Goal: Task Accomplishment & Management: Manage account settings

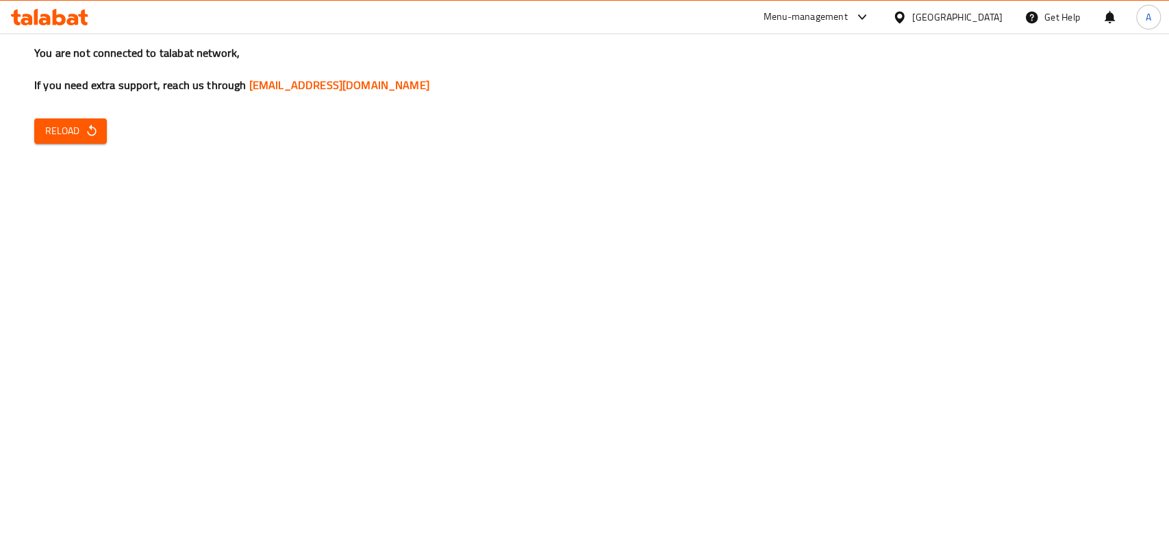
click at [61, 130] on span "Reload" at bounding box center [70, 131] width 51 height 17
click at [80, 131] on span "Reload" at bounding box center [70, 131] width 51 height 17
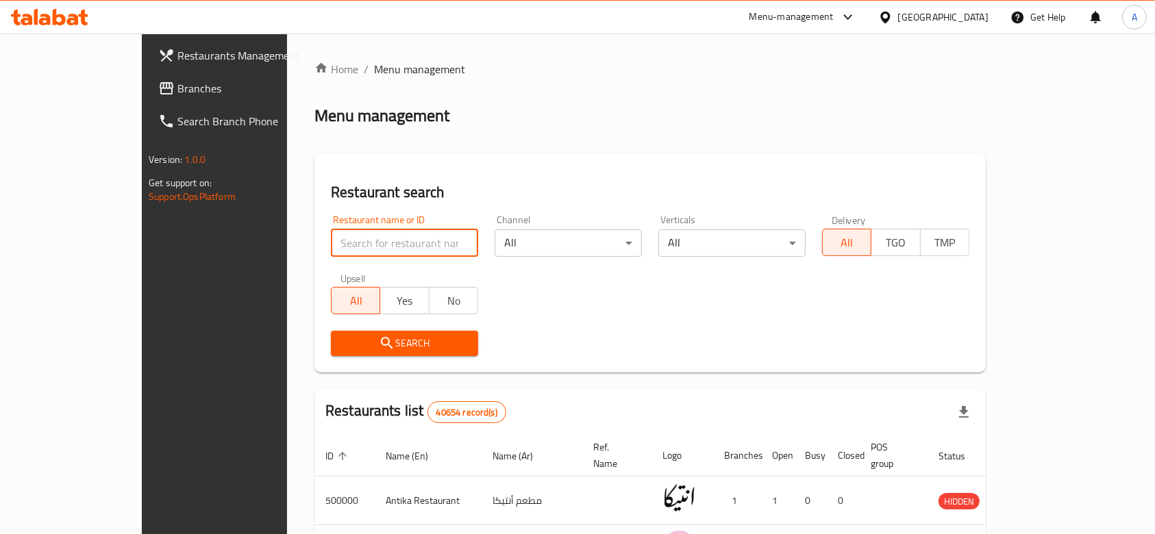
click at [404, 249] on input "search" at bounding box center [404, 242] width 147 height 27
type input "bar cafe"
click button "Search" at bounding box center [404, 343] width 147 height 25
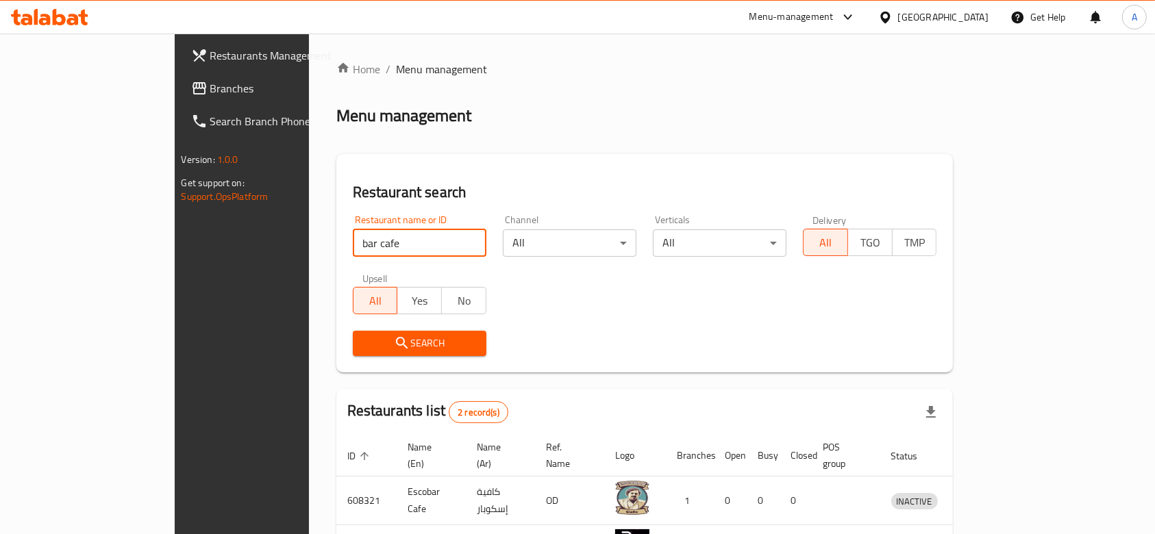
scroll to position [97, 0]
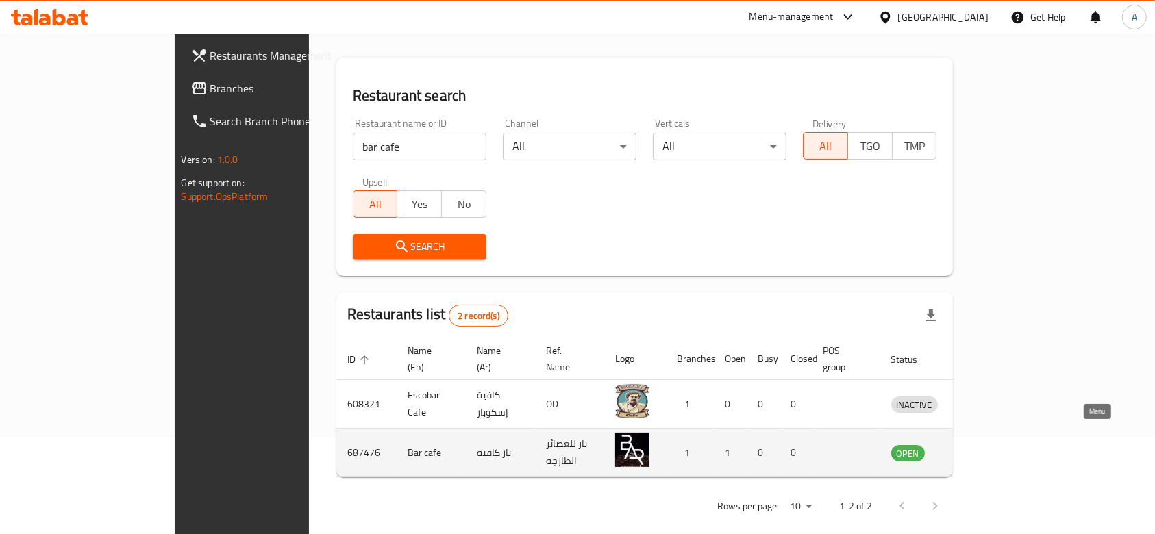
click at [981, 448] on icon "enhanced table" at bounding box center [973, 454] width 15 height 12
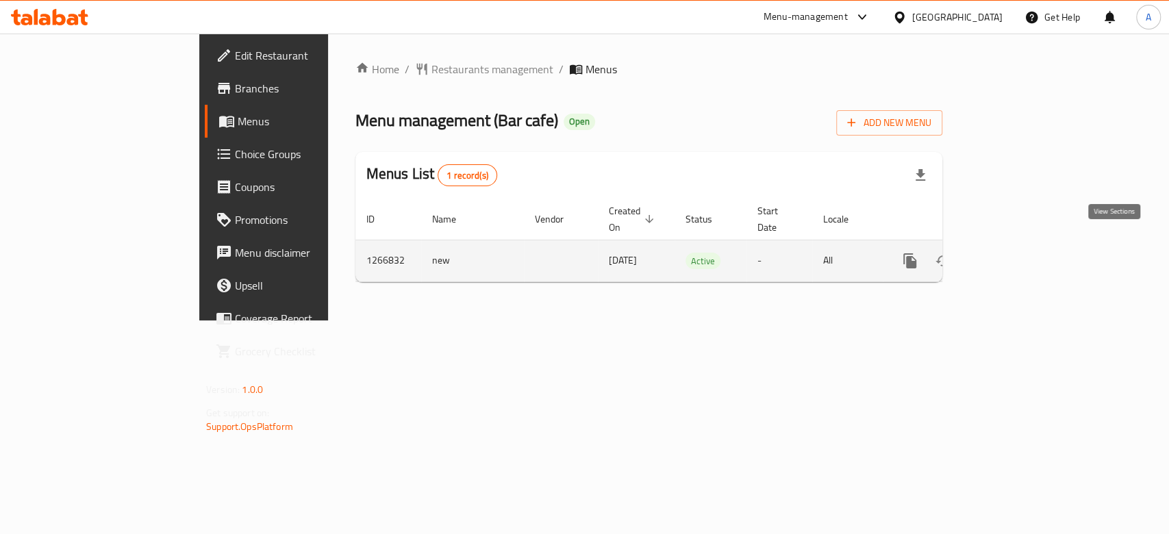
click at [1026, 247] on link "enhanced table" at bounding box center [1009, 261] width 33 height 33
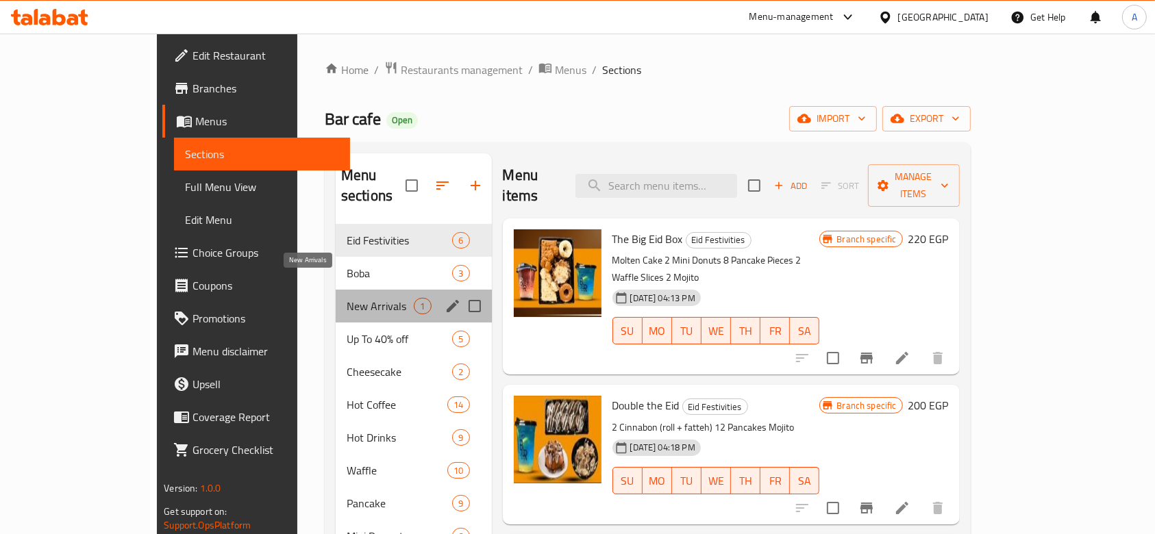
click at [347, 298] on span "New Arrivals" at bounding box center [381, 306] width 68 height 16
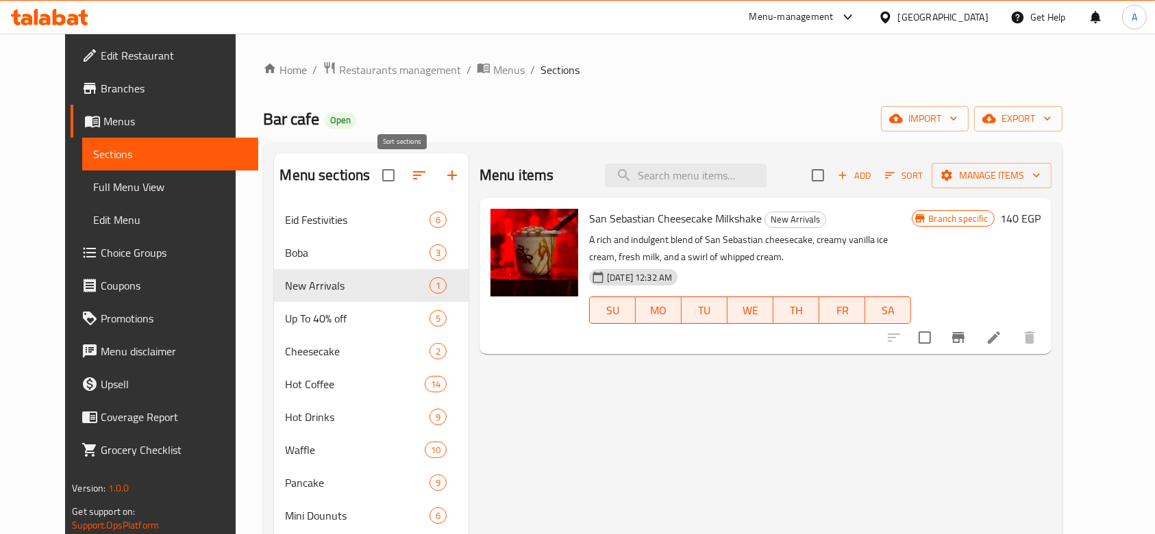
click at [411, 178] on icon "button" at bounding box center [419, 175] width 16 height 16
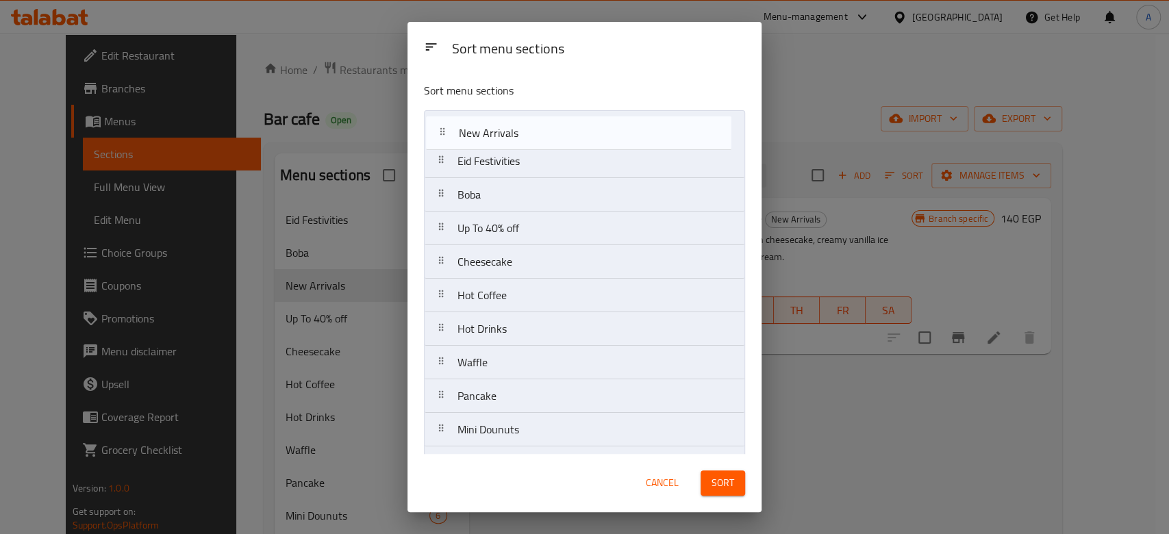
drag, startPoint x: 444, startPoint y: 199, endPoint x: 445, endPoint y: 134, distance: 65.8
click at [445, 134] on nav "Eid Festivities Boba New Arrivals Up To 40% off Cheesecake Hot Coffee Hot Drink…" at bounding box center [584, 480] width 321 height 740
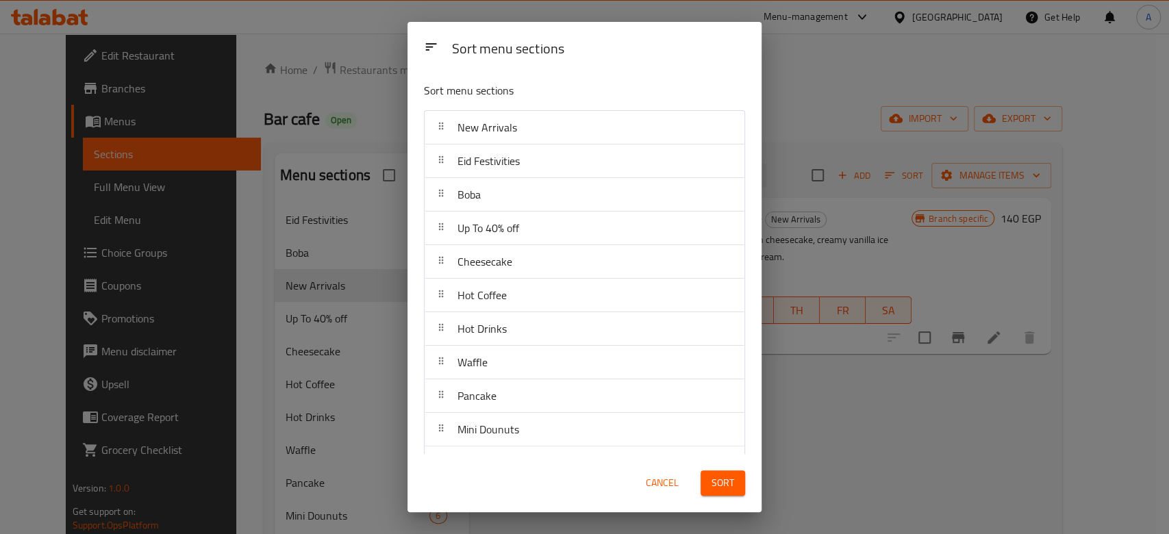
click at [710, 486] on button "Sort" at bounding box center [723, 483] width 45 height 25
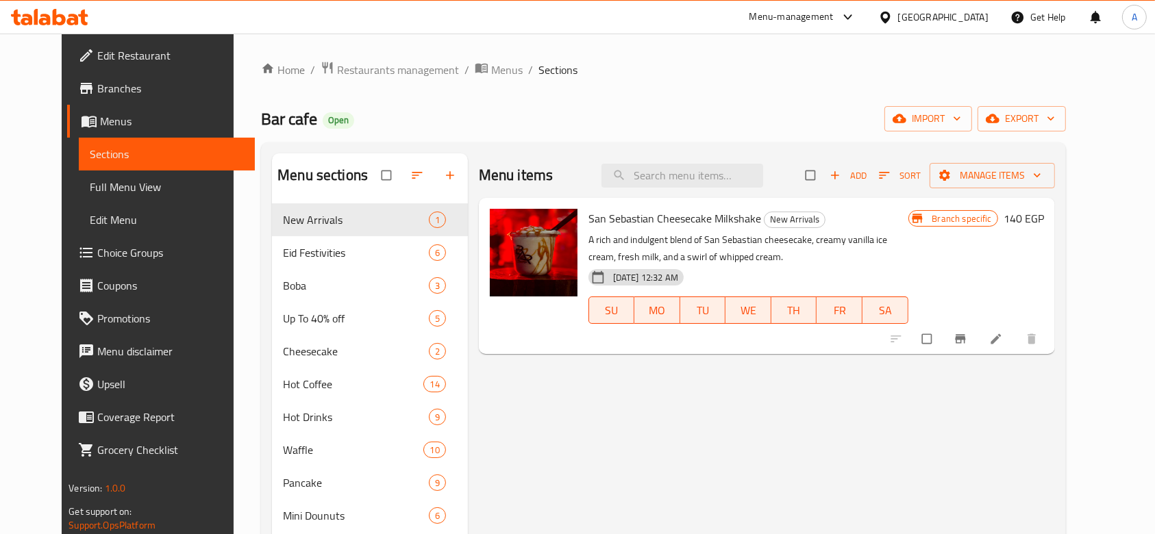
click at [842, 169] on icon "button" at bounding box center [835, 176] width 14 height 14
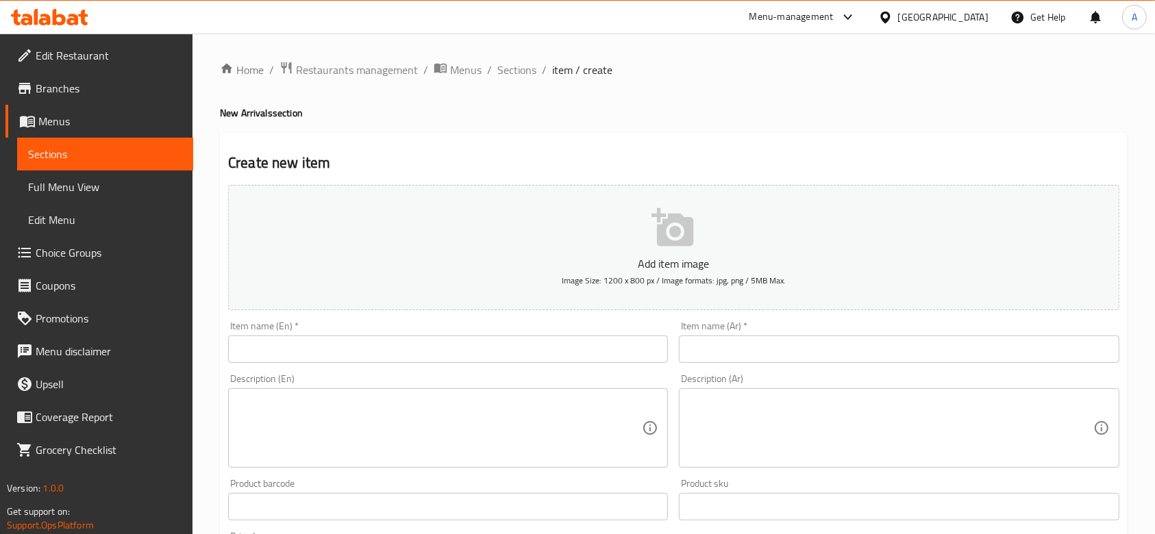
click at [725, 353] on input "text" at bounding box center [899, 349] width 440 height 27
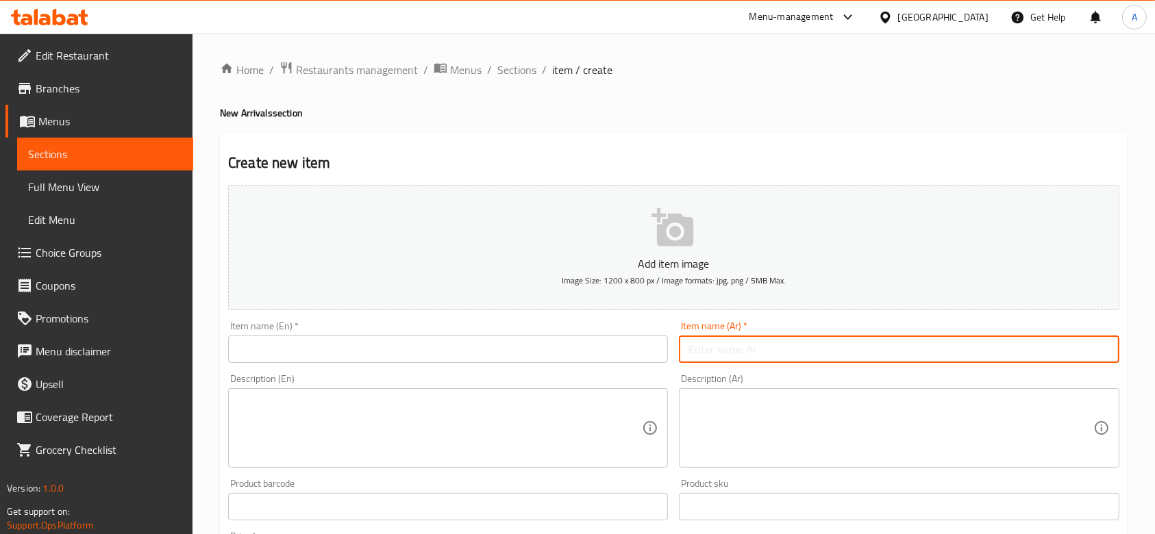
paste input "ريد فيلفت كيك"
type input "ريد فيلفت كيك"
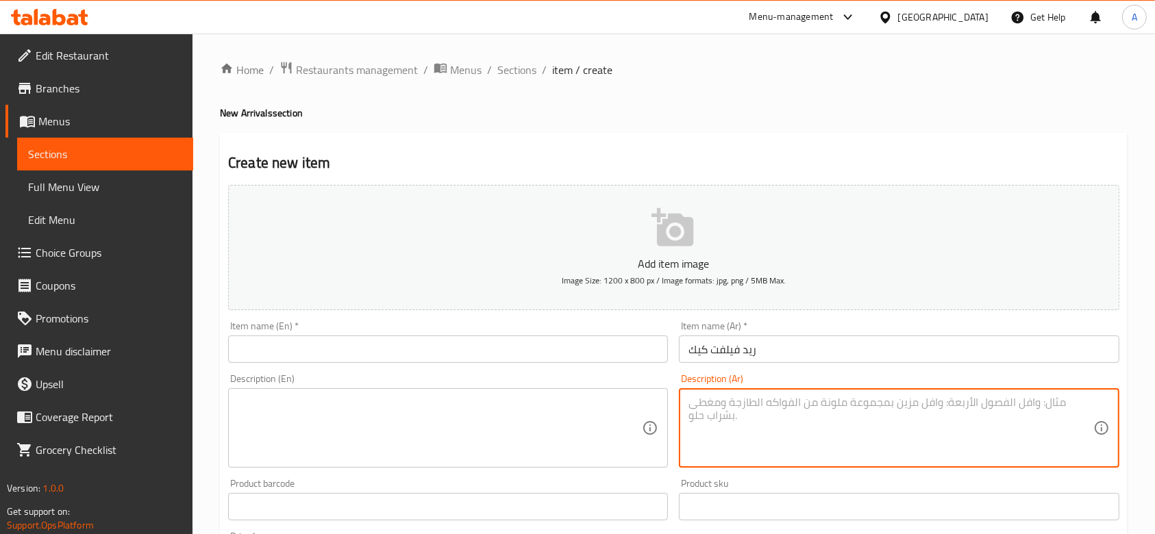
click at [743, 411] on textarea at bounding box center [890, 428] width 404 height 65
paste textarea "طبقات متناوبة من الكيك الأحمر الهش والمخملي الناعم، مع كريم تشيز على الطريقة ال…"
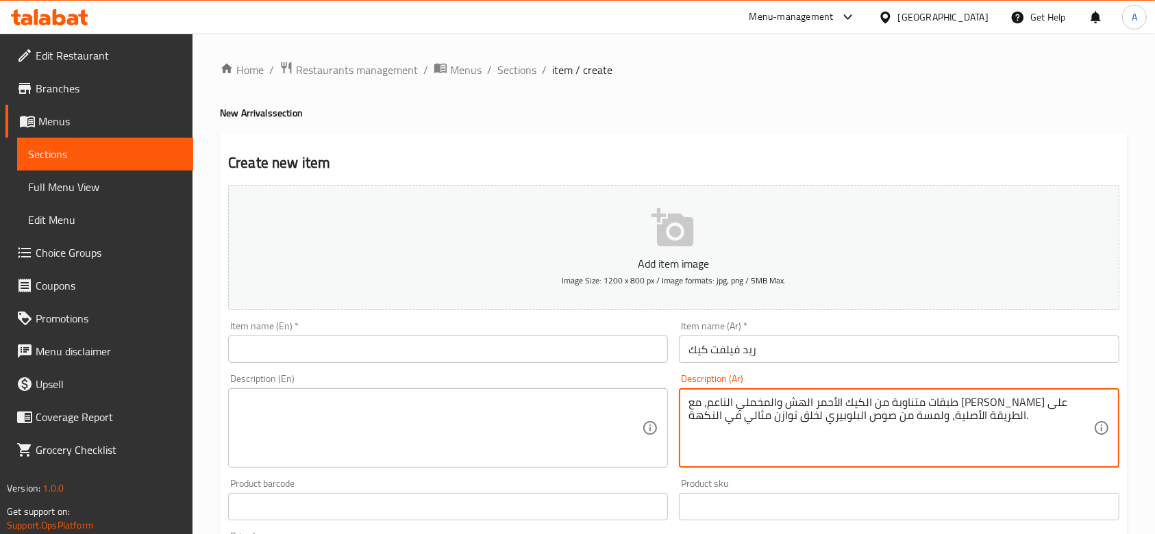
type textarea "طبقات متناوبة من الكيك الأحمر الهش والمخملي الناعم، مع كريم تشيز على الطريقة ال…"
click at [533, 414] on textarea at bounding box center [440, 428] width 404 height 65
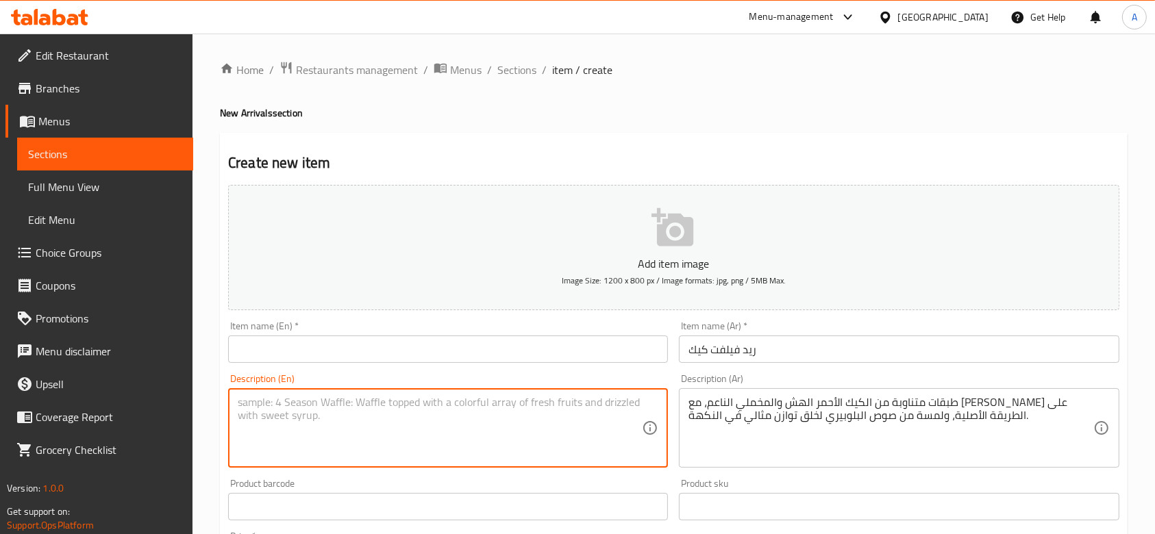
click at [397, 336] on input "text" at bounding box center [448, 349] width 440 height 27
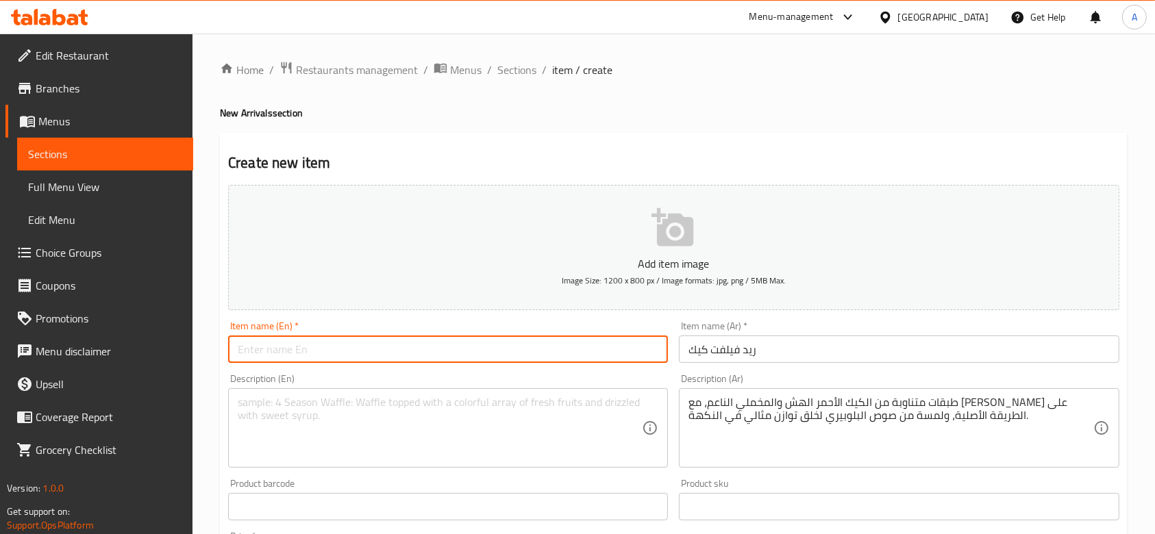
paste input "Red Velvet Cake"
type input "Red Velvet Cake"
click at [408, 405] on textarea at bounding box center [440, 428] width 404 height 65
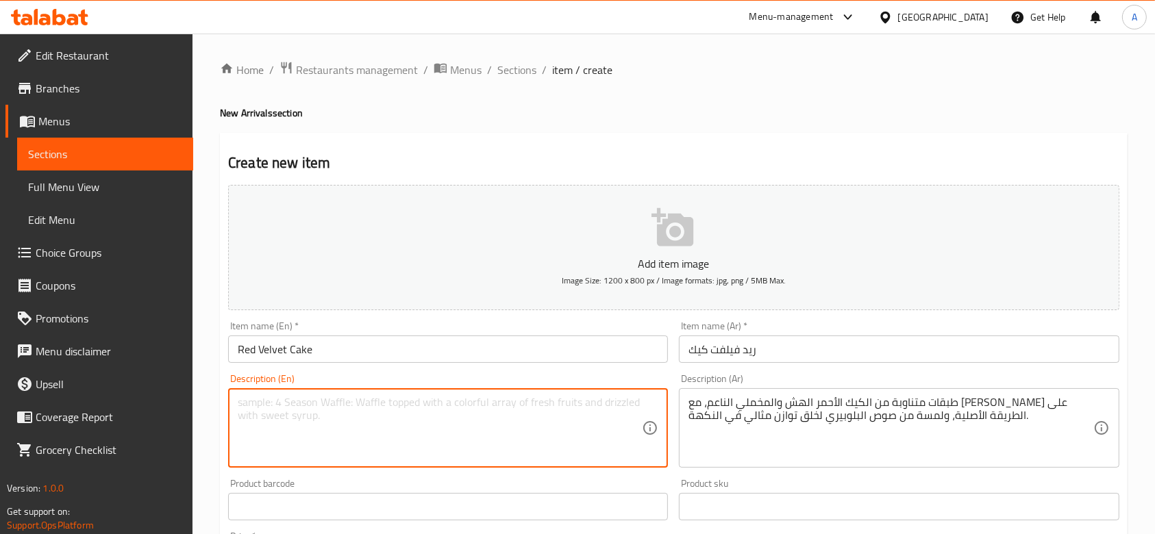
paste textarea "Alternating layers of soft, velvety red sponge cake and classic cream cheese, f…"
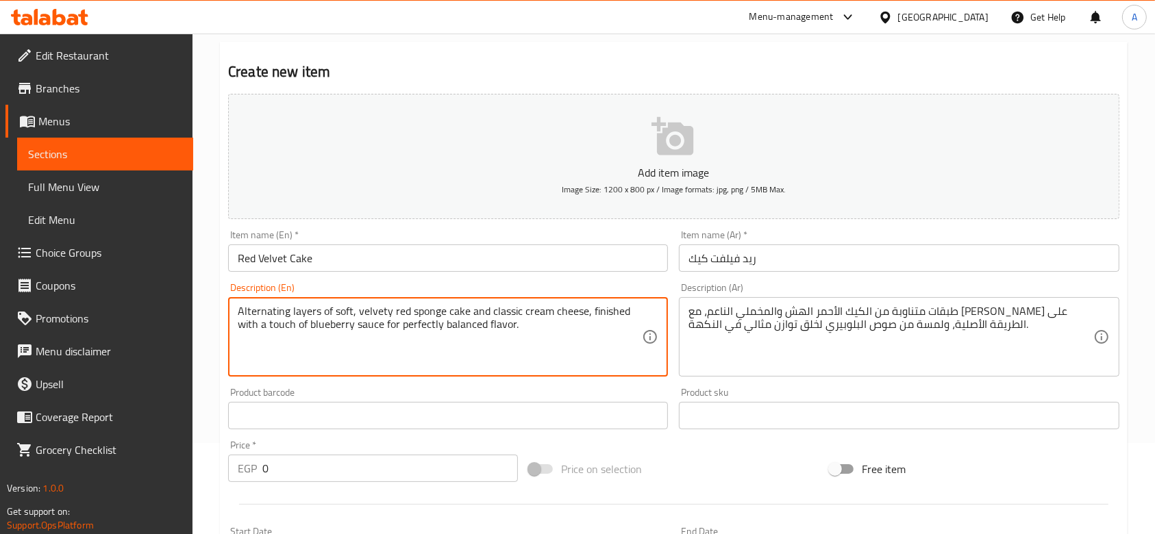
type textarea "Alternating layers of soft, velvety red sponge cake and classic cream cheese, f…"
click at [436, 477] on input "0" at bounding box center [390, 468] width 256 height 27
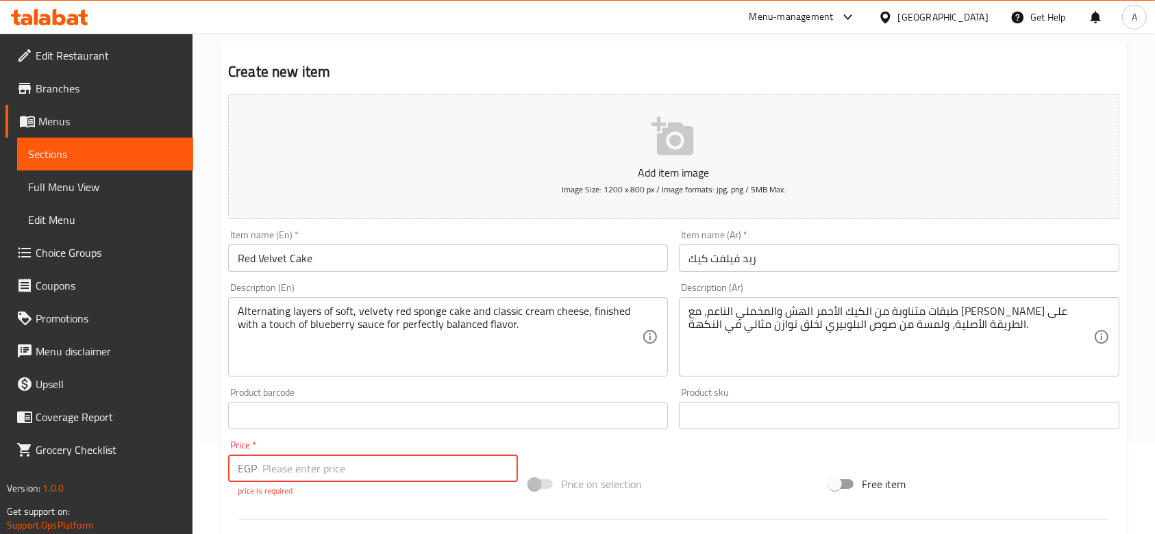
paste input "112.50"
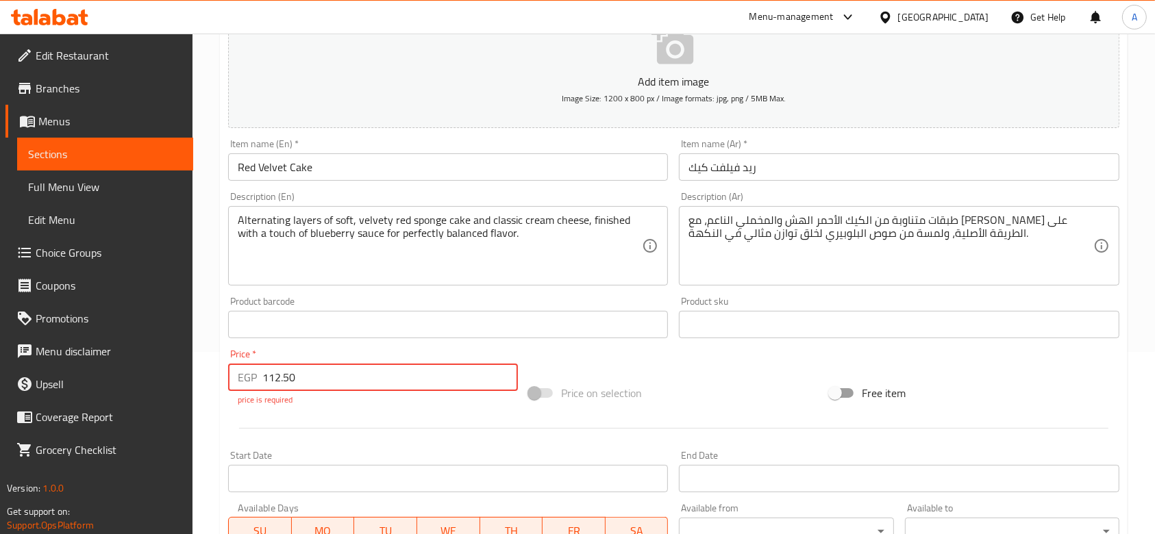
type input "112.50"
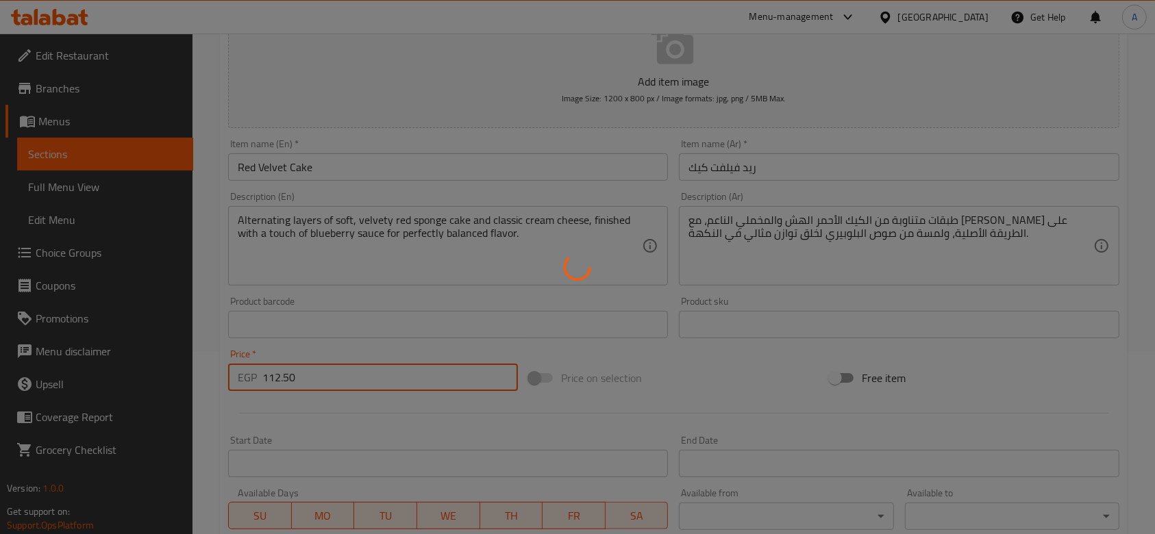
type input "0"
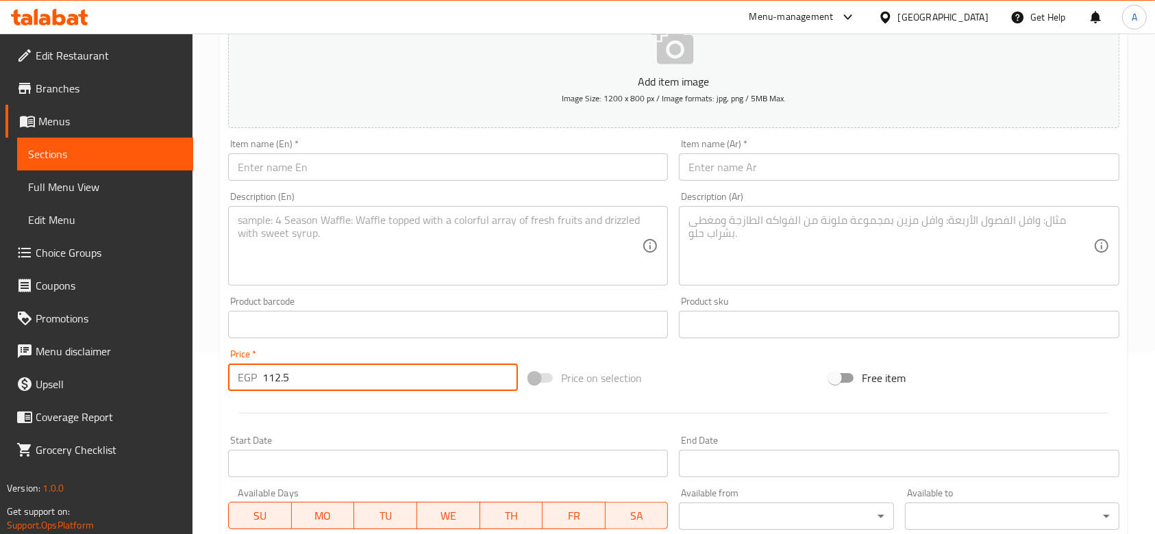
type input "112.5"
click at [482, 175] on input "text" at bounding box center [448, 166] width 440 height 27
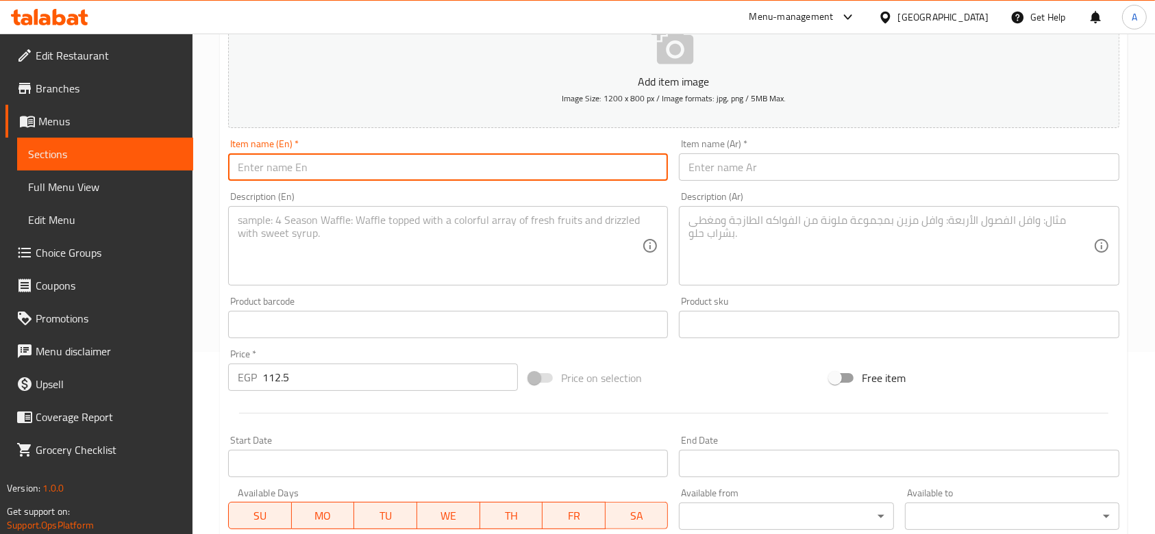
click at [749, 162] on input "text" at bounding box center [899, 166] width 440 height 27
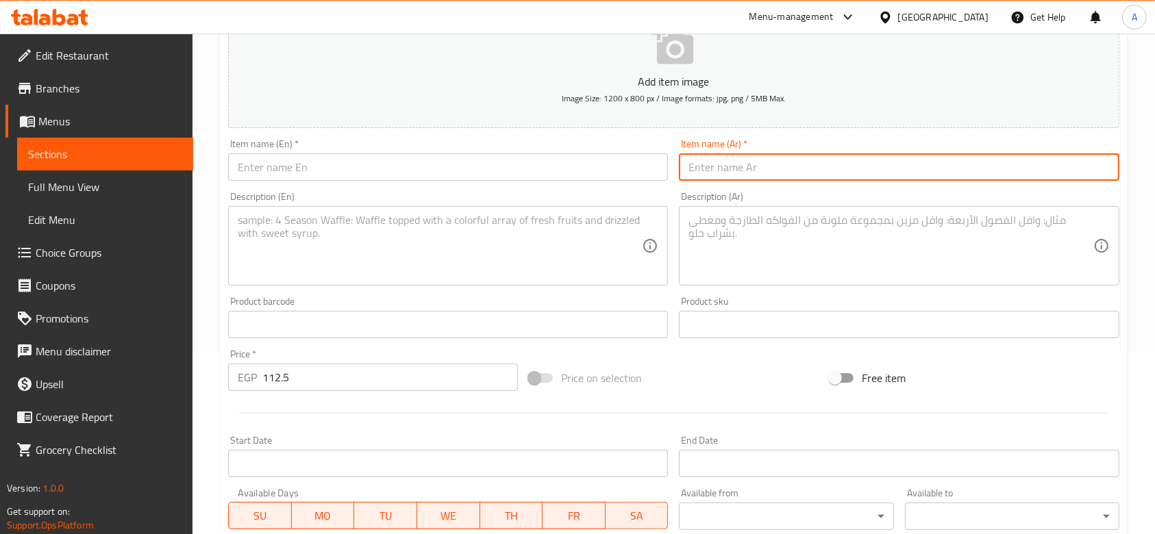
paste input "كيك سنيكرز"
type input "كيك سنيكرز"
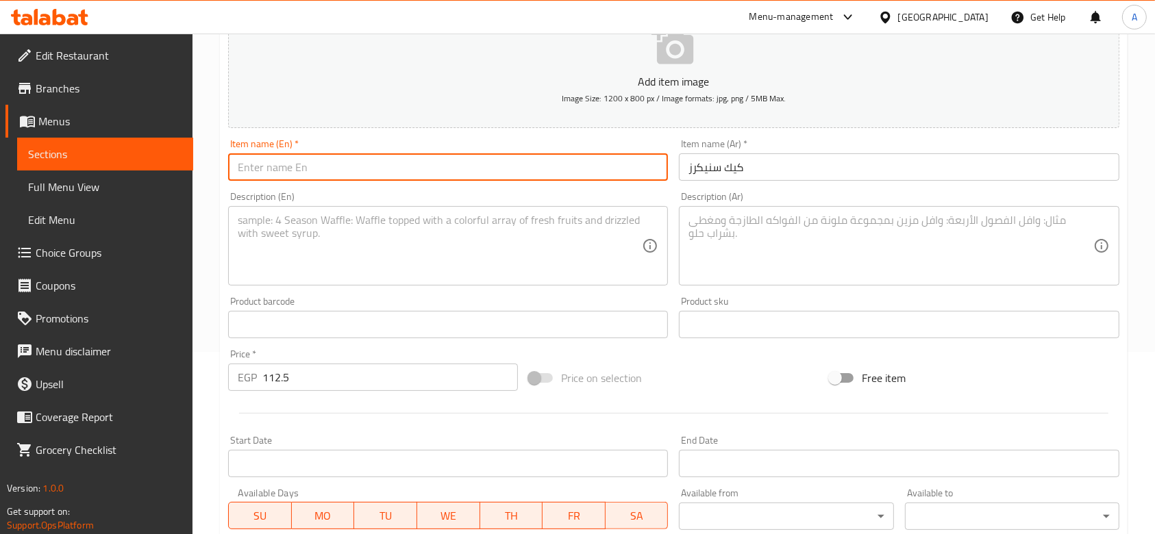
click at [529, 174] on input "text" at bounding box center [448, 166] width 440 height 27
paste input "Snickers Cake"
type input "Snickers Cake"
click at [723, 240] on textarea at bounding box center [890, 246] width 404 height 65
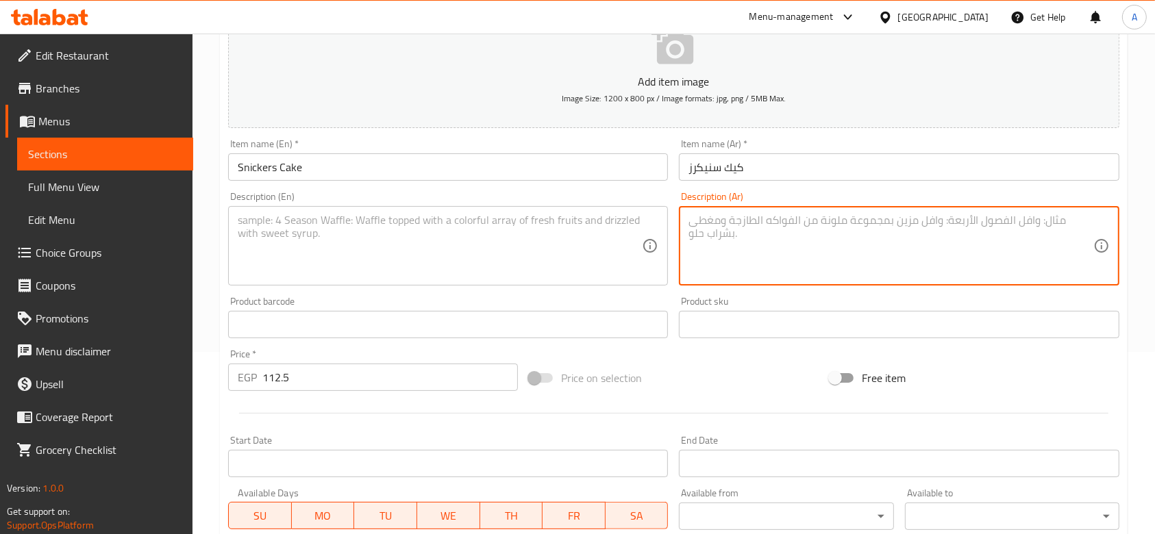
paste textarea "طبقة من فدج الكيك الغني بالكاكاو، تليها طبقة من الكريمة الخاصة بنكهة النوجا، وف…"
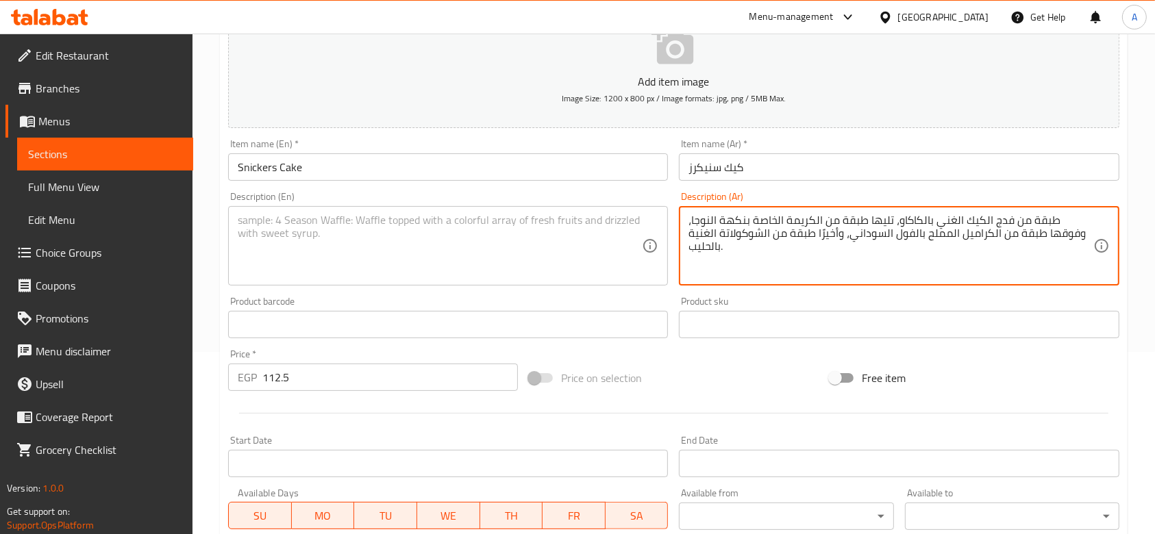
type textarea "طبقة من فدج الكيك الغني بالكاكاو، تليها طبقة من الكريمة الخاصة بنكهة النوجا، وف…"
click at [579, 247] on textarea at bounding box center [440, 246] width 404 height 65
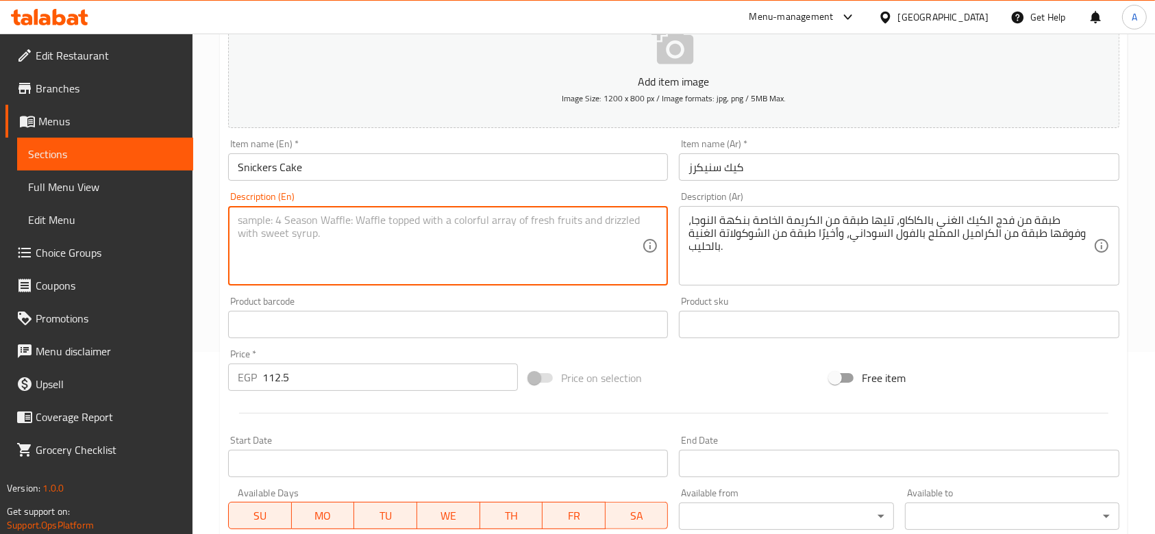
paste textarea "A layer of rich cocoa fudge cake, topped with a creamy nougat layer, followed b…"
type textarea "A layer of rich cocoa fudge cake, topped with a creamy nougat layer, followed b…"
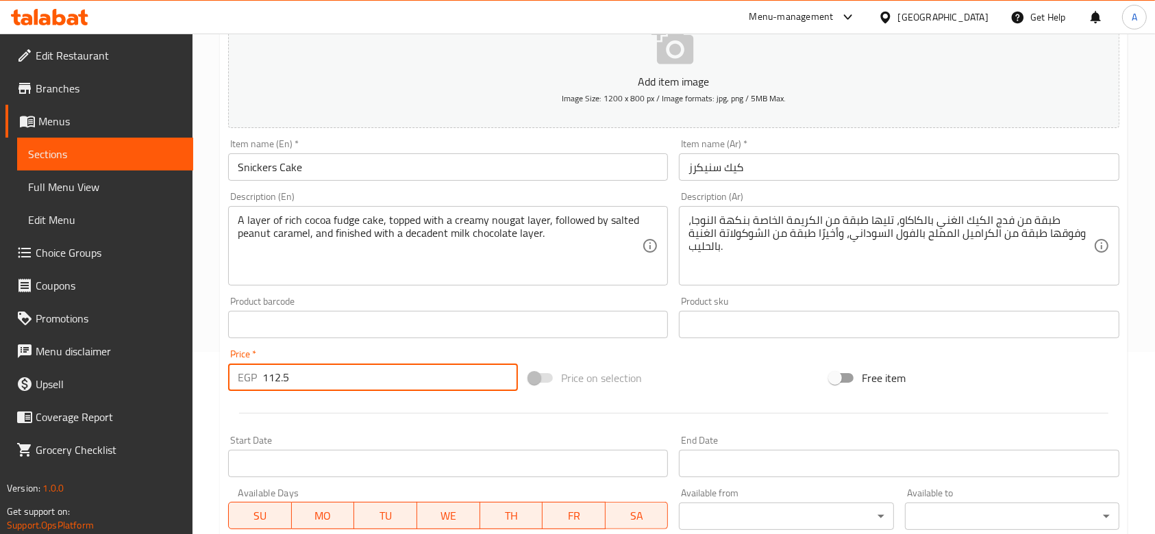
click at [423, 377] on input "112.5" at bounding box center [390, 377] width 256 height 27
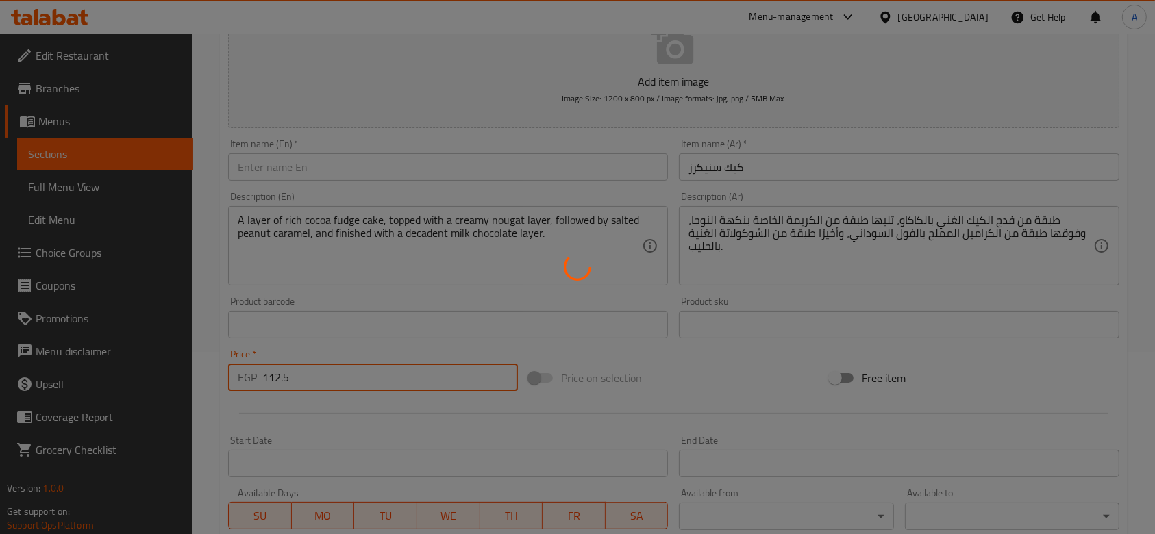
type input "0"
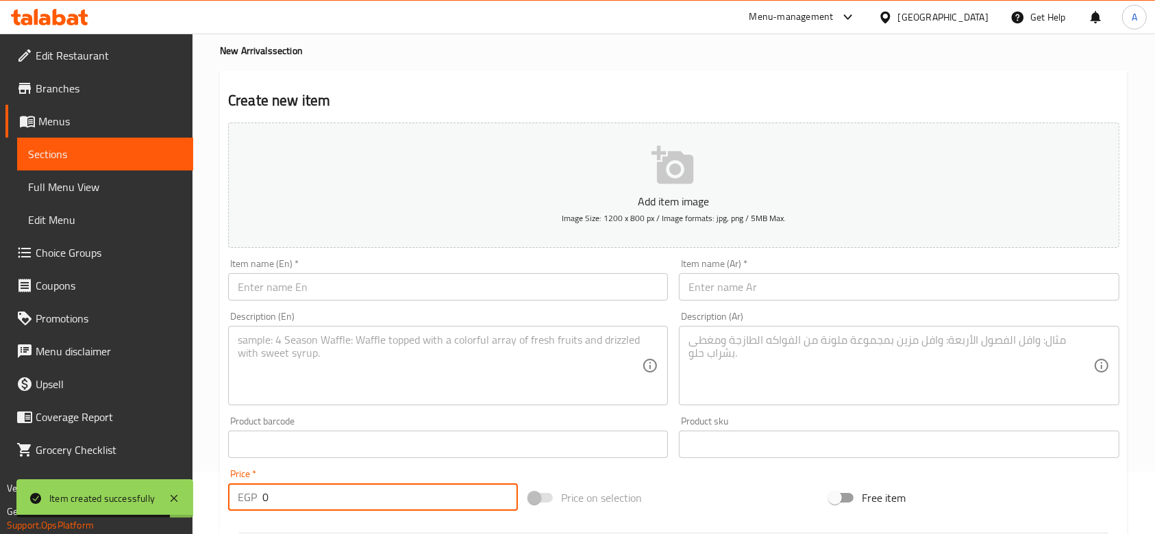
scroll to position [0, 0]
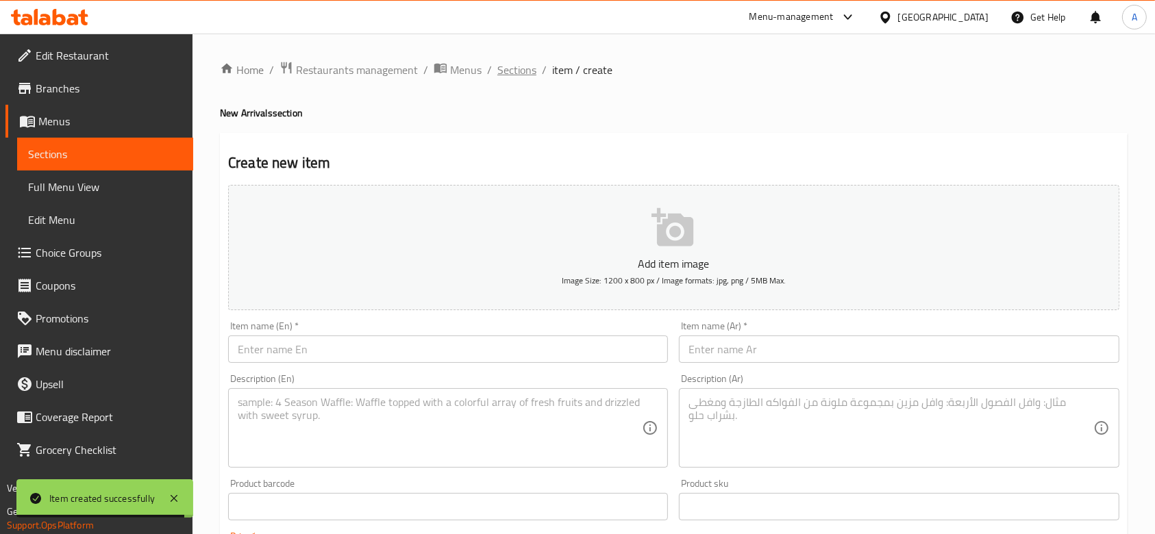
click at [527, 71] on span "Sections" at bounding box center [516, 70] width 39 height 16
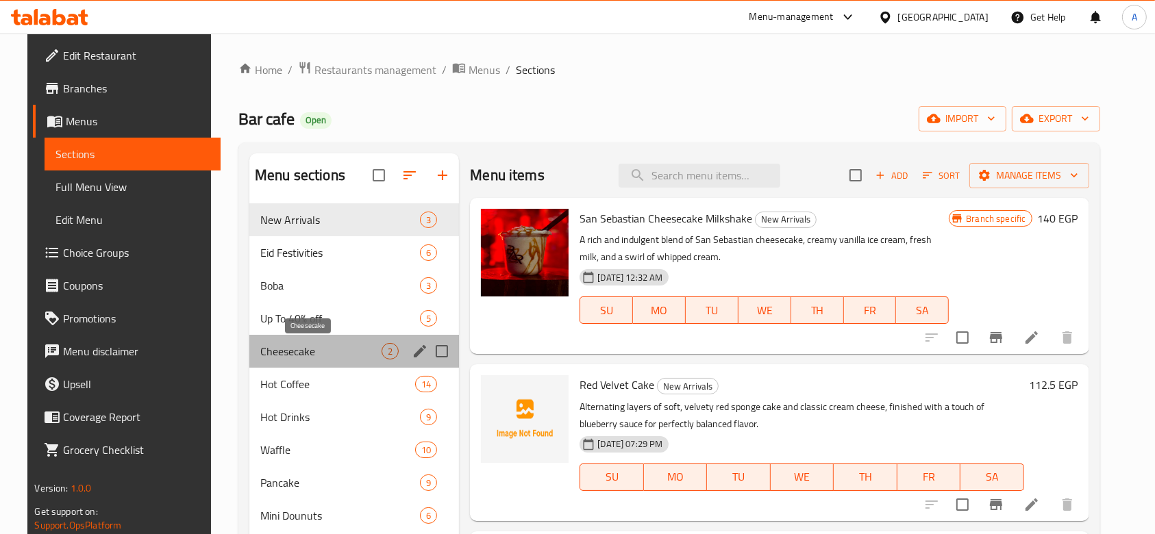
click at [308, 350] on span "Cheesecake" at bounding box center [320, 351] width 121 height 16
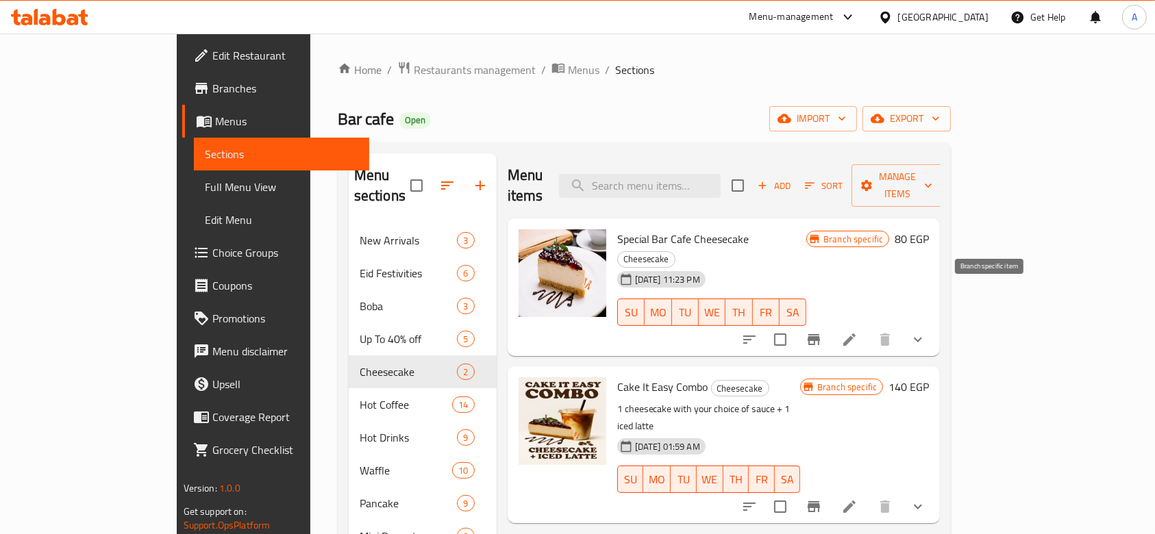
click at [820, 334] on icon "Branch-specific-item" at bounding box center [814, 339] width 12 height 11
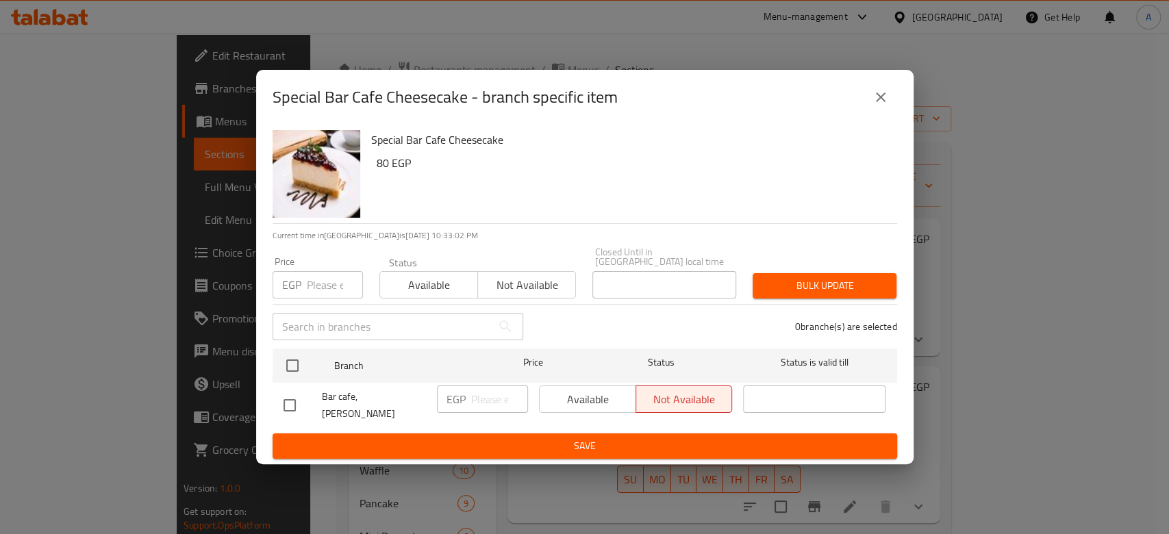
click at [877, 101] on icon "close" at bounding box center [881, 97] width 16 height 16
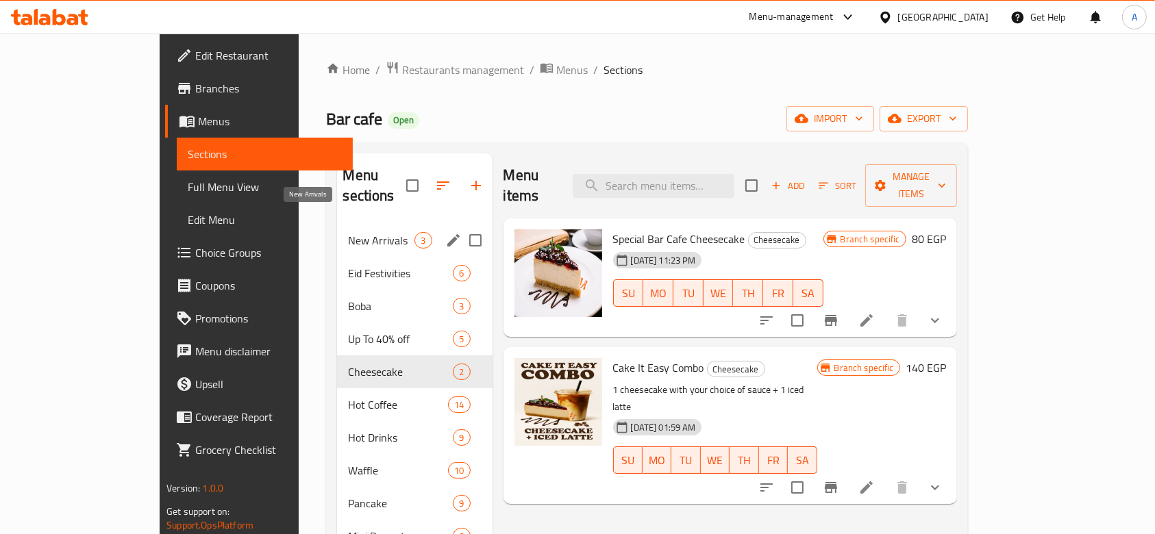
click at [348, 232] on span "New Arrivals" at bounding box center [381, 240] width 66 height 16
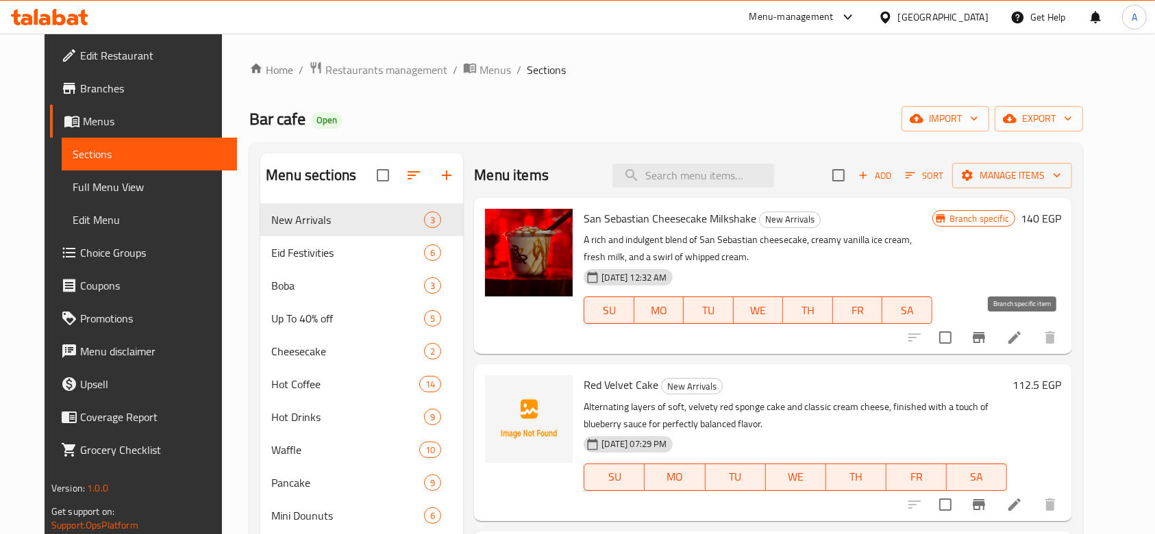
click at [987, 343] on icon "Branch-specific-item" at bounding box center [979, 338] width 16 height 16
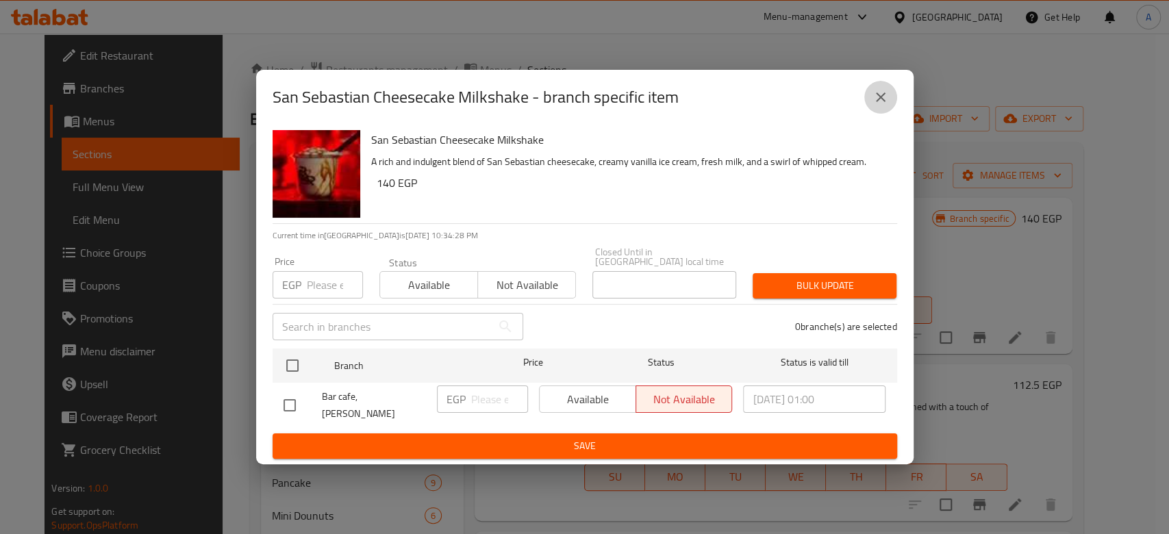
click at [874, 114] on button "close" at bounding box center [881, 97] width 33 height 33
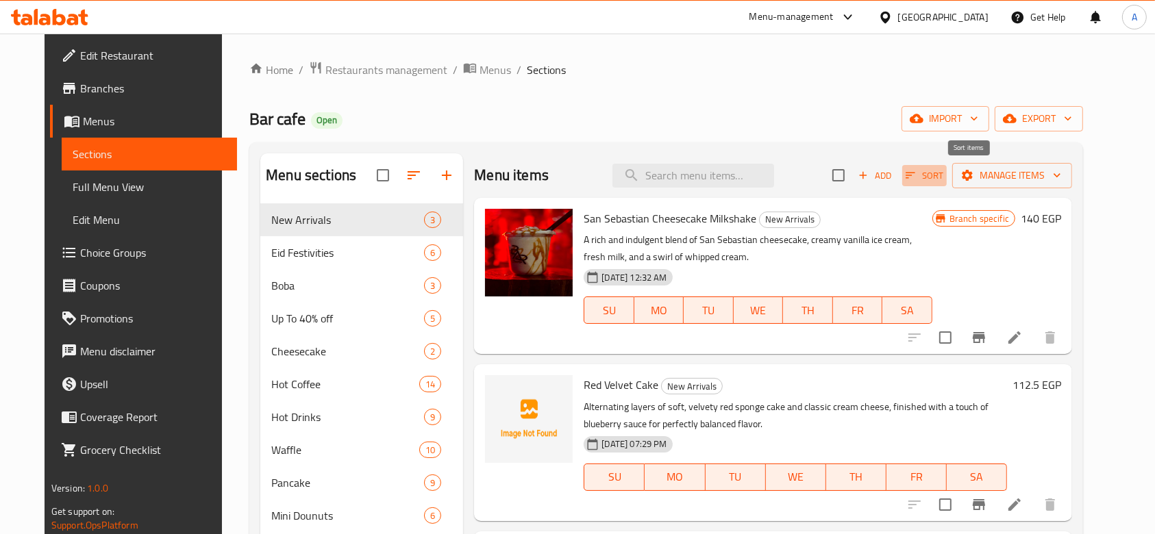
click at [917, 176] on icon "button" at bounding box center [910, 175] width 12 height 12
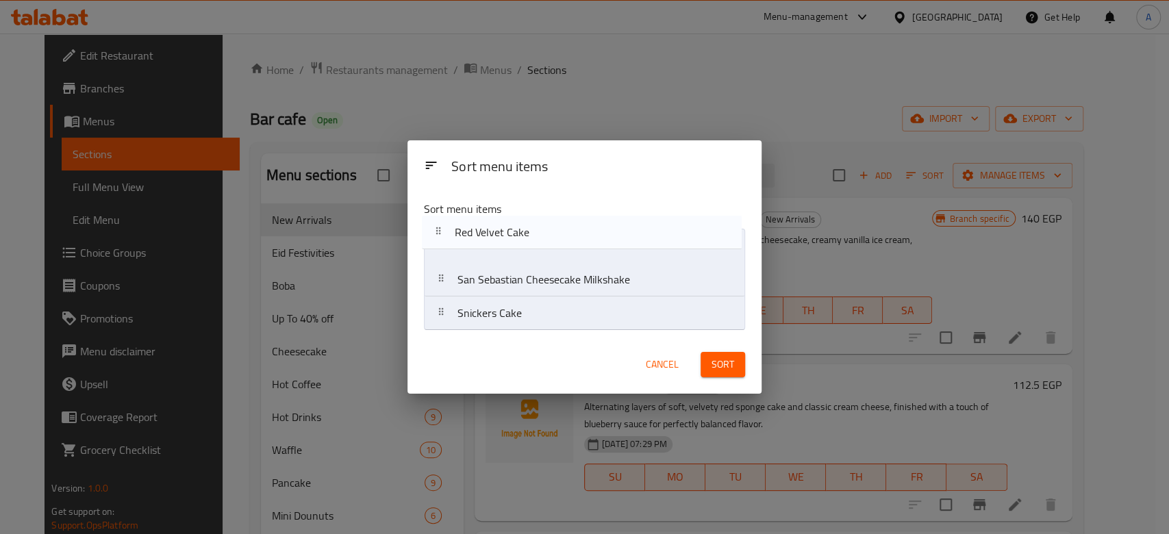
drag, startPoint x: 445, startPoint y: 286, endPoint x: 442, endPoint y: 235, distance: 51.5
click at [442, 235] on nav "San Sebastian Cheesecake Milkshake Red Velvet Cake Snickers Cake" at bounding box center [584, 280] width 321 height 102
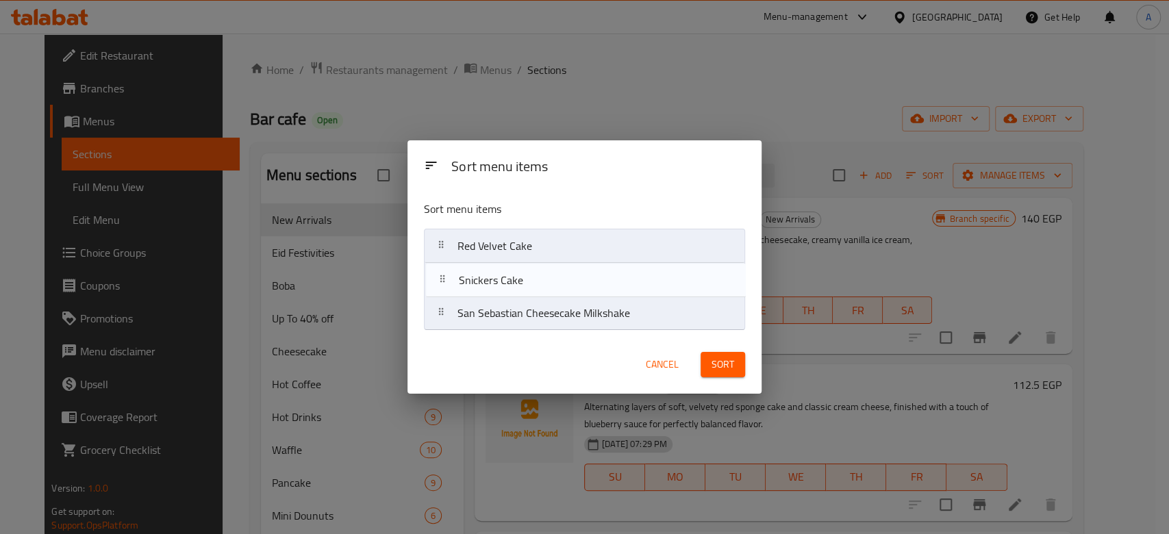
drag, startPoint x: 440, startPoint y: 314, endPoint x: 441, endPoint y: 276, distance: 37.7
click at [441, 276] on nav "Red Velvet Cake San Sebastian Cheesecake Milkshake Snickers Cake" at bounding box center [584, 280] width 321 height 102
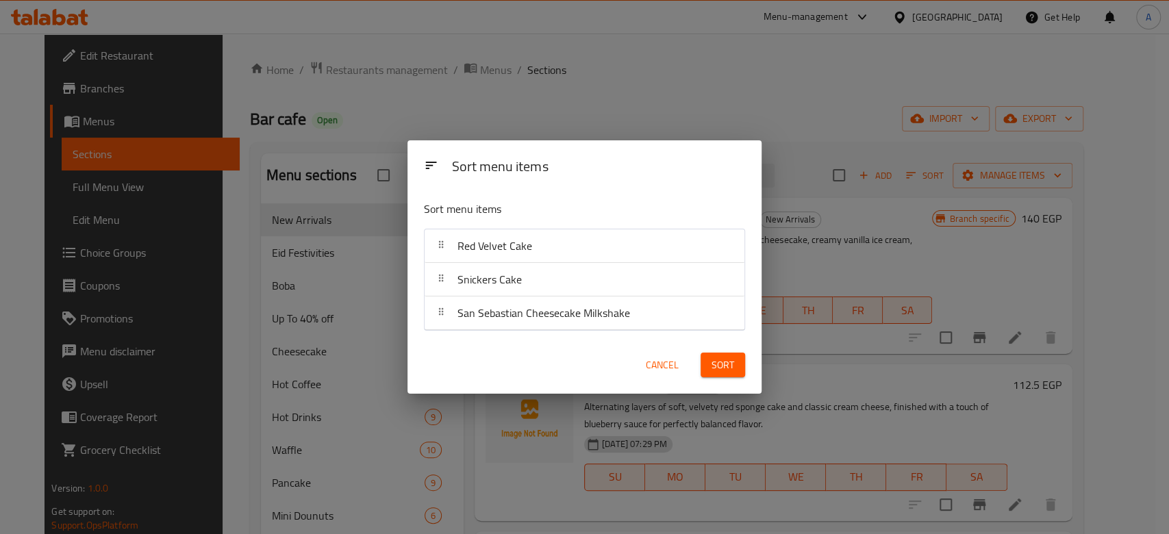
click at [717, 369] on span "Sort" at bounding box center [723, 365] width 23 height 17
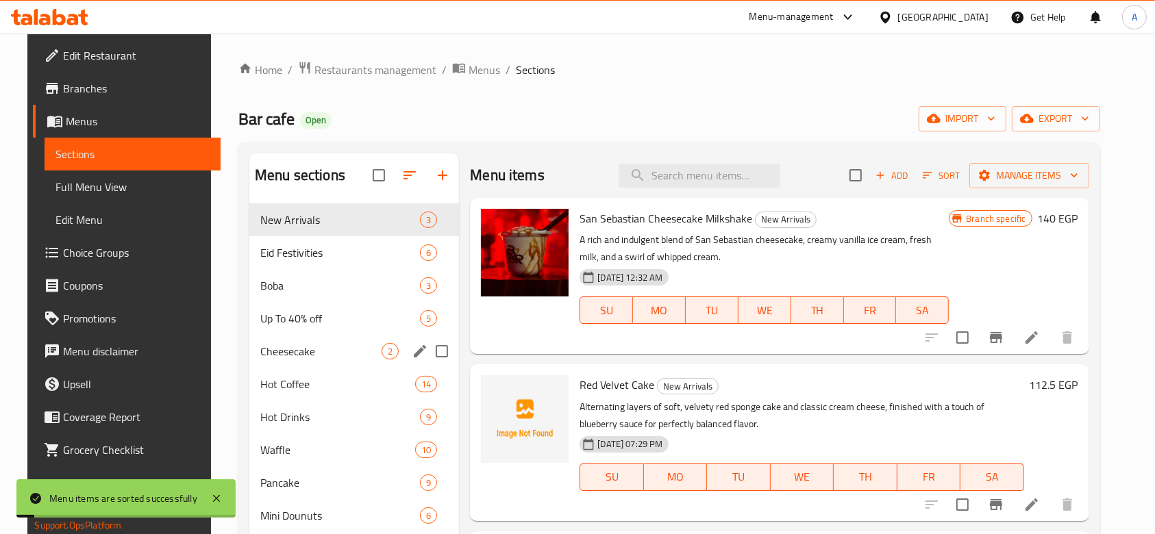
click at [358, 363] on div "Cheesecake 2" at bounding box center [354, 351] width 210 height 33
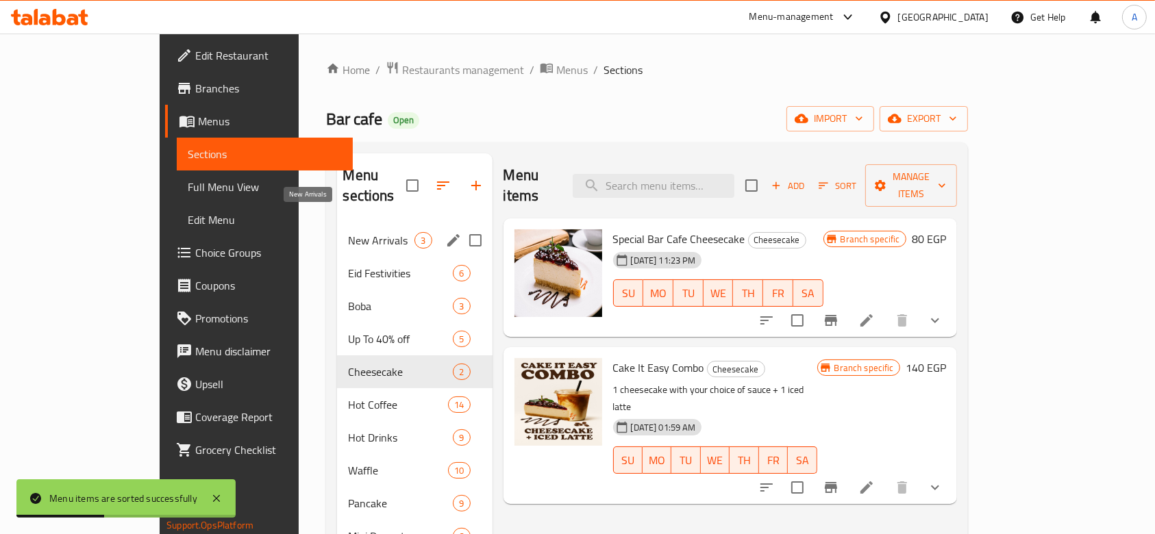
click at [348, 232] on span "New Arrivals" at bounding box center [381, 240] width 66 height 16
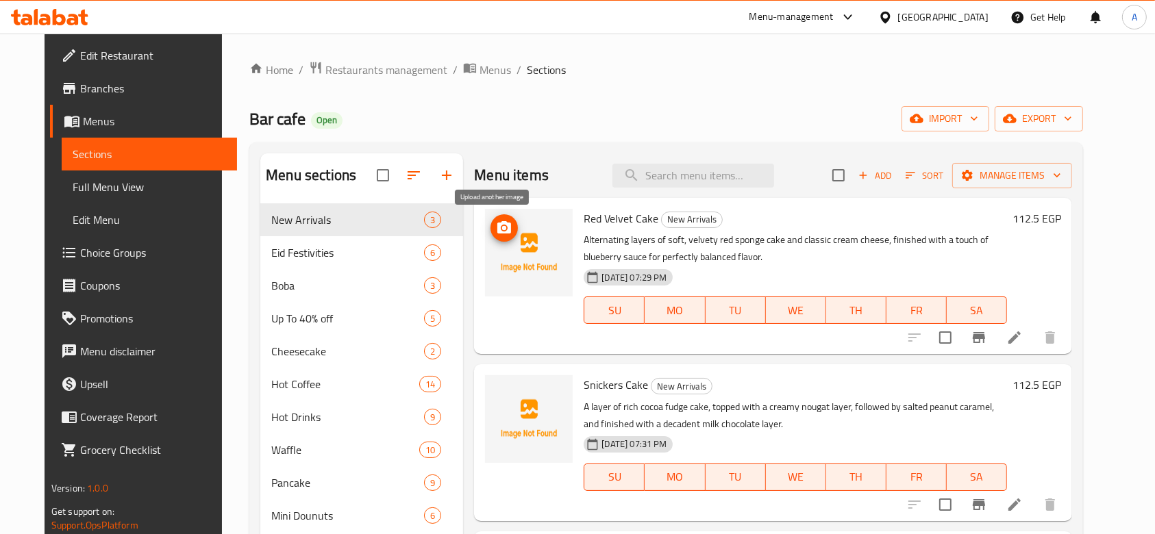
click at [491, 236] on button "upload picture" at bounding box center [504, 227] width 27 height 27
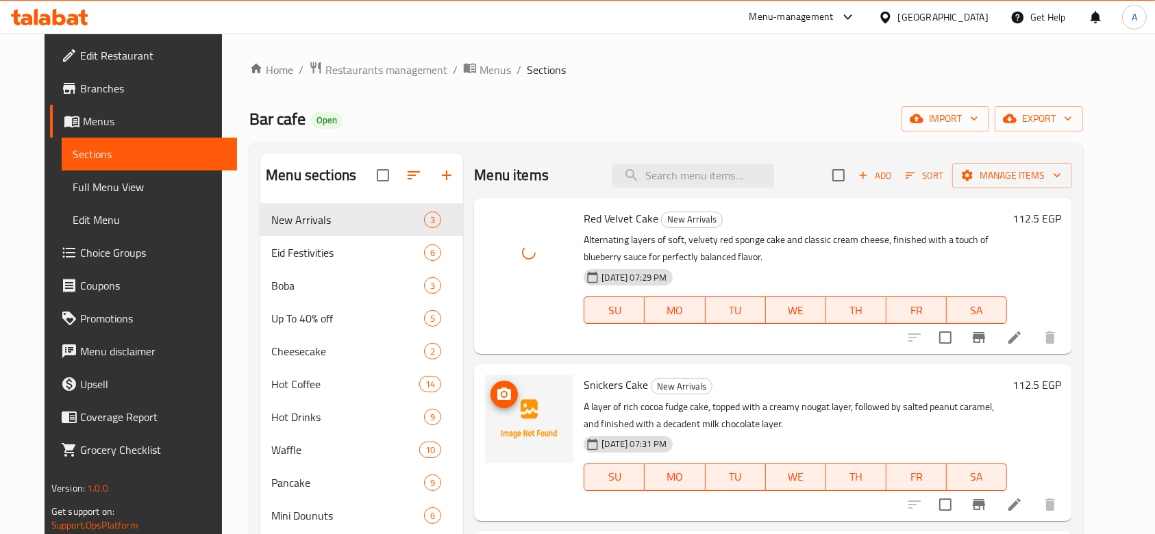
click at [498, 395] on icon "upload picture" at bounding box center [504, 394] width 14 height 12
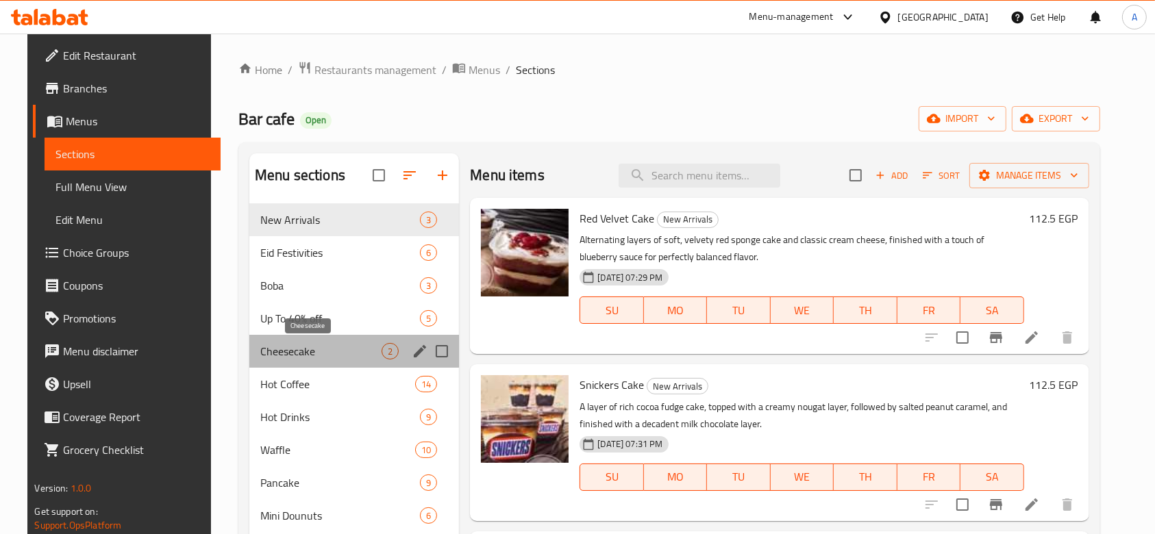
click at [341, 349] on span "Cheesecake" at bounding box center [320, 351] width 121 height 16
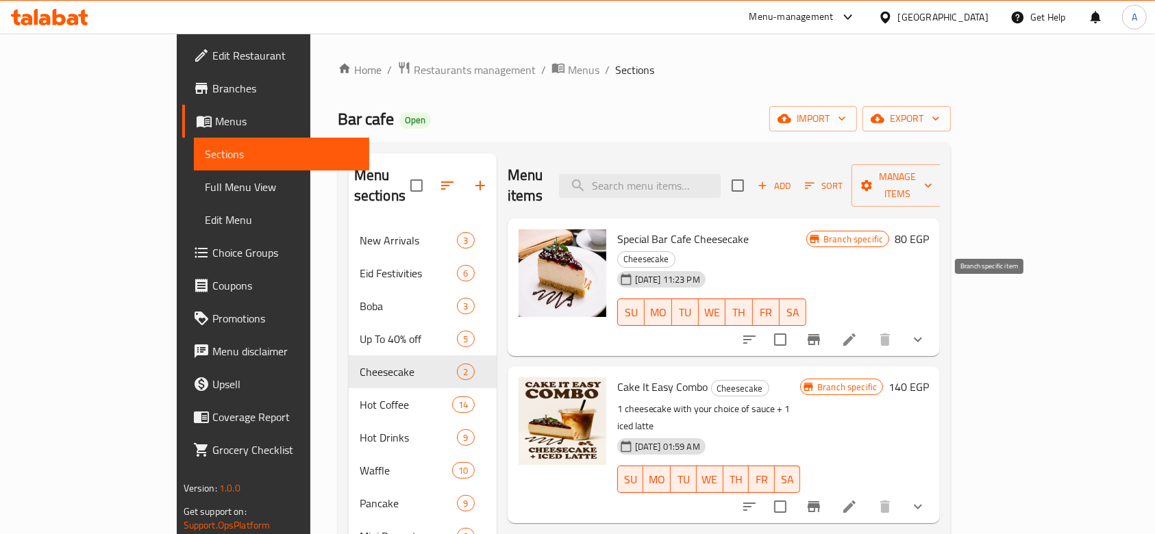
click at [822, 332] on icon "Branch-specific-item" at bounding box center [814, 340] width 16 height 16
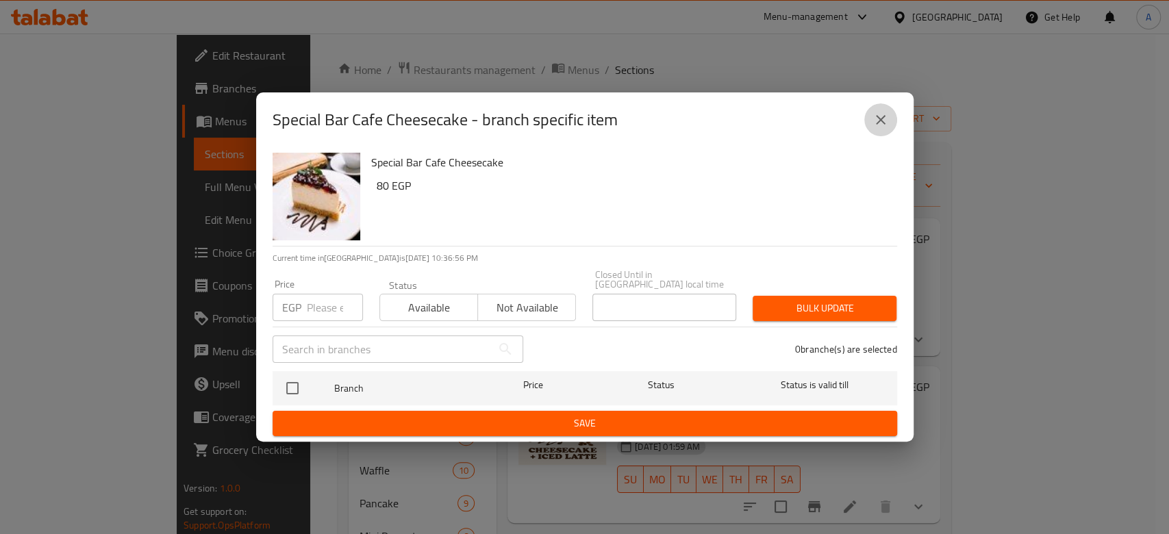
click at [874, 128] on icon "close" at bounding box center [881, 120] width 16 height 16
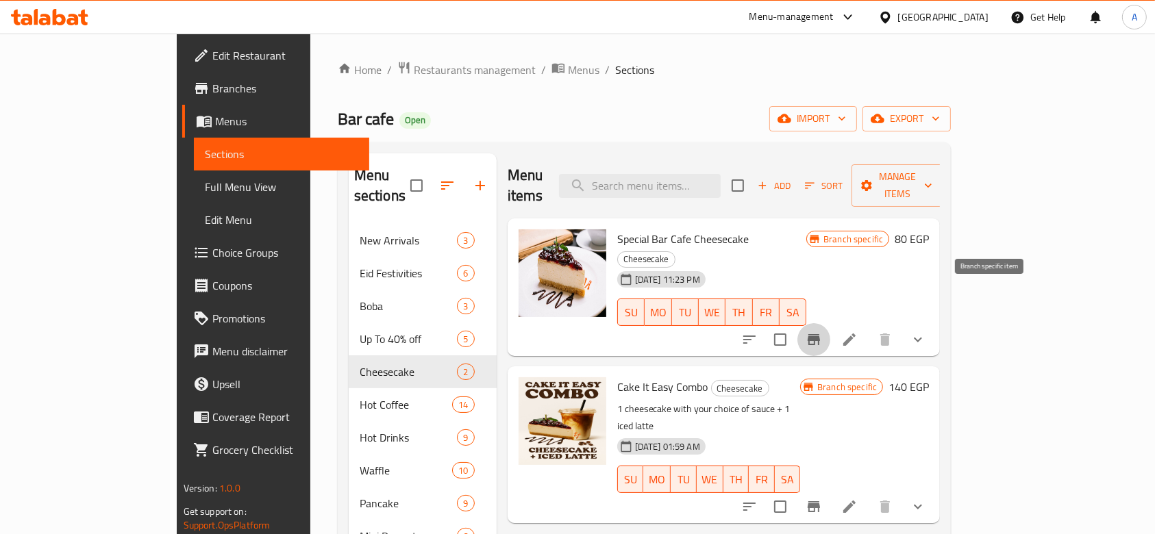
click at [830, 323] on button "Branch-specific-item" at bounding box center [813, 339] width 33 height 33
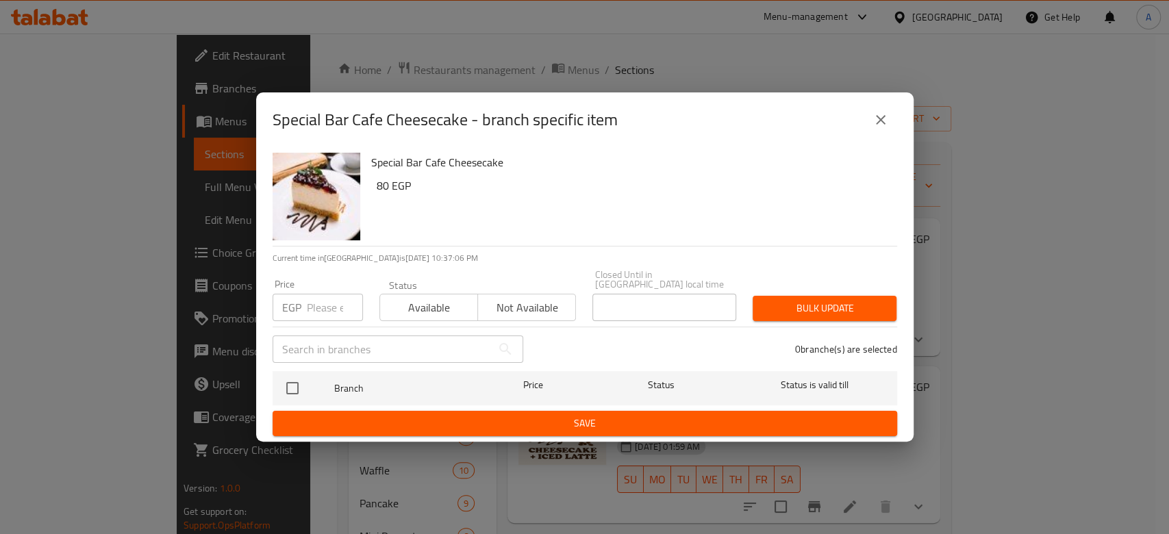
click at [415, 306] on span "Available" at bounding box center [429, 308] width 87 height 20
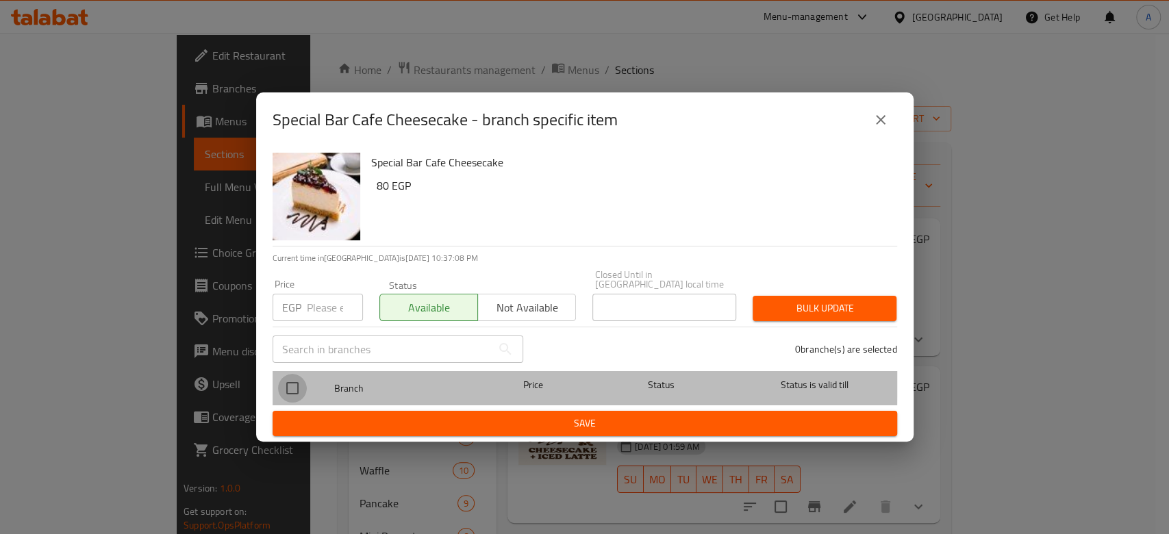
click at [290, 377] on input "checkbox" at bounding box center [292, 388] width 29 height 29
checkbox input "false"
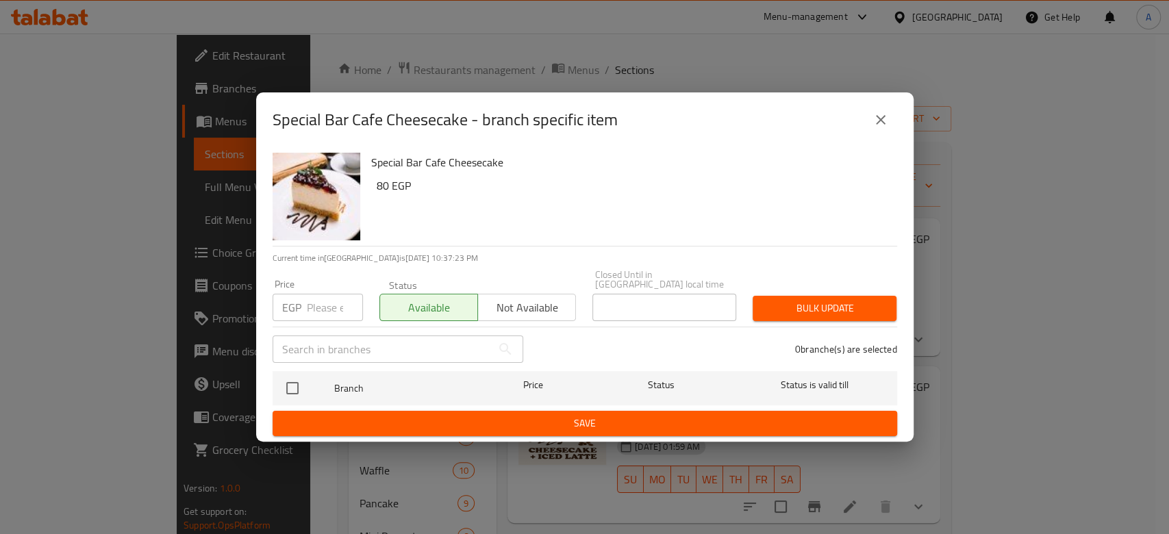
click at [877, 119] on icon "close" at bounding box center [881, 120] width 16 height 16
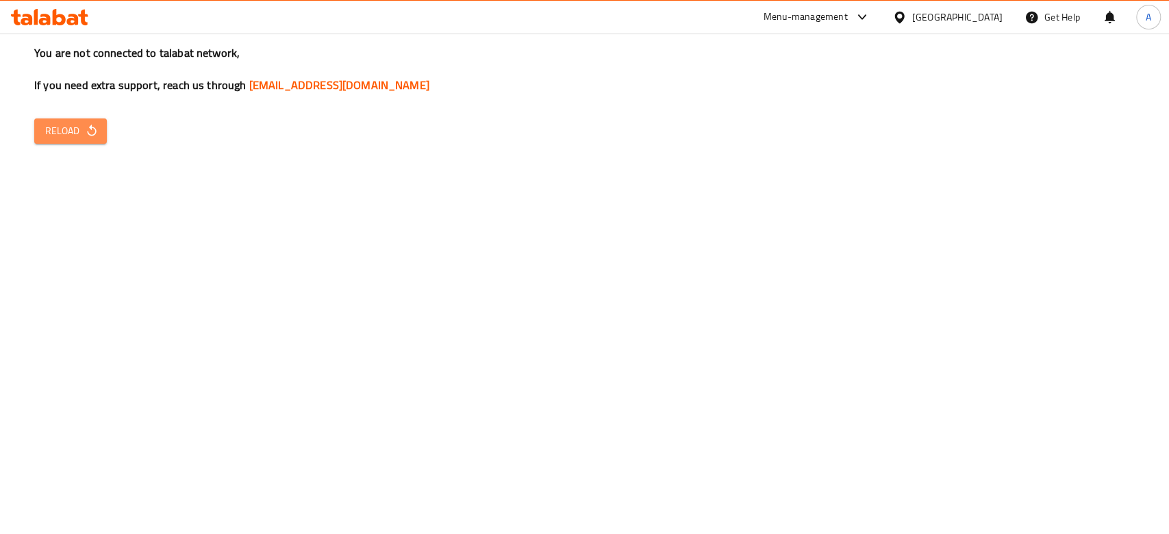
click at [90, 134] on icon "button" at bounding box center [92, 131] width 14 height 14
drag, startPoint x: 93, startPoint y: 132, endPoint x: 295, endPoint y: 114, distance: 202.2
click at [92, 132] on icon "button" at bounding box center [92, 131] width 14 height 14
click at [78, 136] on span "Reload" at bounding box center [70, 131] width 51 height 17
click at [73, 14] on icon at bounding box center [73, 20] width 12 height 12
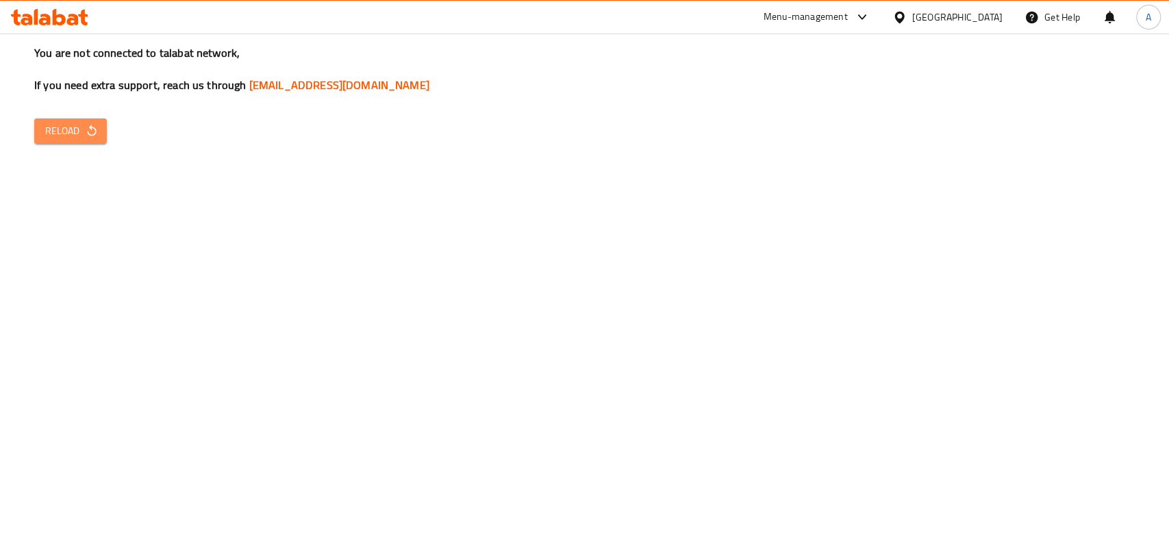
click at [74, 129] on span "Reload" at bounding box center [70, 131] width 51 height 17
click at [80, 138] on span "Reload" at bounding box center [70, 131] width 51 height 17
click at [98, 138] on button "Reload" at bounding box center [70, 131] width 73 height 25
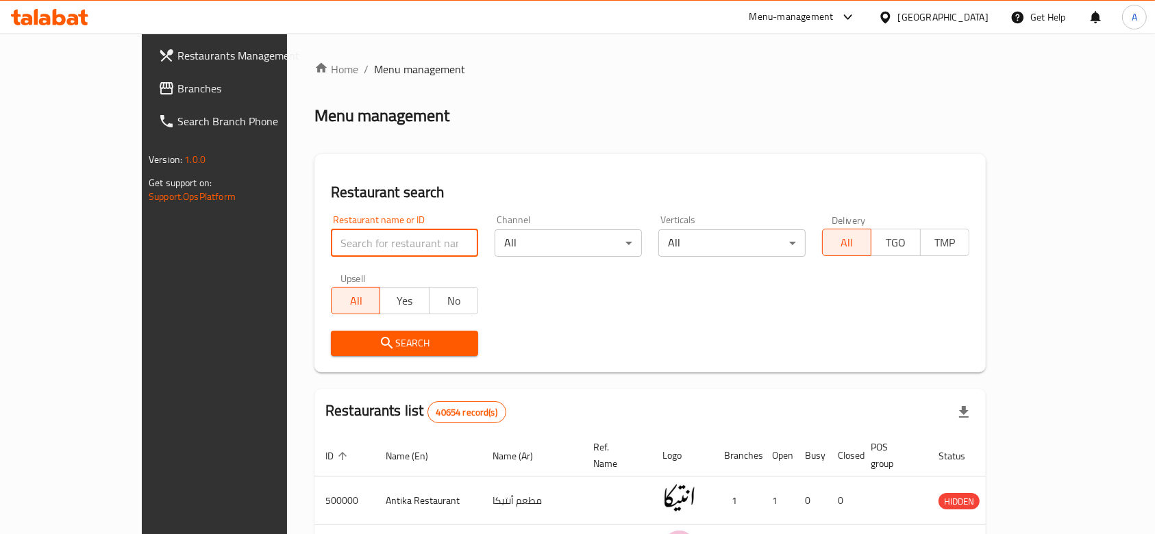
click at [343, 253] on input "search" at bounding box center [404, 242] width 147 height 27
type input "bar cafe"
click button "Search" at bounding box center [404, 343] width 147 height 25
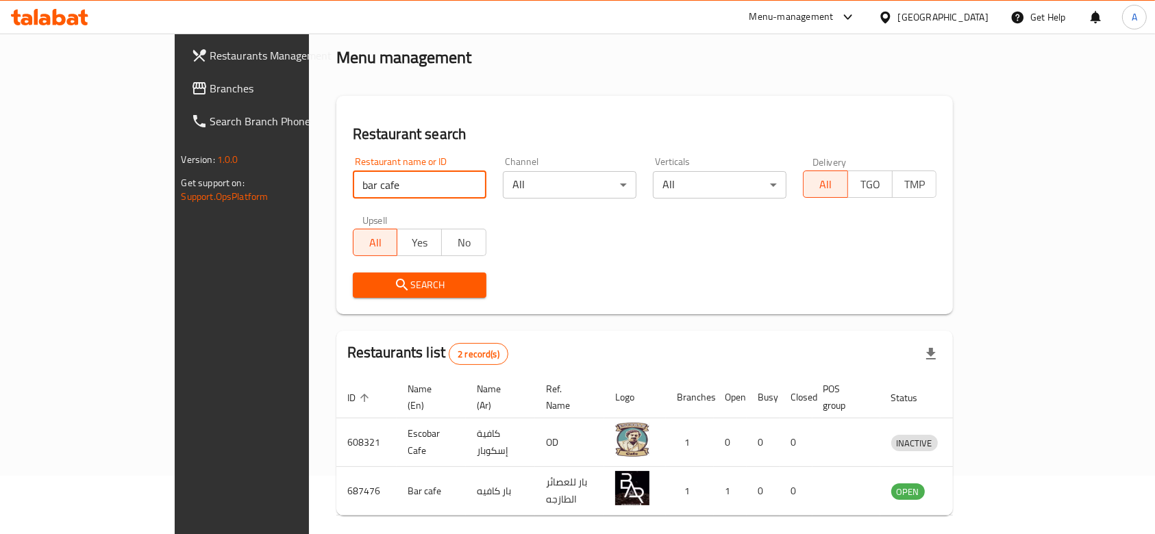
scroll to position [97, 0]
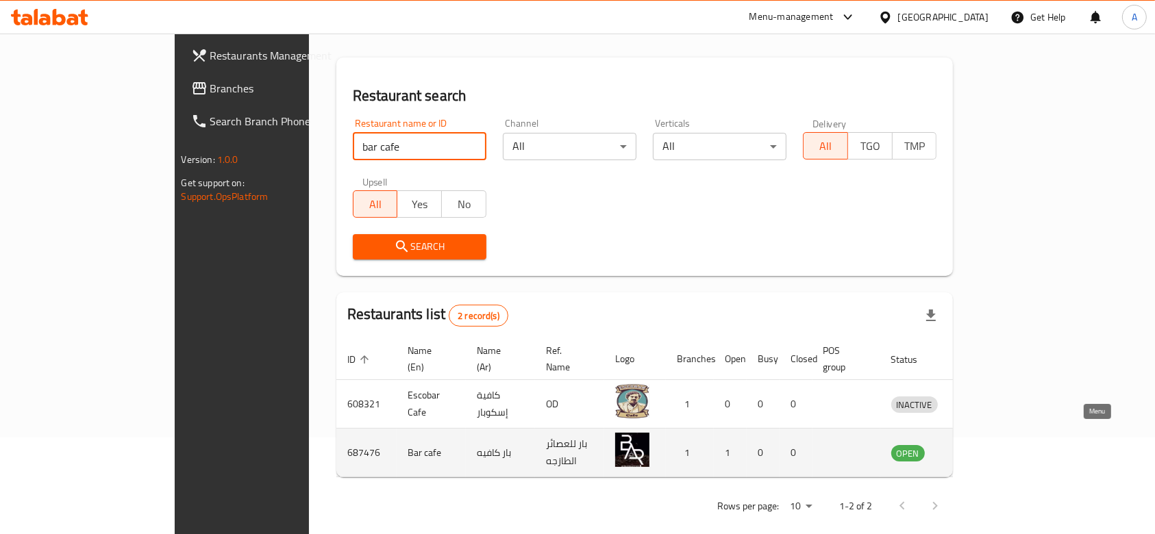
click at [991, 445] on link "enhanced table" at bounding box center [977, 453] width 25 height 16
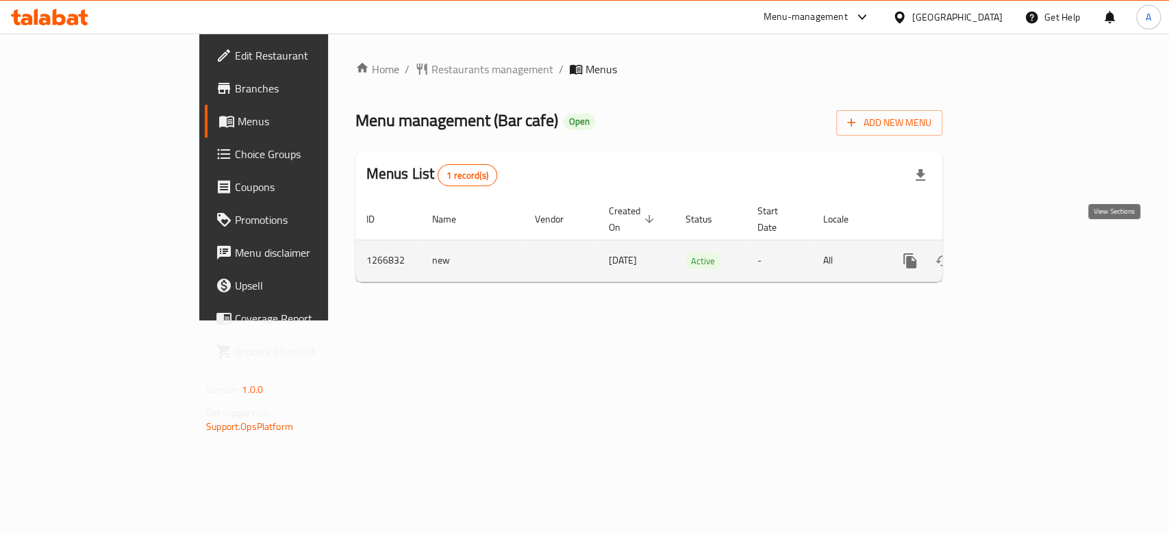
click at [1017, 253] on icon "enhanced table" at bounding box center [1009, 261] width 16 height 16
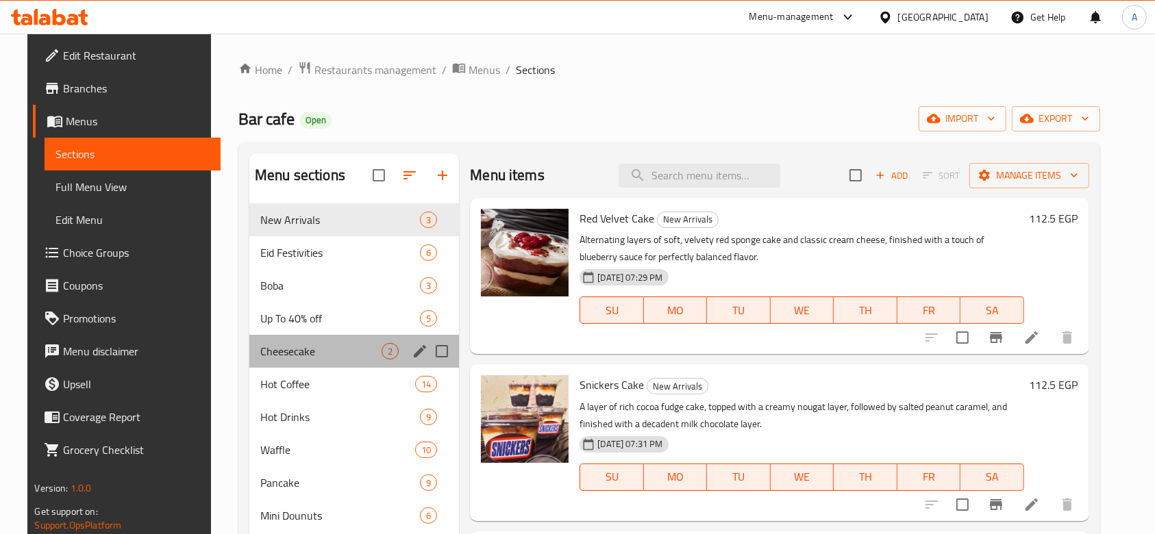
click at [303, 361] on div "Cheesecake 2" at bounding box center [354, 351] width 210 height 33
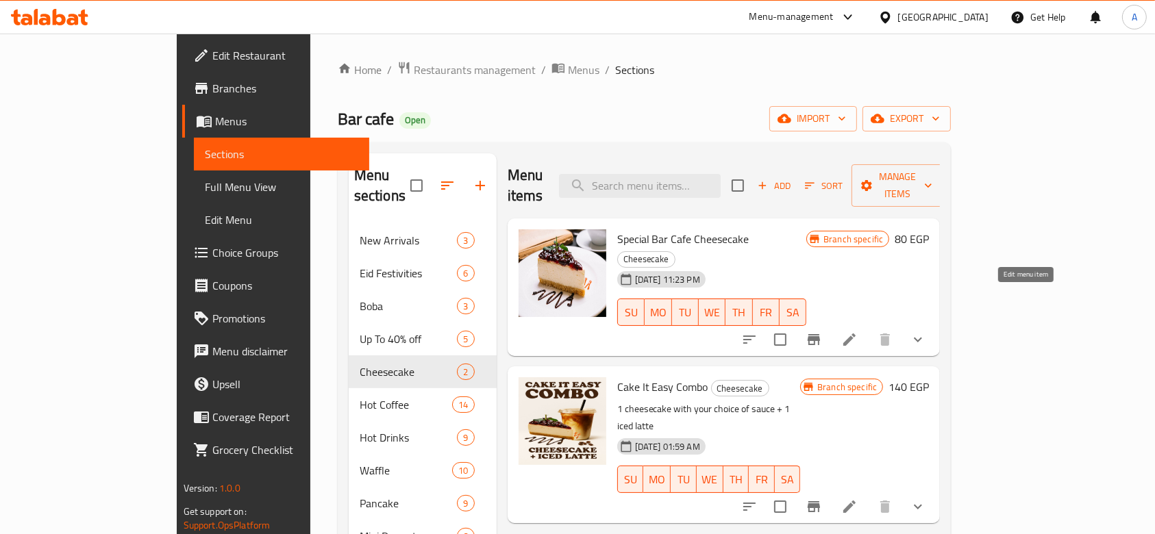
click at [858, 332] on icon at bounding box center [849, 340] width 16 height 16
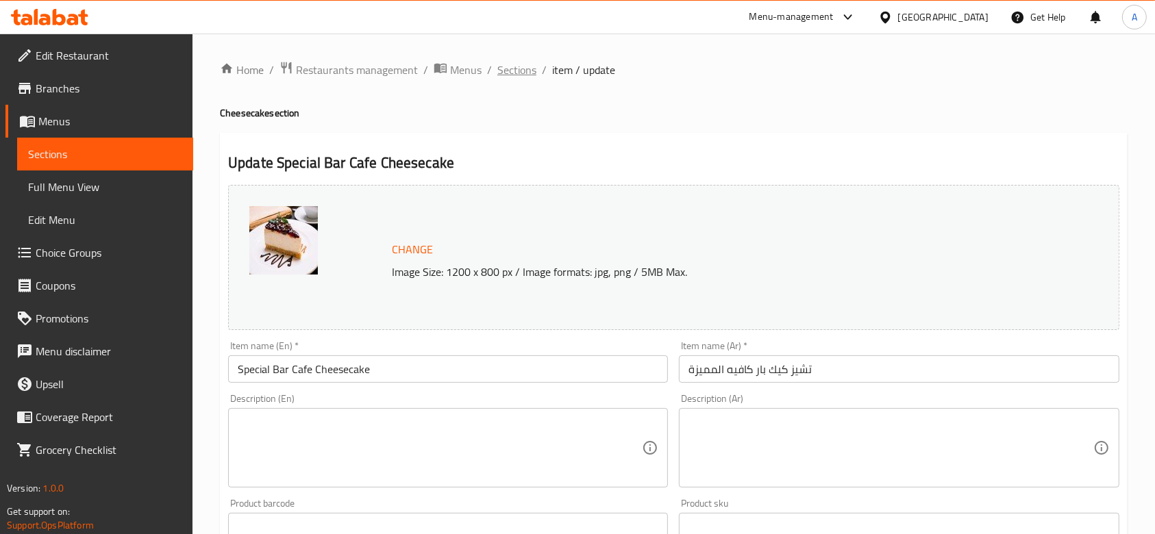
click at [507, 72] on span "Sections" at bounding box center [516, 70] width 39 height 16
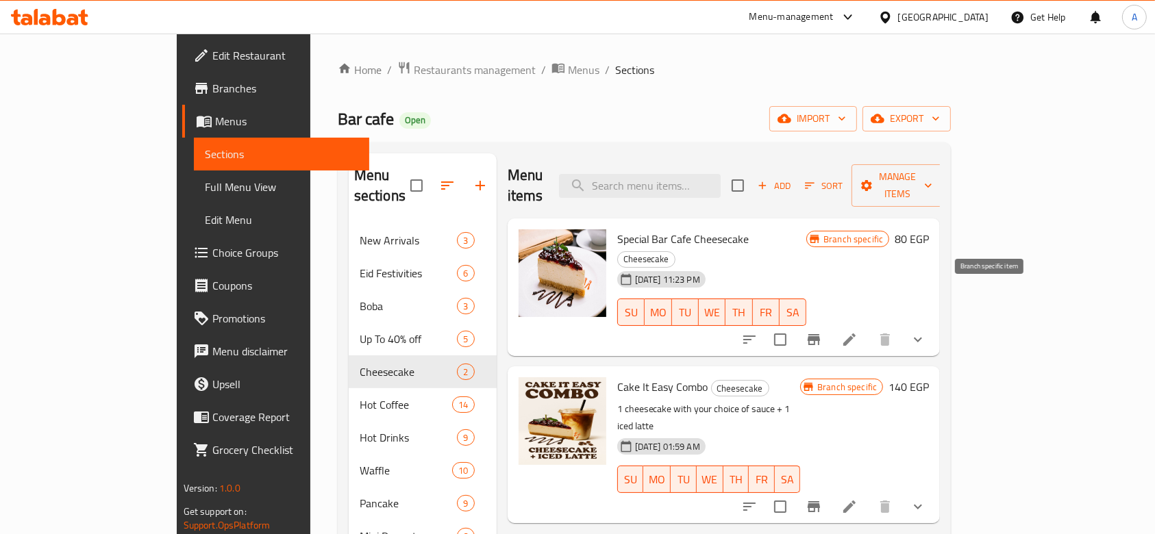
click at [830, 323] on button "Branch-specific-item" at bounding box center [813, 339] width 33 height 33
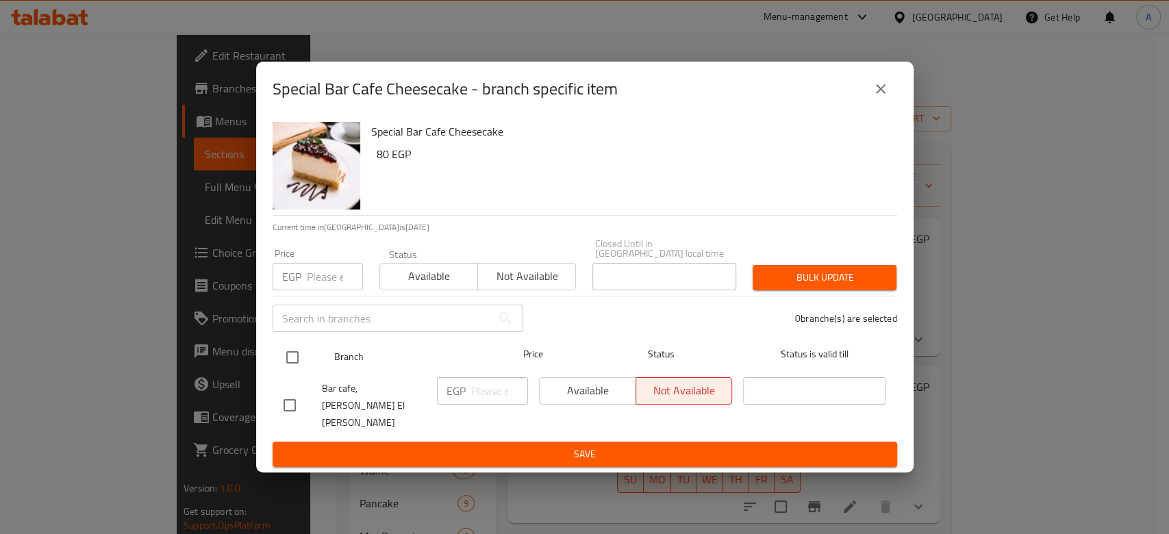
click at [296, 357] on input "checkbox" at bounding box center [292, 357] width 29 height 29
checkbox input "true"
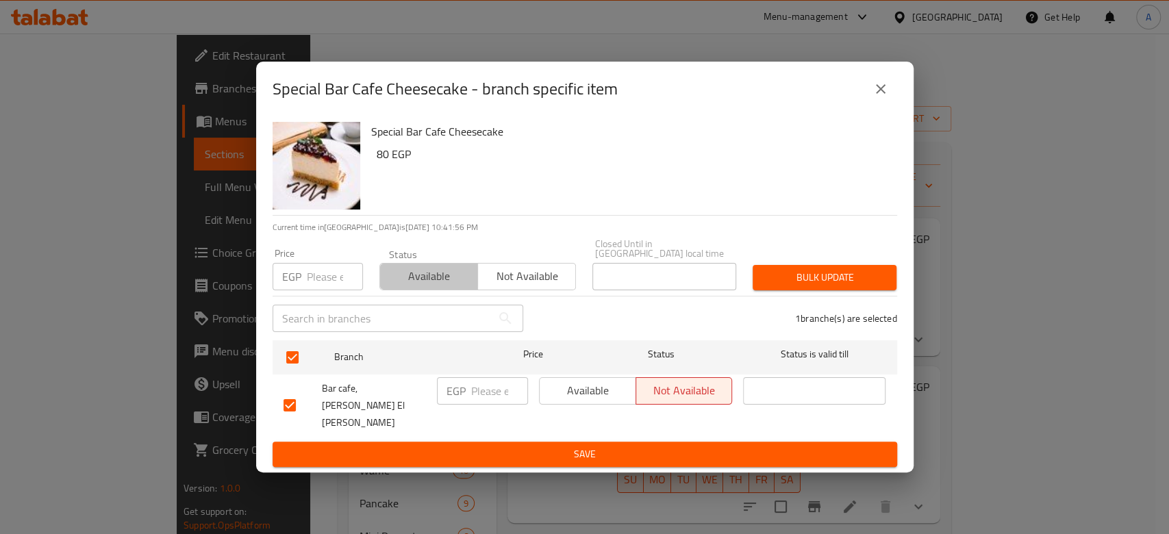
click at [425, 286] on span "Available" at bounding box center [429, 276] width 87 height 20
click at [839, 286] on span "Bulk update" at bounding box center [825, 277] width 122 height 17
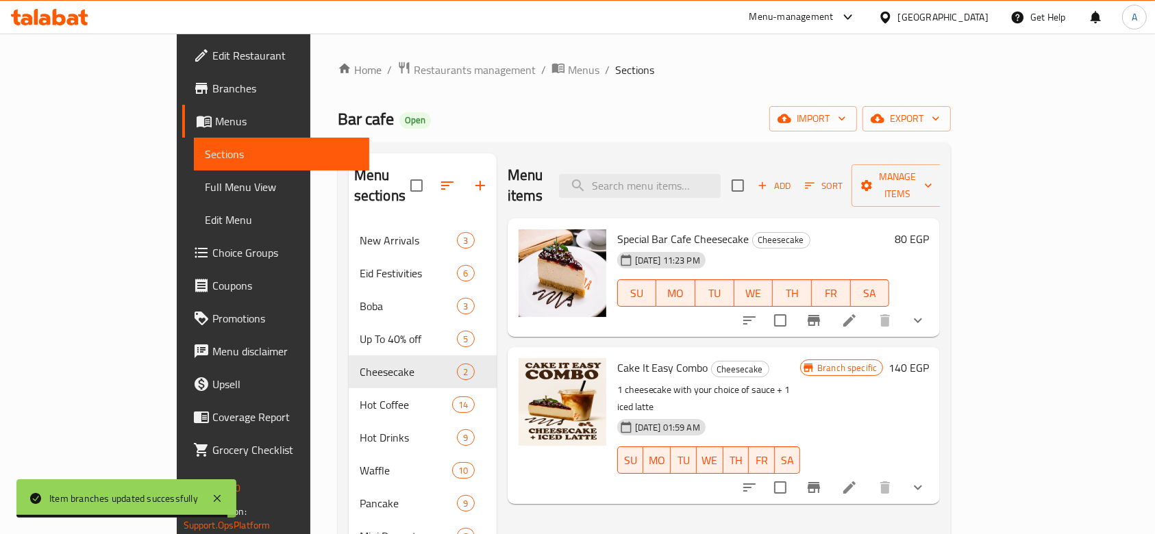
click at [858, 312] on icon at bounding box center [849, 320] width 16 height 16
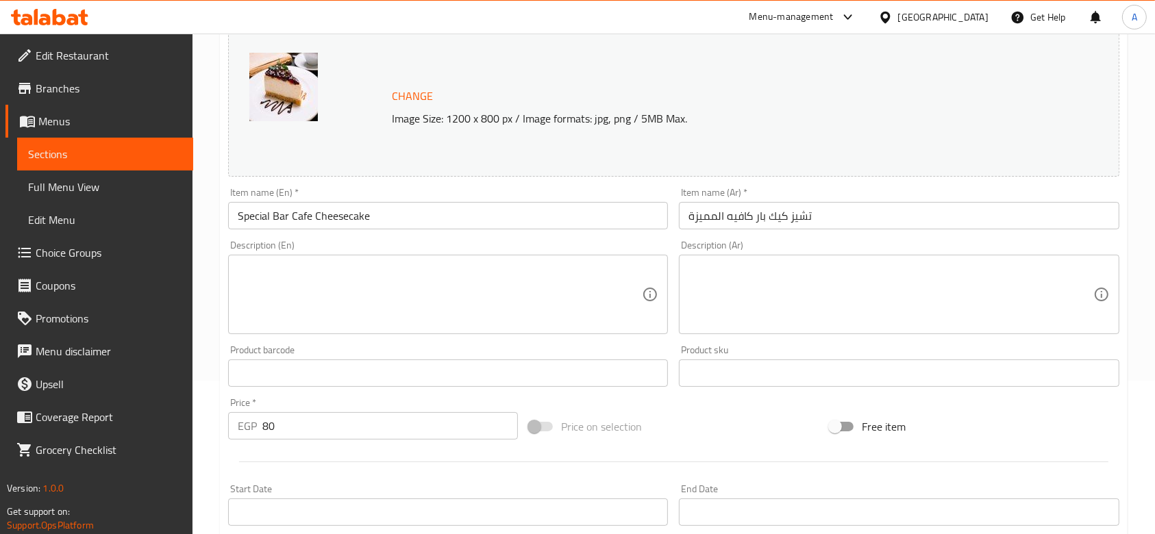
scroll to position [274, 0]
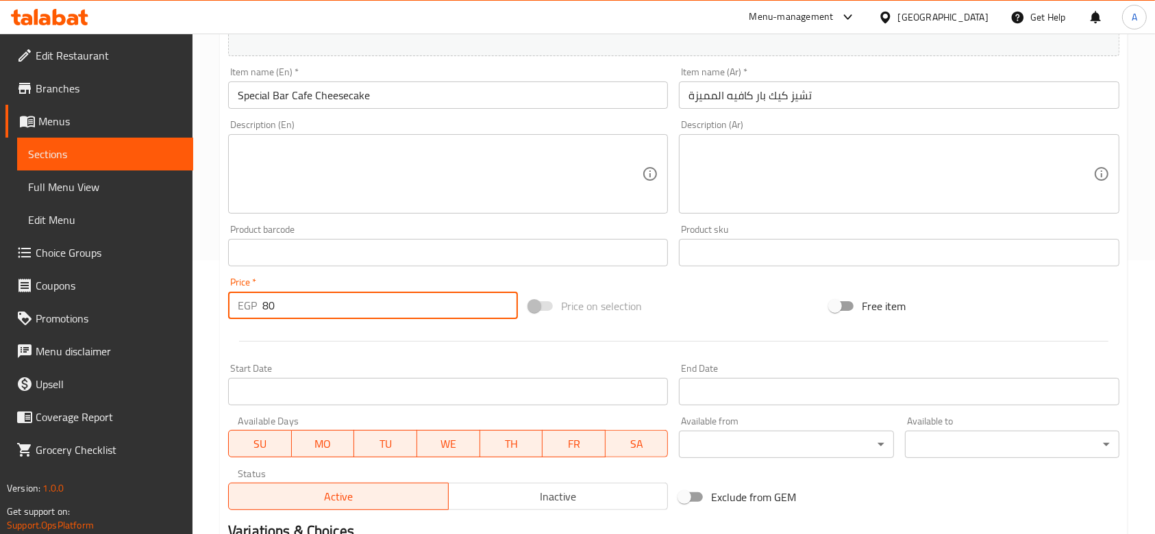
click at [374, 316] on input "80" at bounding box center [390, 305] width 256 height 27
type input "105"
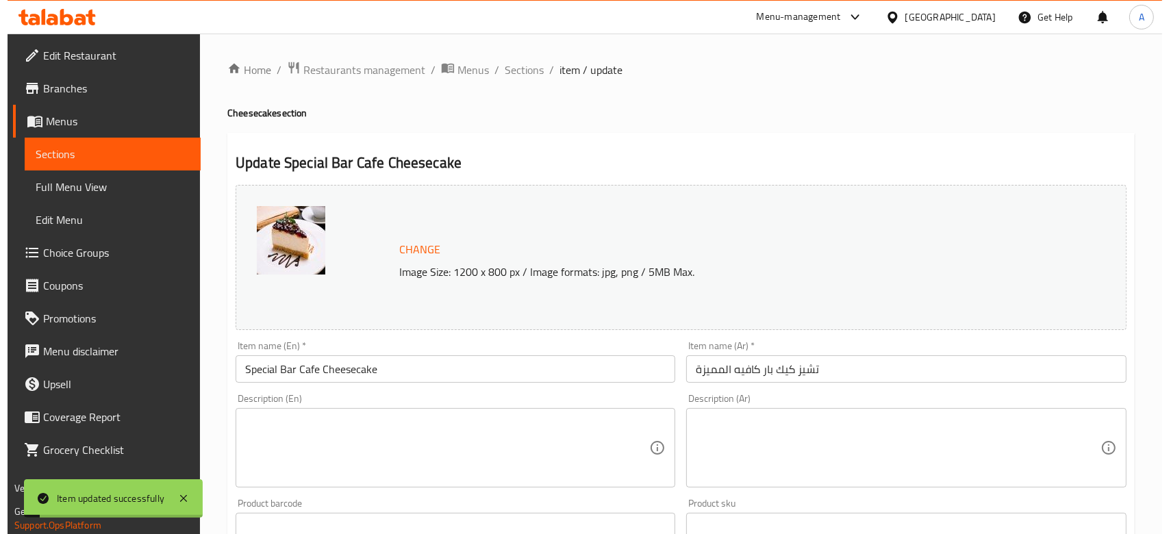
scroll to position [0, 0]
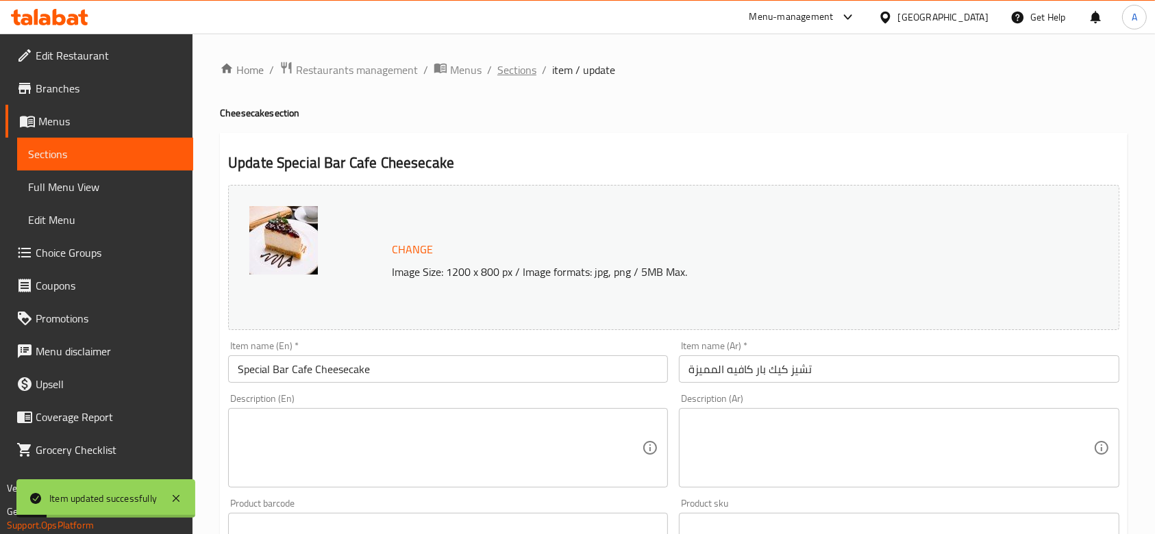
click at [519, 69] on span "Sections" at bounding box center [516, 70] width 39 height 16
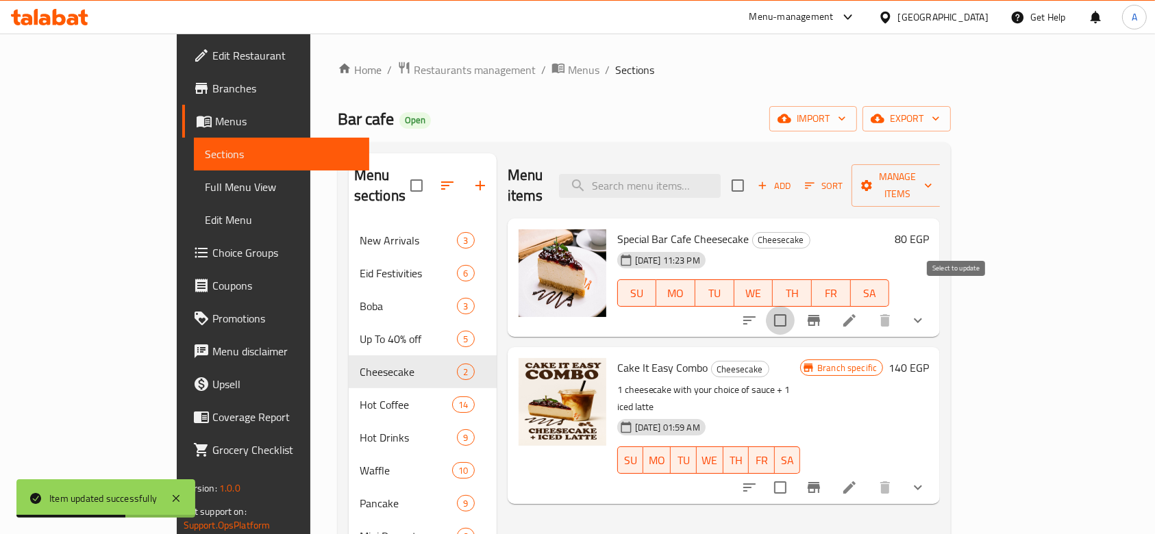
click at [795, 306] on input "checkbox" at bounding box center [780, 320] width 29 height 29
checkbox input "true"
click at [926, 312] on icon "show more" at bounding box center [918, 320] width 16 height 16
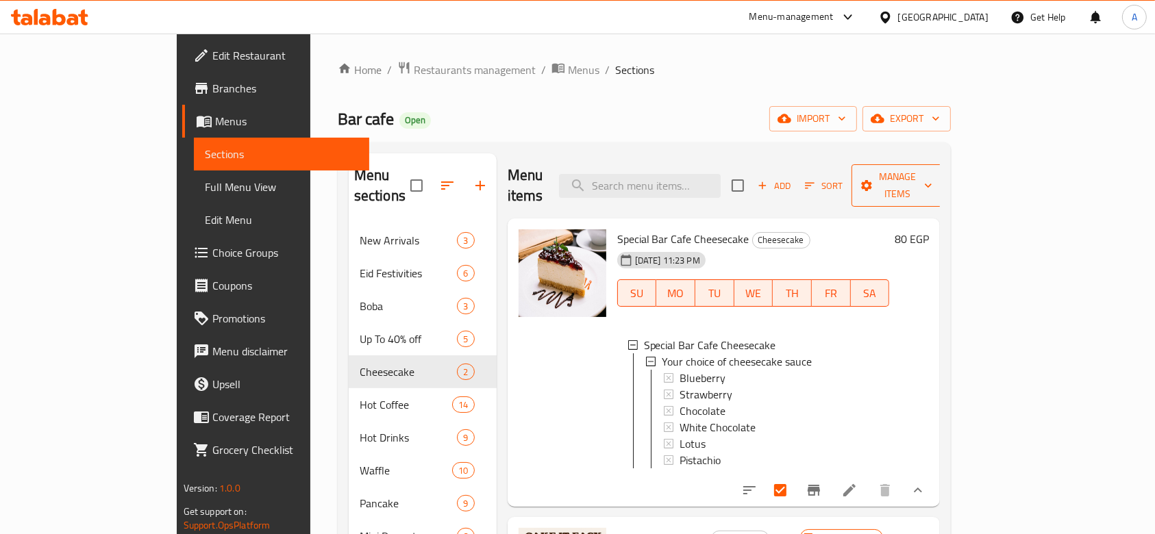
click at [932, 175] on span "Manage items" at bounding box center [897, 186] width 70 height 34
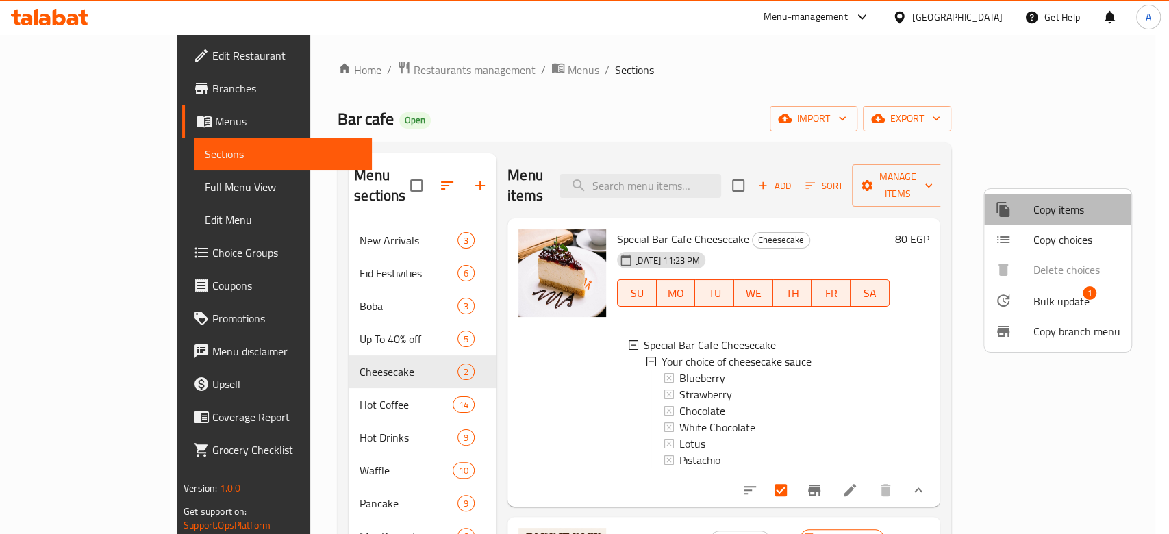
click at [1032, 212] on div at bounding box center [1014, 209] width 38 height 16
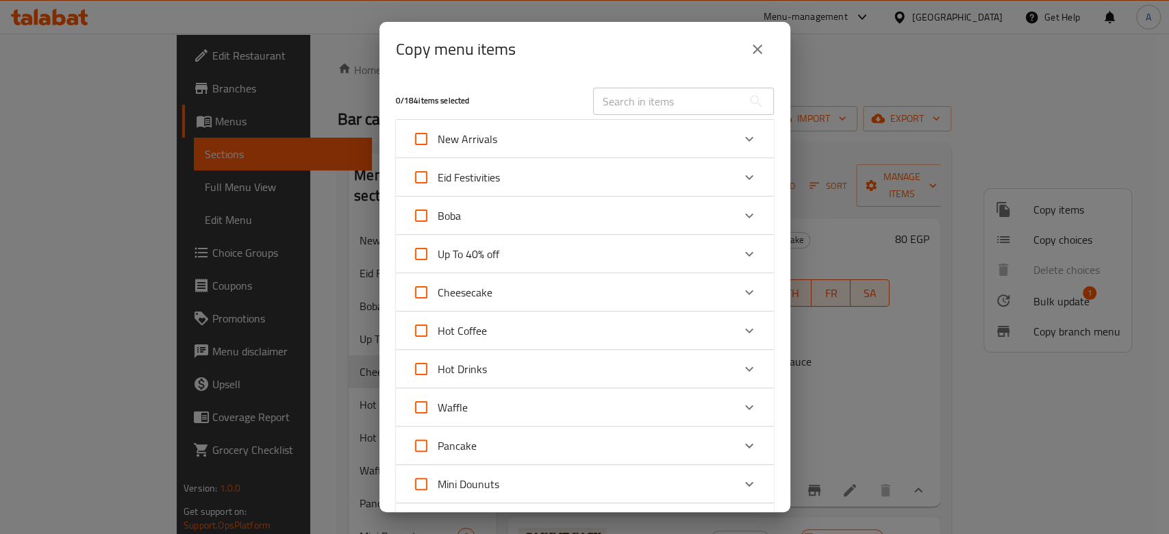
click at [741, 288] on icon "Expand" at bounding box center [749, 292] width 16 height 16
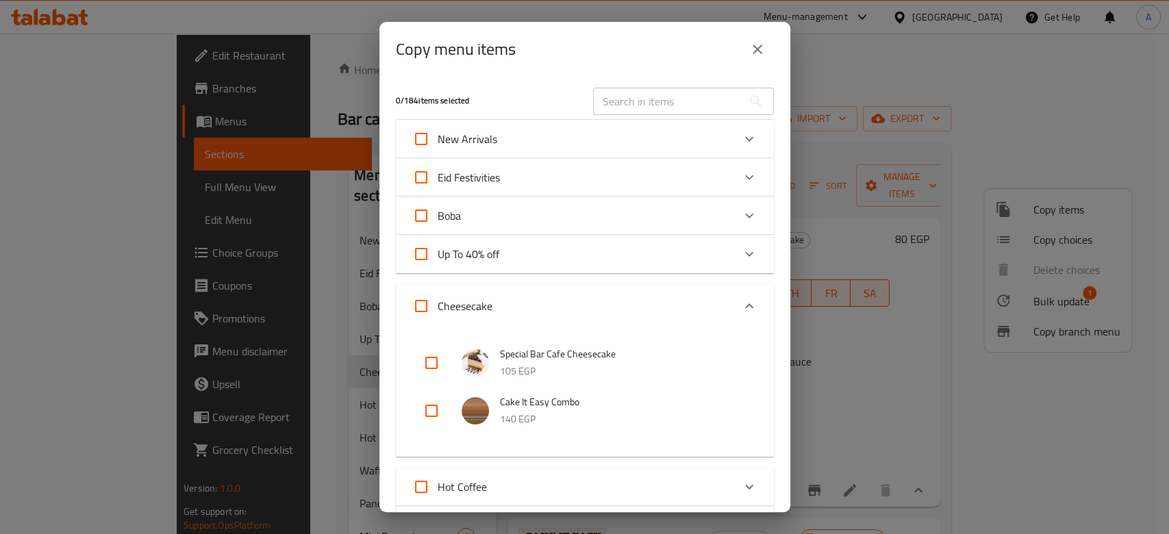
click at [427, 362] on input "checkbox" at bounding box center [431, 363] width 33 height 33
checkbox input "true"
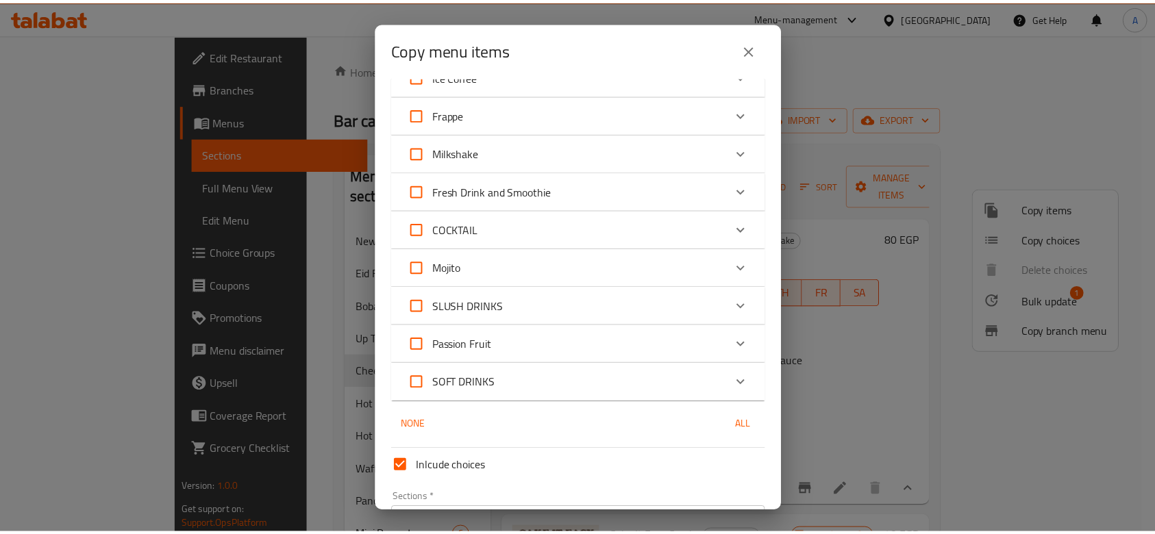
scroll to position [805, 0]
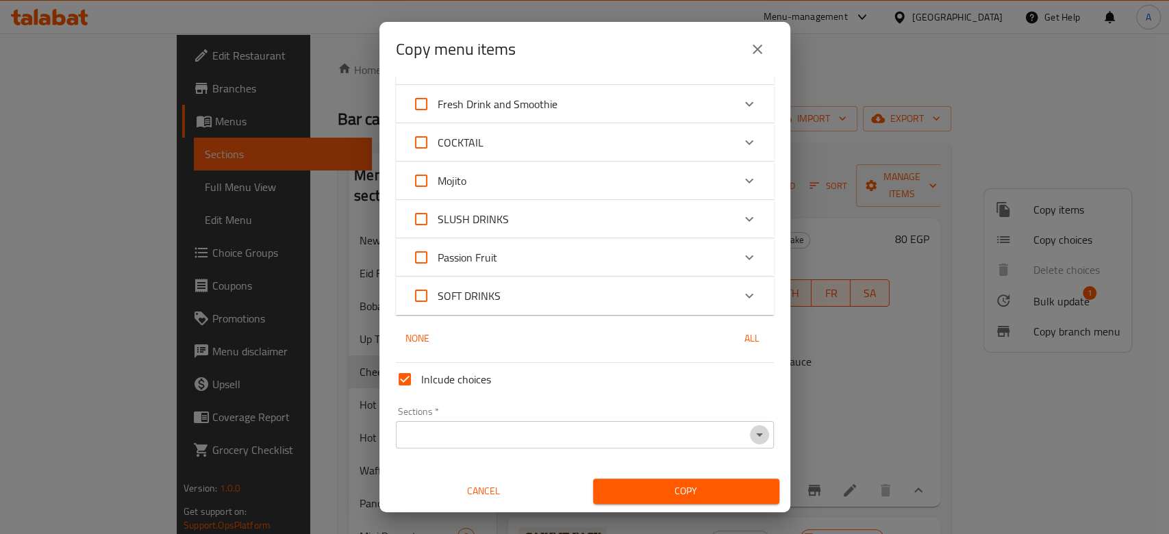
click at [752, 431] on icon "Open" at bounding box center [760, 435] width 16 height 16
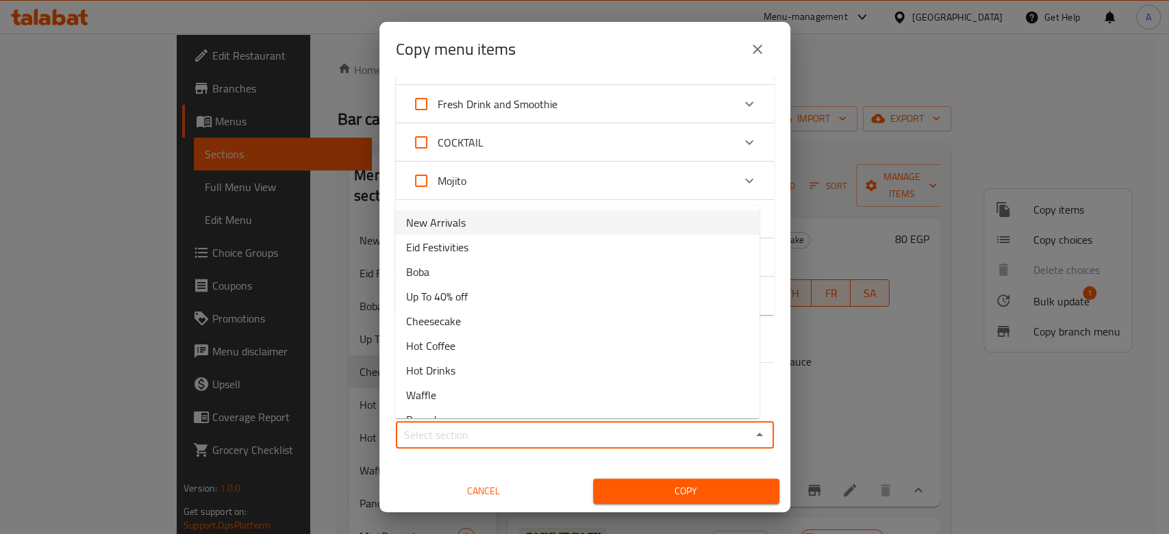
click at [609, 218] on li "New Arrivals" at bounding box center [577, 222] width 364 height 25
type input "New Arrivals"
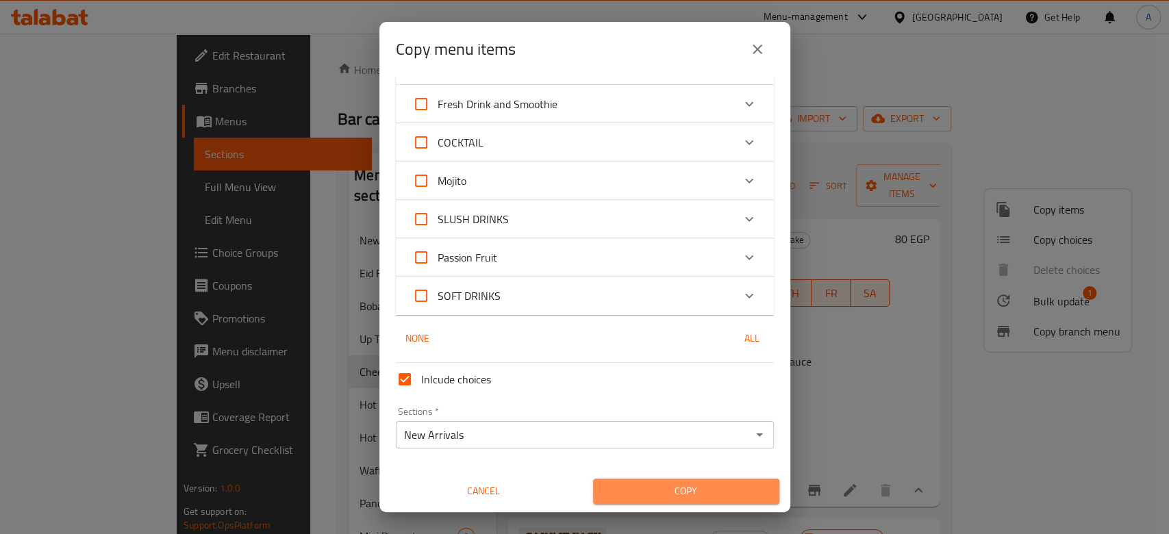
click at [680, 491] on span "Copy" at bounding box center [686, 491] width 164 height 17
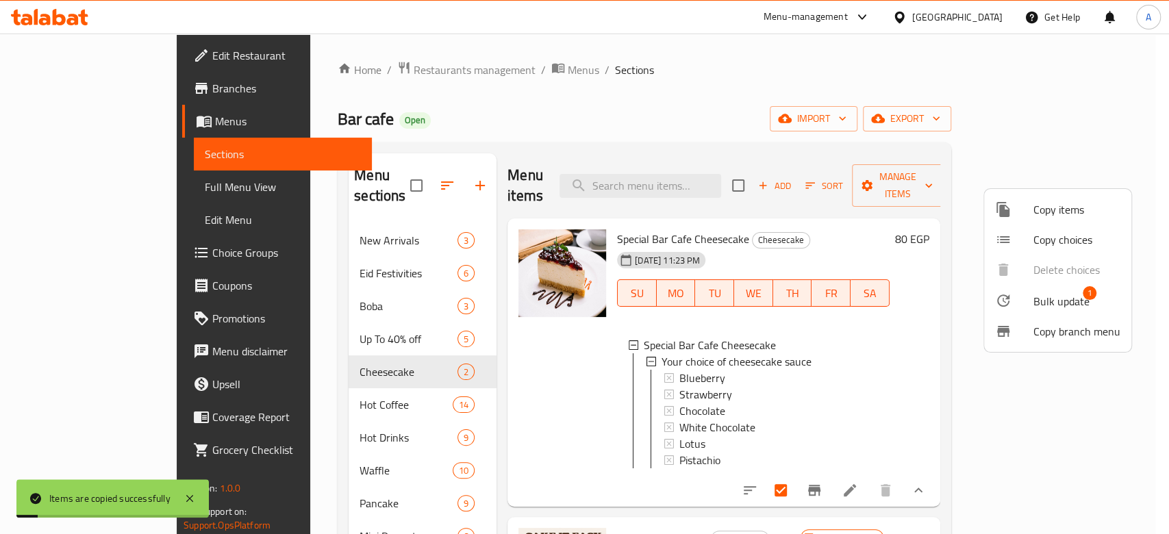
click at [339, 213] on div at bounding box center [584, 267] width 1169 height 534
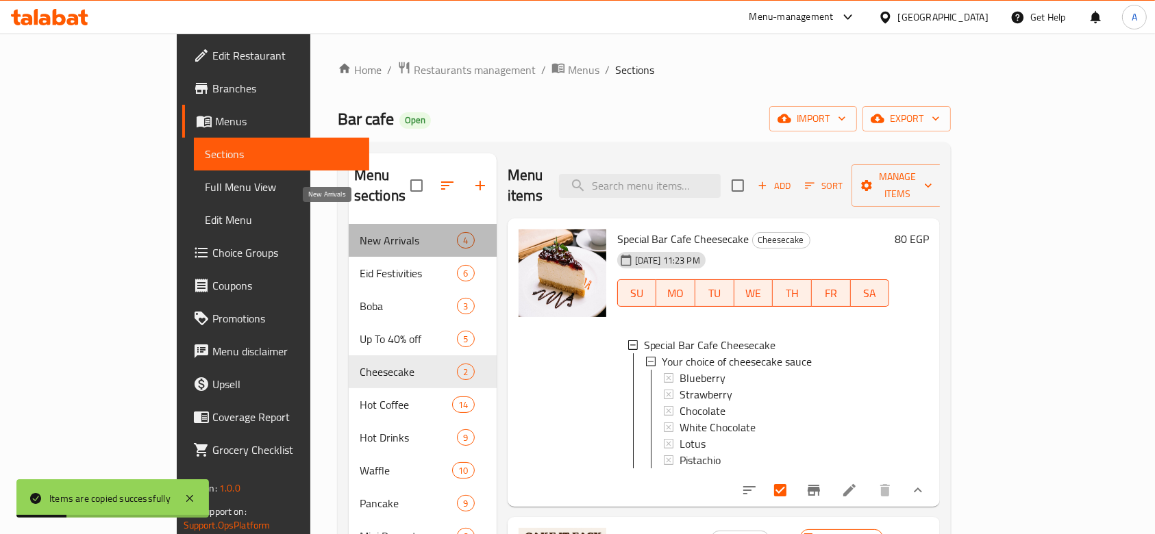
click at [360, 232] on span "New Arrivals" at bounding box center [409, 240] width 98 height 16
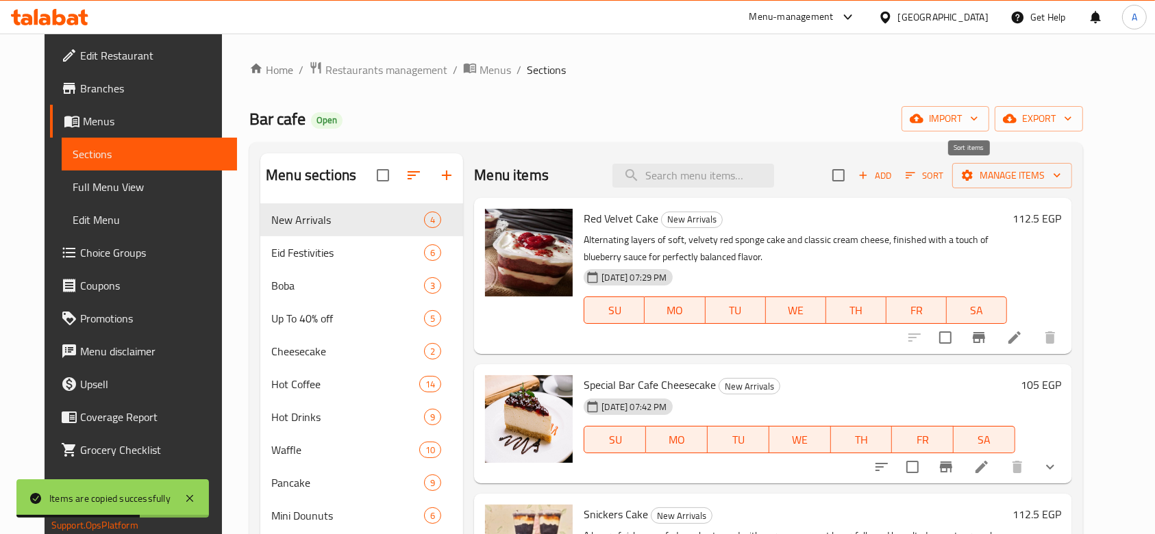
click at [917, 174] on icon "button" at bounding box center [910, 175] width 12 height 12
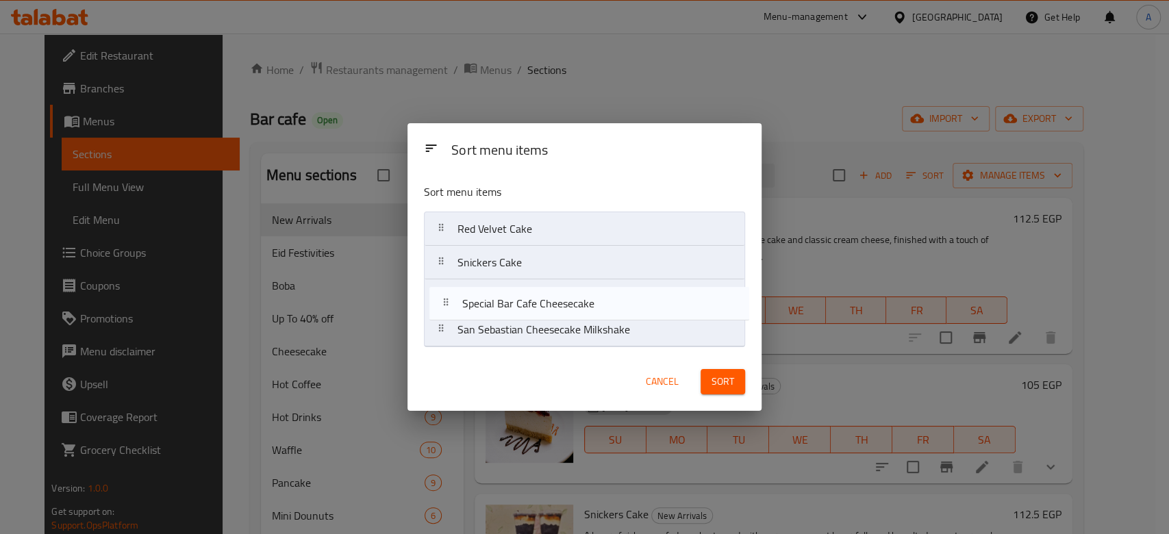
drag, startPoint x: 441, startPoint y: 265, endPoint x: 519, endPoint y: 340, distance: 108.5
click at [449, 310] on nav "Red Velvet Cake Special Bar Cafe Cheesecake Snickers Cake San Sebastian Cheesec…" at bounding box center [584, 280] width 321 height 136
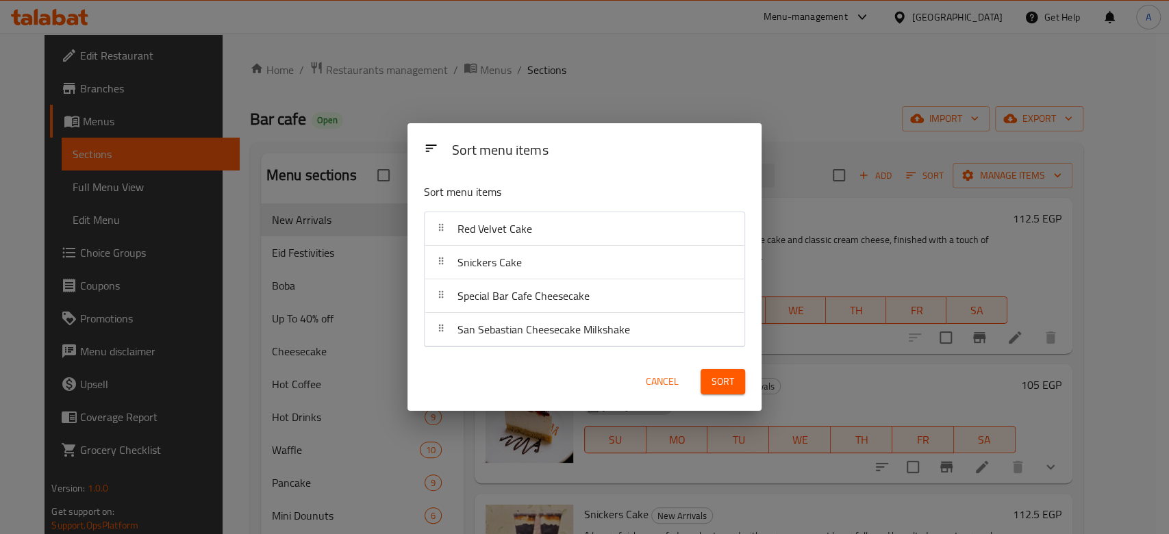
click at [717, 386] on span "Sort" at bounding box center [723, 381] width 23 height 17
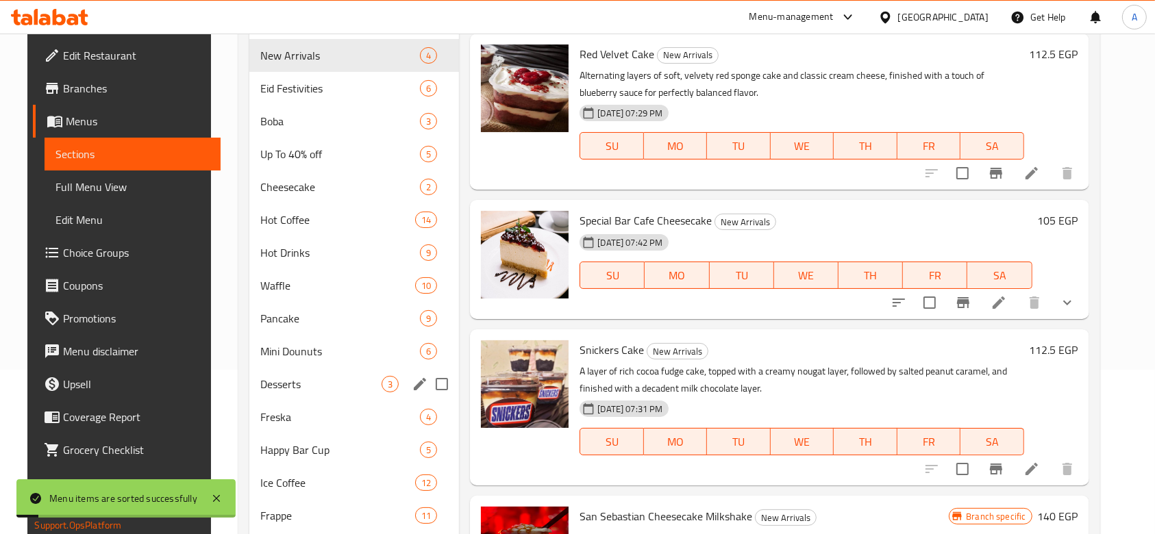
scroll to position [182, 0]
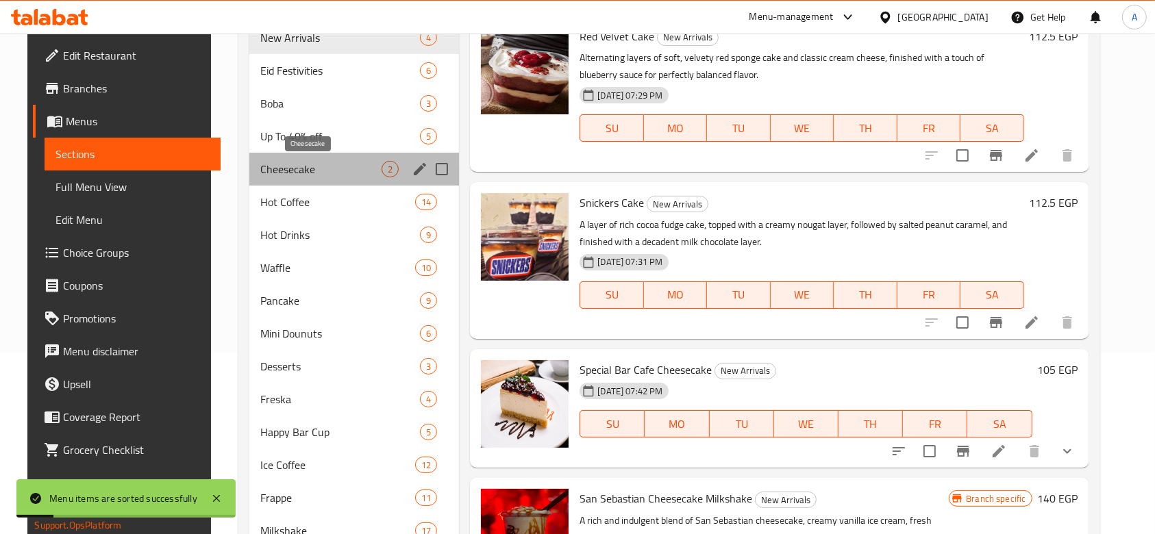
click at [310, 173] on span "Cheesecake" at bounding box center [320, 169] width 121 height 16
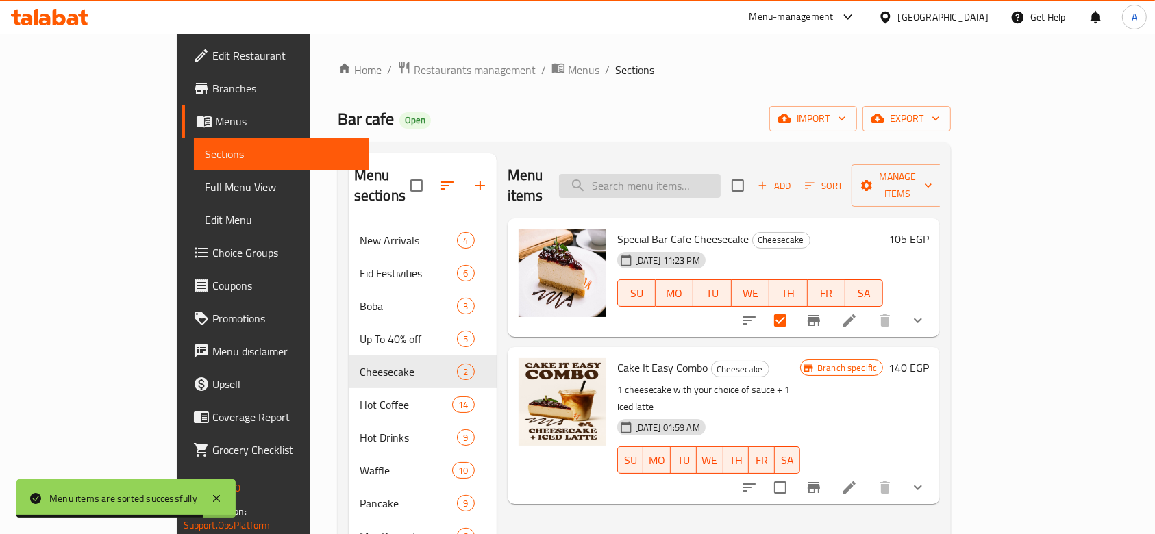
click at [680, 175] on input "search" at bounding box center [640, 186] width 162 height 24
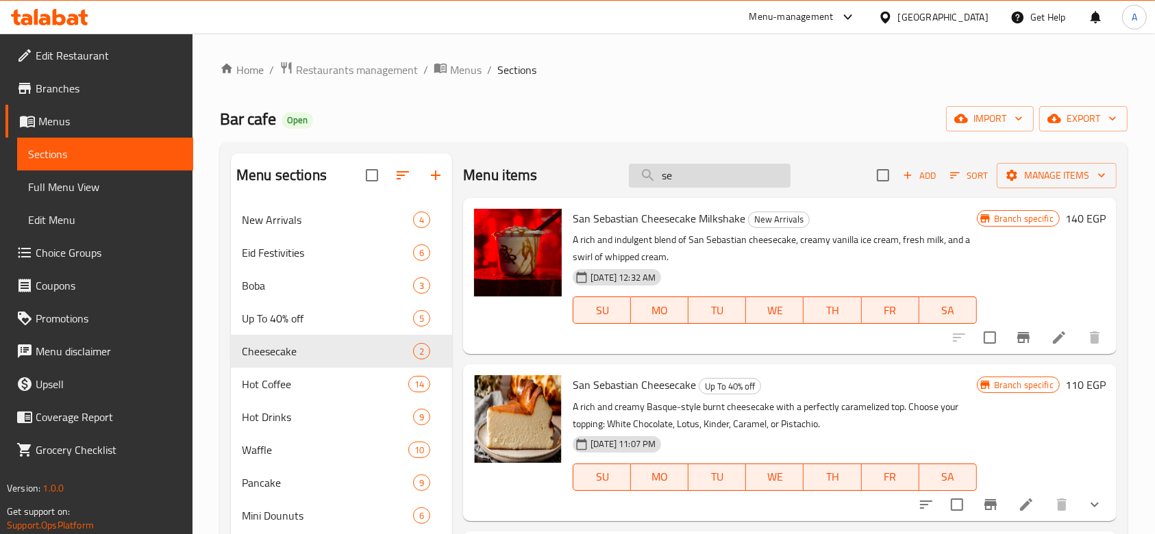
type input "s"
type input "seb"
click at [1095, 506] on icon "show more" at bounding box center [1095, 504] width 8 height 5
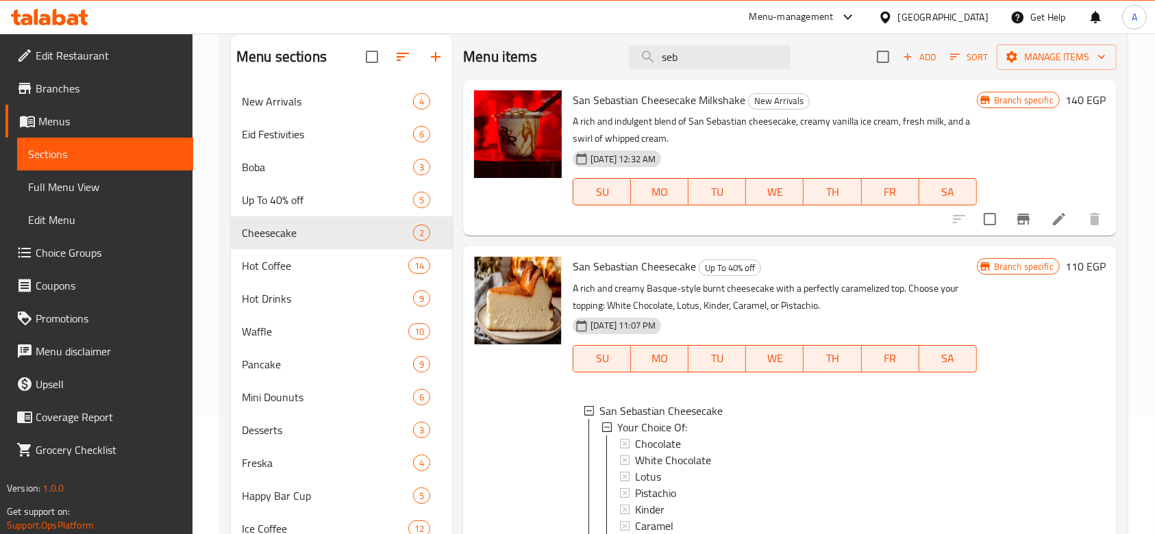
scroll to position [91, 0]
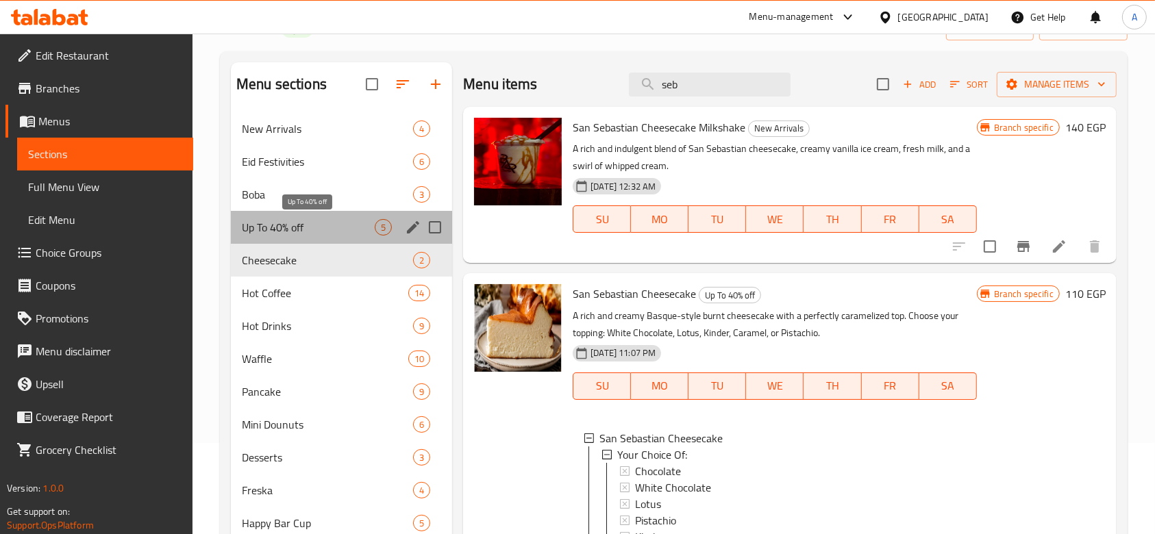
click at [277, 231] on span "Up To 40% off" at bounding box center [308, 227] width 133 height 16
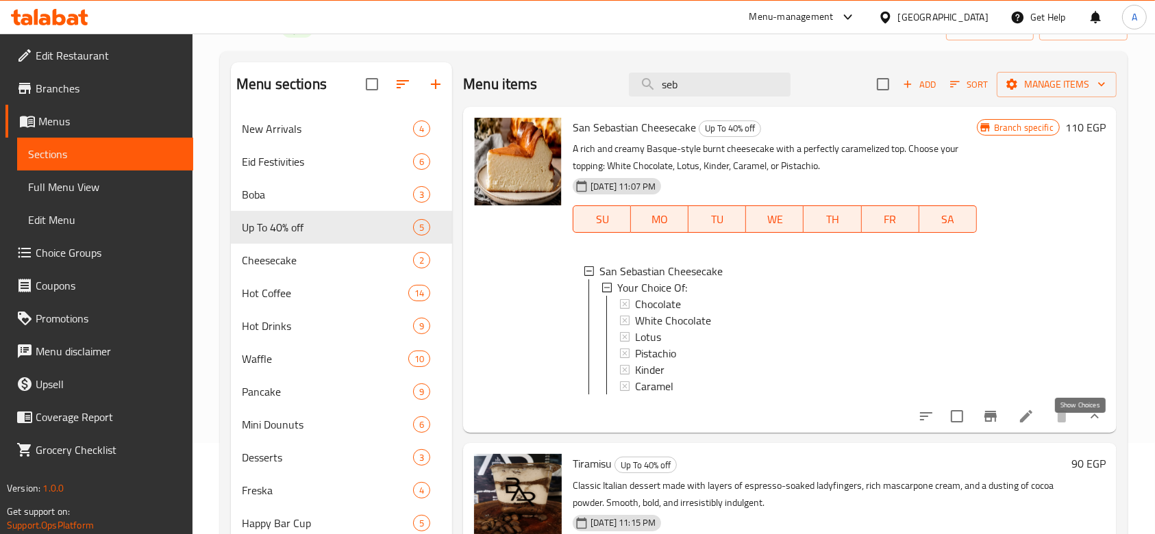
click at [1087, 425] on icon "show more" at bounding box center [1095, 416] width 16 height 16
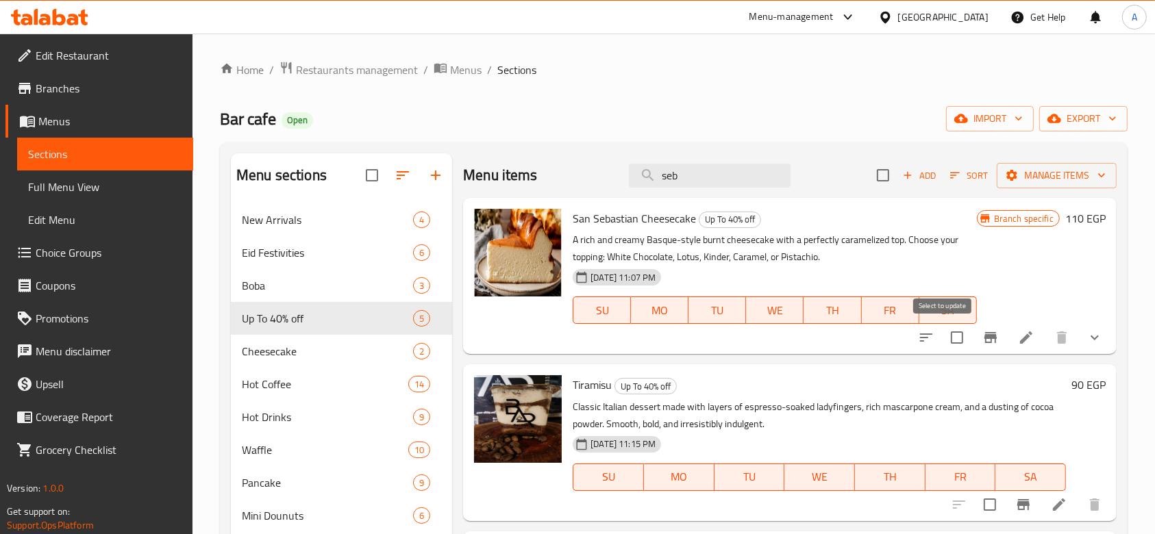
click at [945, 342] on input "checkbox" at bounding box center [957, 337] width 29 height 29
checkbox input "true"
click at [1022, 179] on span "Manage items" at bounding box center [1057, 175] width 98 height 17
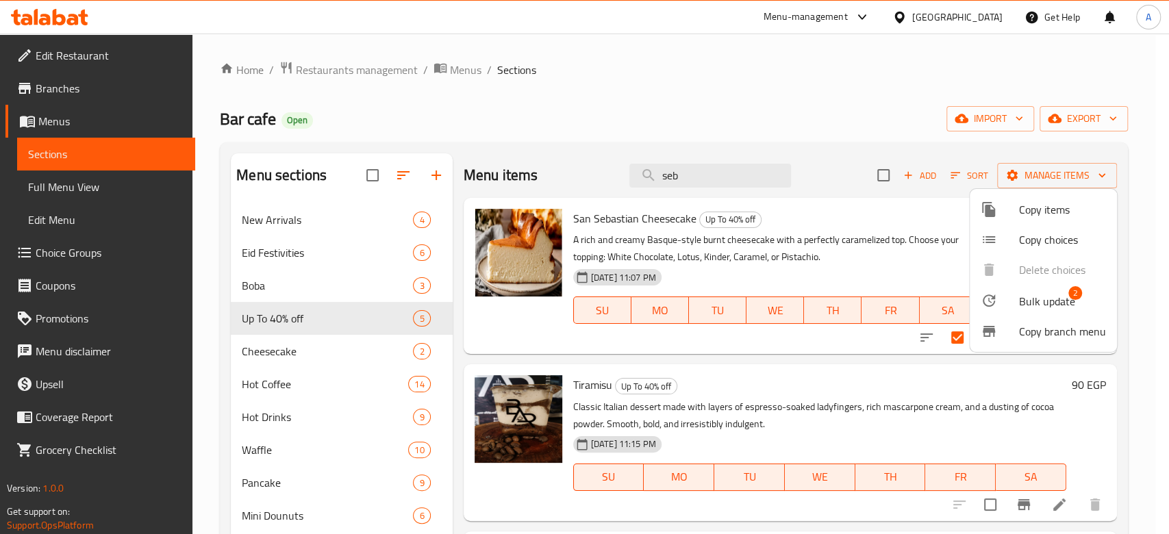
click at [1033, 216] on span "Copy items" at bounding box center [1062, 209] width 87 height 16
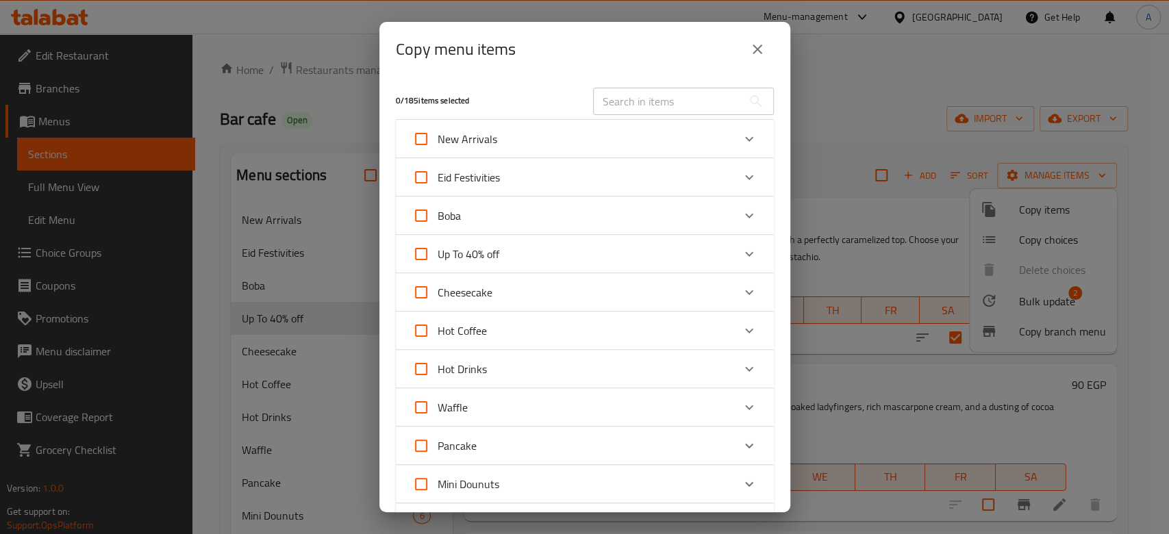
click at [741, 250] on icon "Expand" at bounding box center [749, 254] width 16 height 16
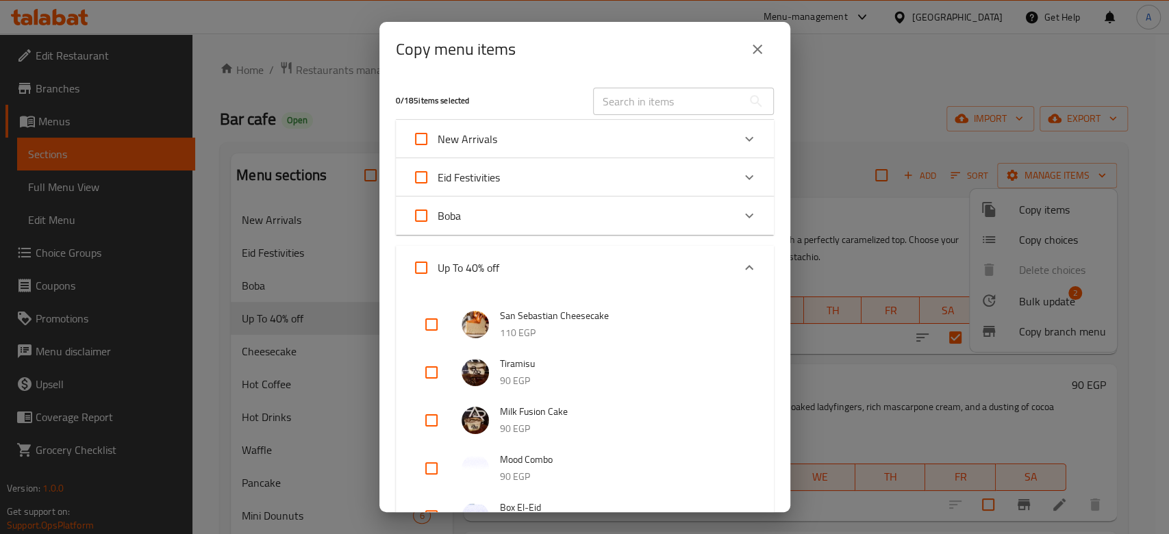
click at [426, 321] on input "checkbox" at bounding box center [431, 324] width 33 height 33
checkbox input "true"
click at [741, 262] on icon "Expand" at bounding box center [749, 268] width 16 height 16
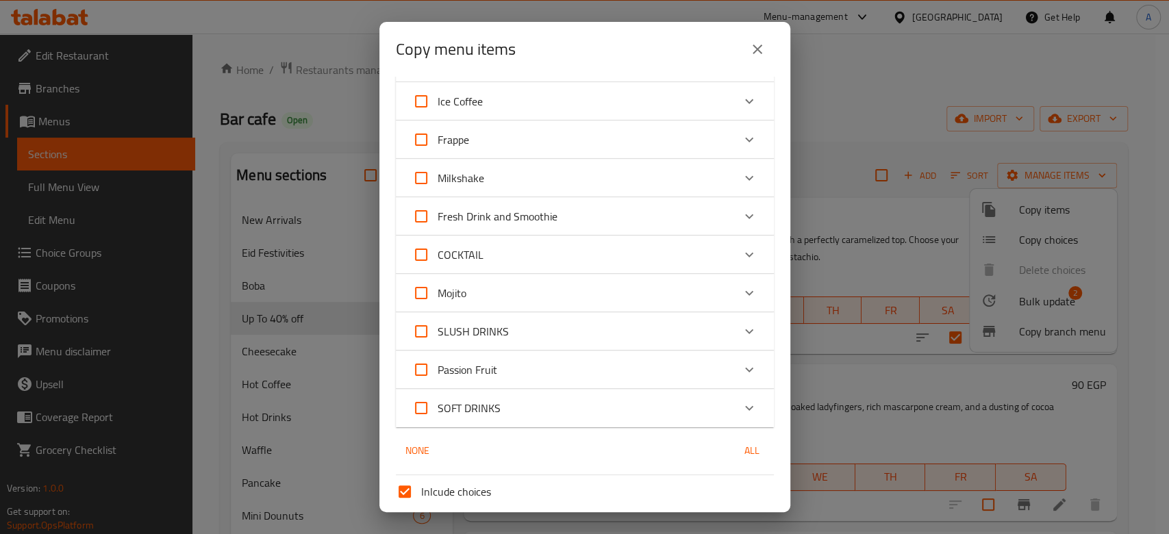
scroll to position [648, 0]
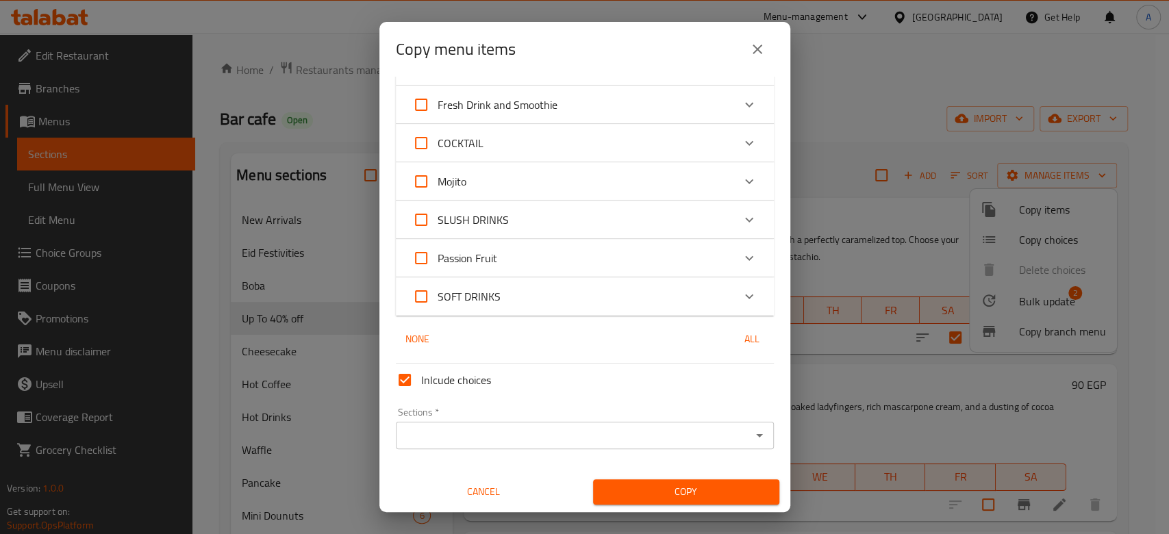
click at [752, 441] on icon "Open" at bounding box center [760, 435] width 16 height 16
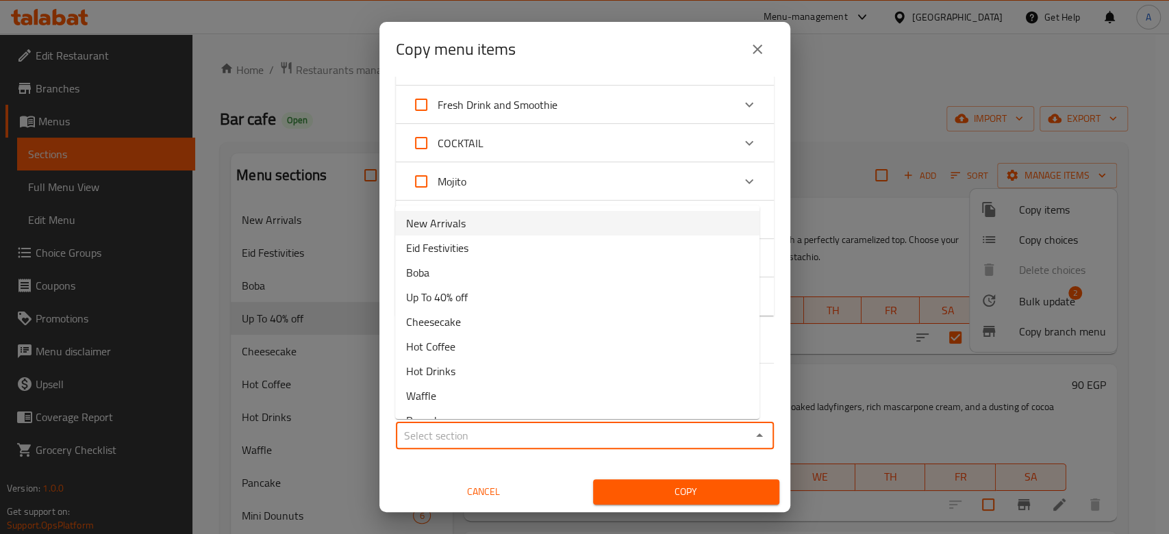
click at [565, 230] on li "New Arrivals" at bounding box center [577, 223] width 364 height 25
type input "New Arrivals"
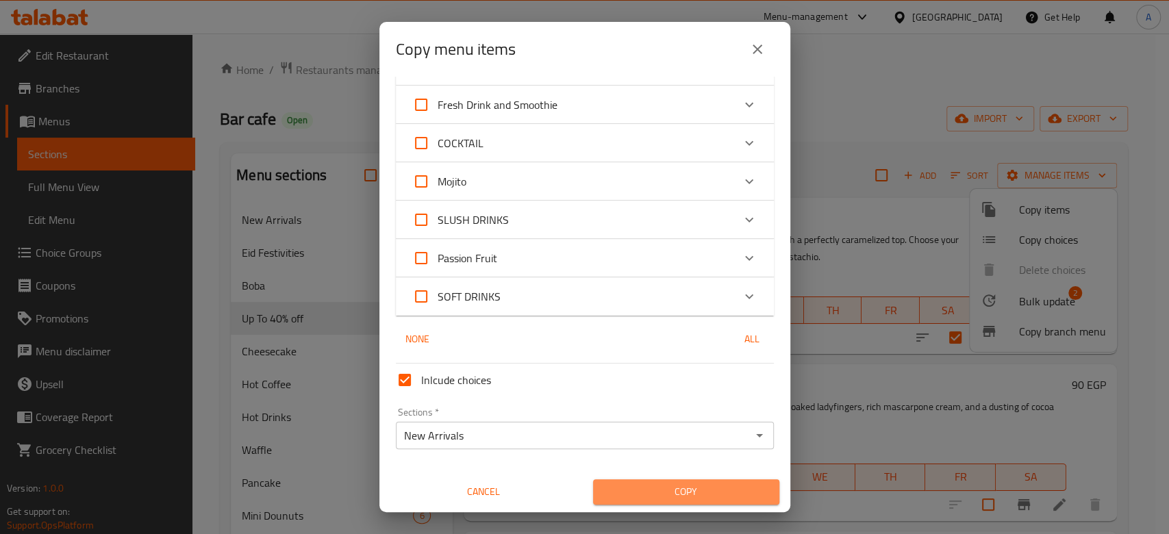
click at [695, 494] on span "Copy" at bounding box center [686, 492] width 164 height 17
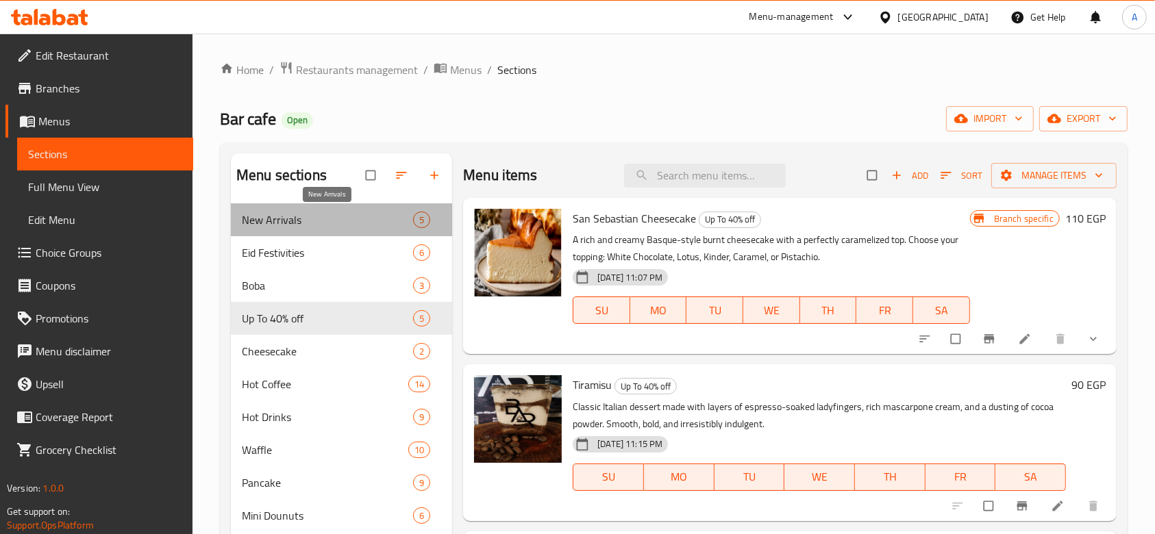
click at [364, 222] on span "New Arrivals" at bounding box center [327, 220] width 171 height 16
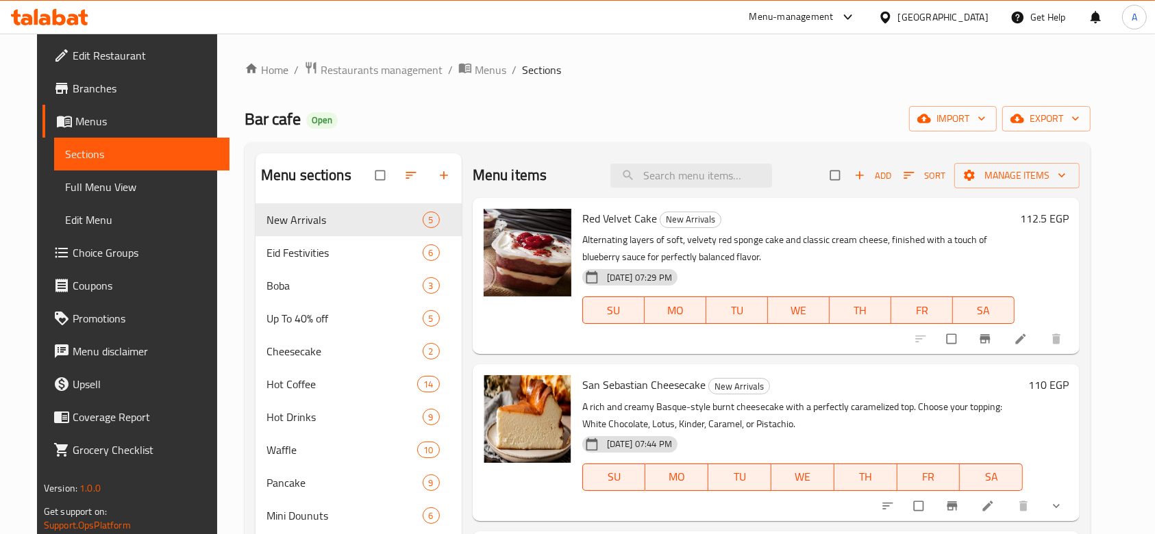
click at [915, 175] on icon "button" at bounding box center [909, 175] width 10 height 7
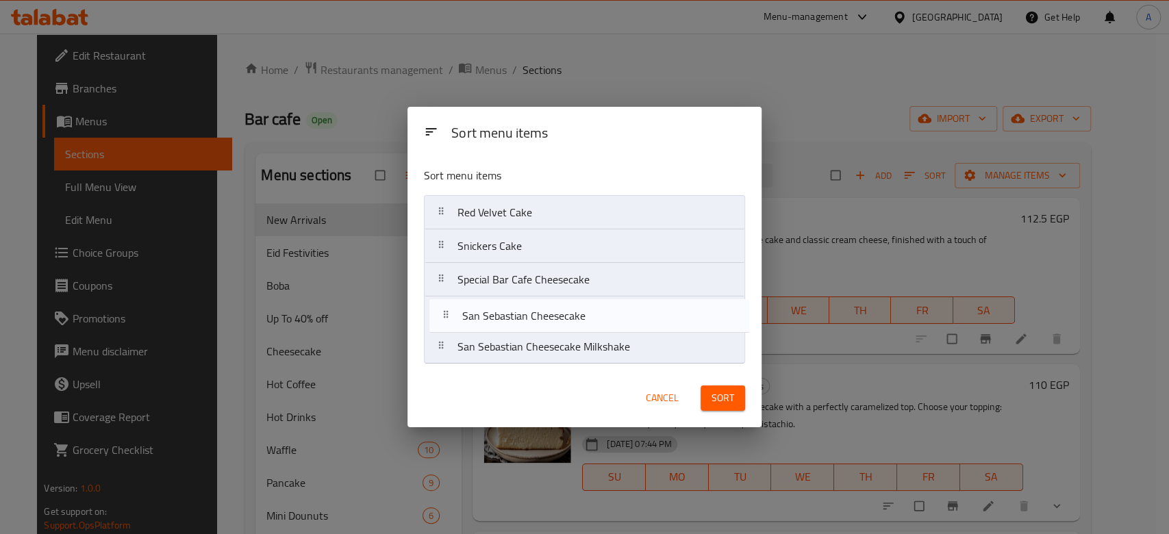
drag, startPoint x: 442, startPoint y: 247, endPoint x: 447, endPoint y: 319, distance: 72.1
click at [447, 319] on nav "Red Velvet Cake San Sebastian Cheesecake Snickers Cake Special Bar Cafe Cheesec…" at bounding box center [584, 279] width 321 height 169
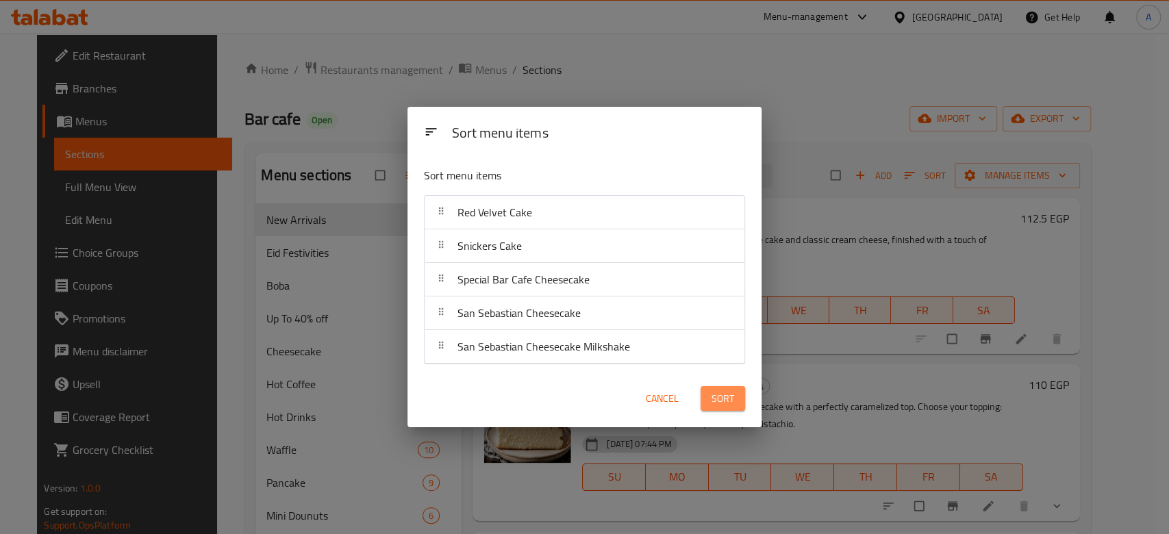
click at [720, 396] on span "Sort" at bounding box center [723, 398] width 23 height 17
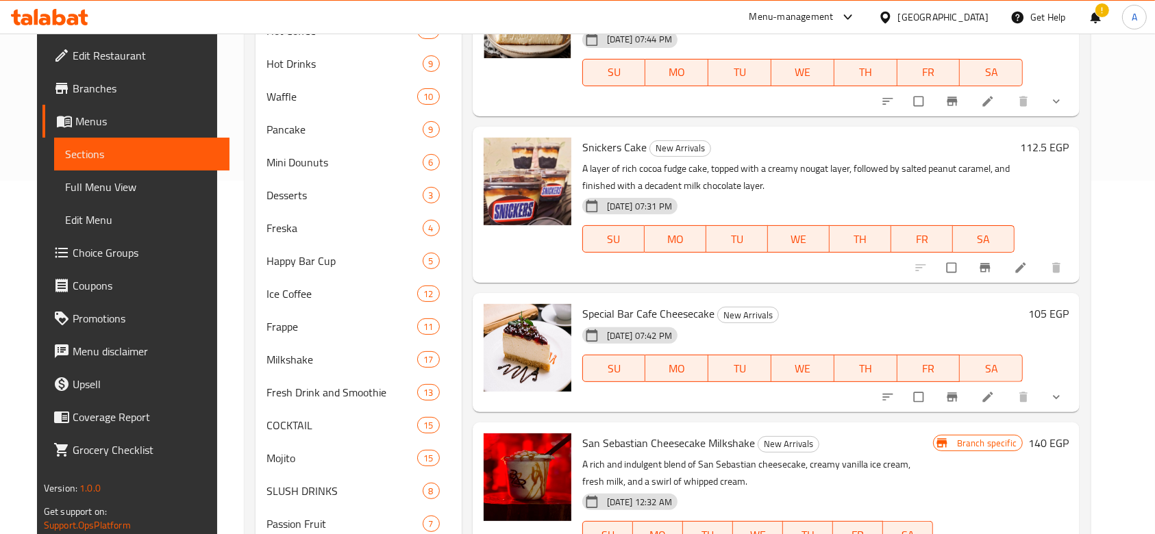
scroll to position [436, 0]
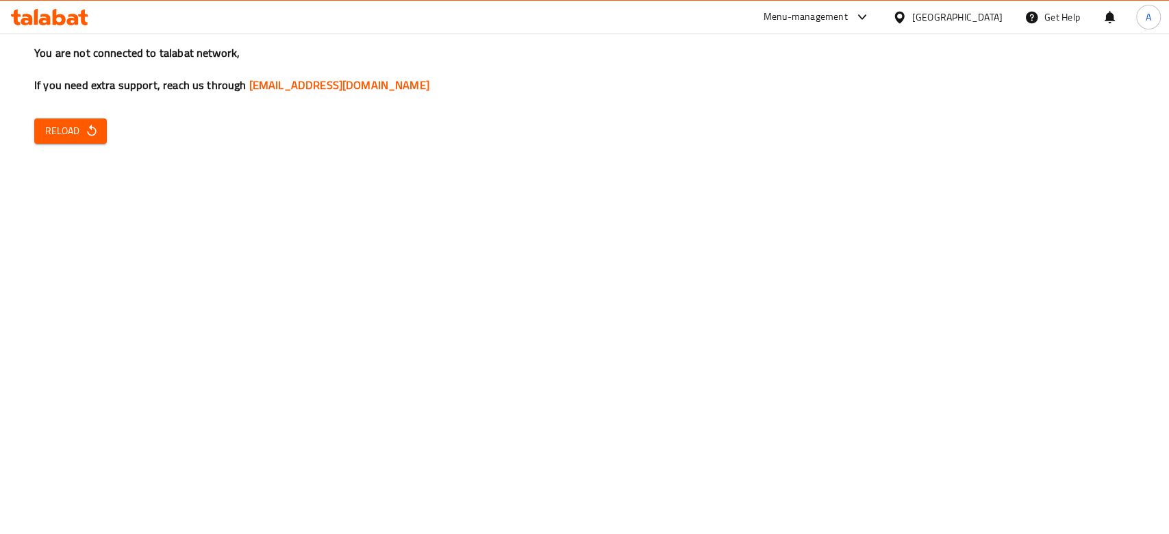
click at [76, 130] on span "Reload" at bounding box center [70, 131] width 51 height 17
click at [101, 153] on div "You are not connected to talabat network, If you need extra support, reach us t…" at bounding box center [584, 267] width 1169 height 534
click at [82, 138] on span "Reload" at bounding box center [70, 131] width 51 height 17
click at [55, 136] on span "Reload" at bounding box center [70, 131] width 51 height 17
click at [86, 132] on icon "button" at bounding box center [92, 131] width 14 height 14
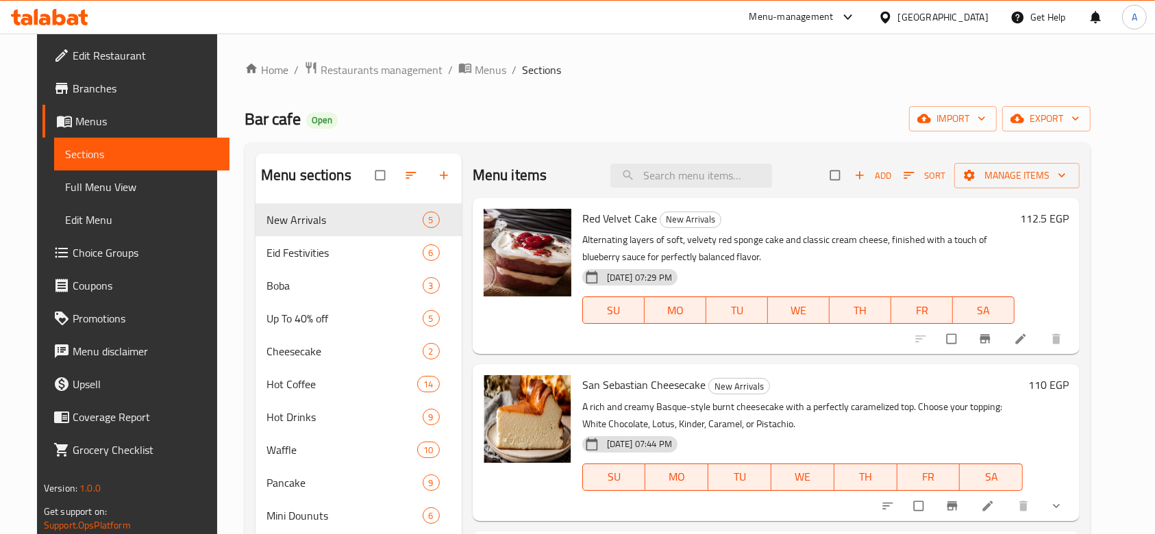
click at [1118, 238] on div "Home / Restaurants management / Menus / Sections Bar cafe Open import export Me…" at bounding box center [667, 502] width 901 height 937
click at [916, 182] on icon "button" at bounding box center [909, 176] width 14 height 14
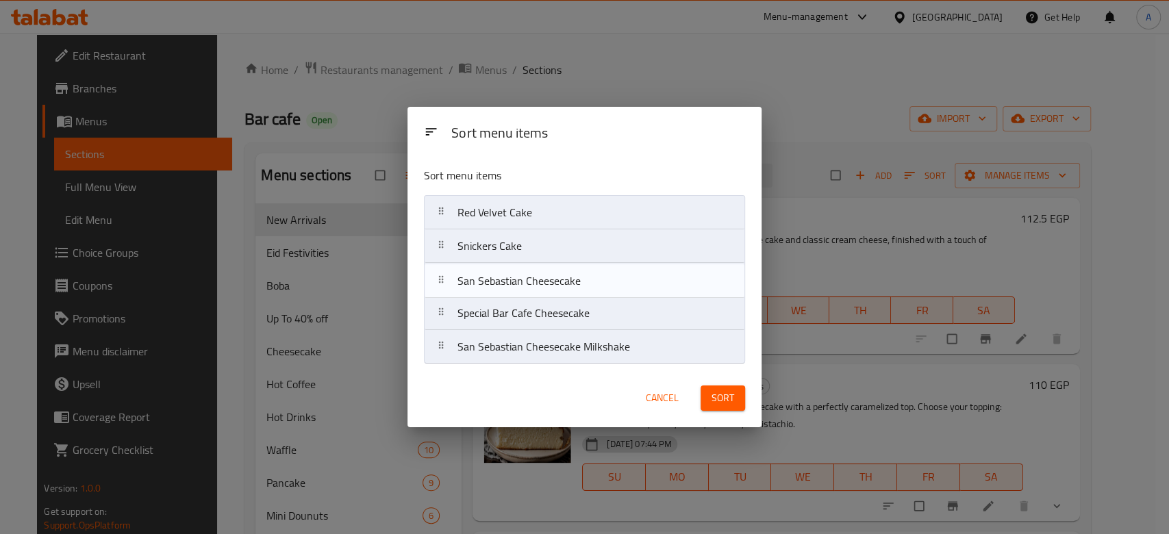
drag, startPoint x: 444, startPoint y: 249, endPoint x: 445, endPoint y: 289, distance: 39.7
click at [445, 289] on nav "Red Velvet Cake San Sebastian Cheesecake Snickers Cake Special Bar Cafe Cheesec…" at bounding box center [584, 279] width 321 height 169
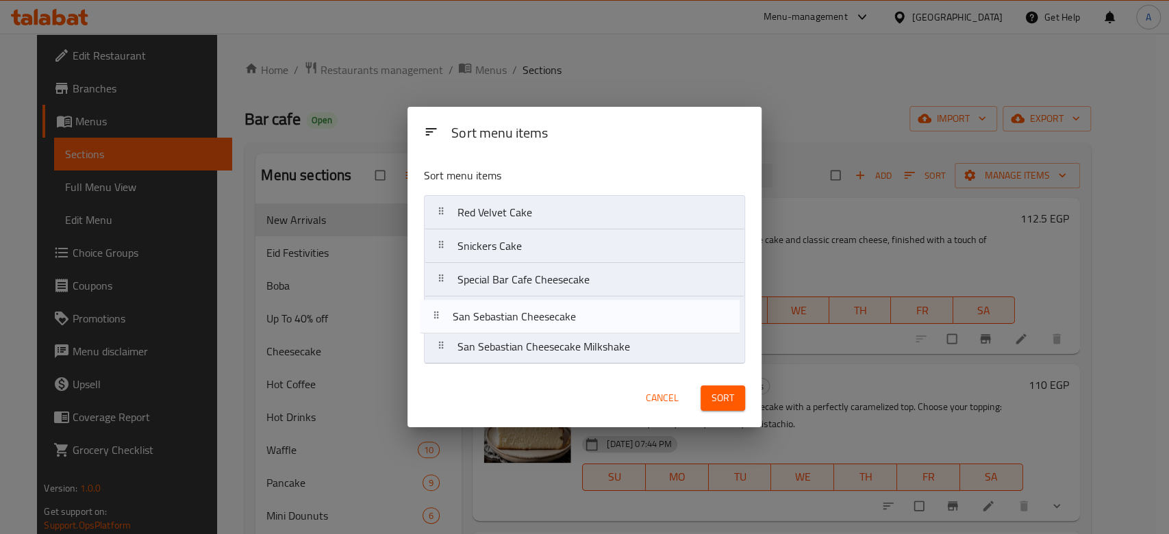
drag, startPoint x: 444, startPoint y: 285, endPoint x: 439, endPoint y: 325, distance: 40.7
click at [439, 325] on nav "Red Velvet Cake Snickers Cake San Sebastian Cheesecake Special Bar Cafe Cheesec…" at bounding box center [584, 279] width 321 height 169
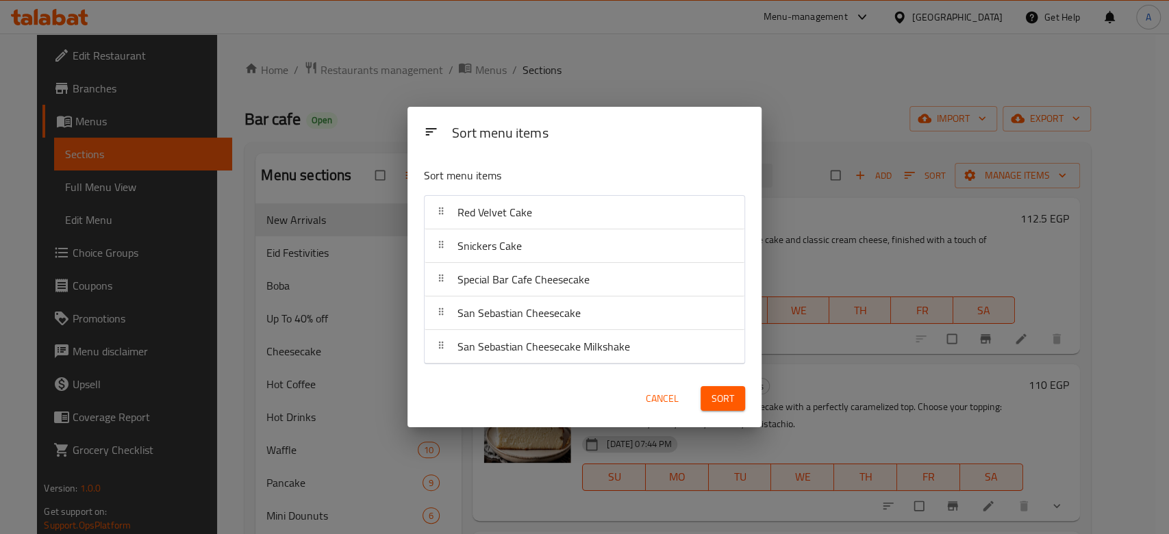
click at [721, 406] on span "Sort" at bounding box center [723, 398] width 23 height 17
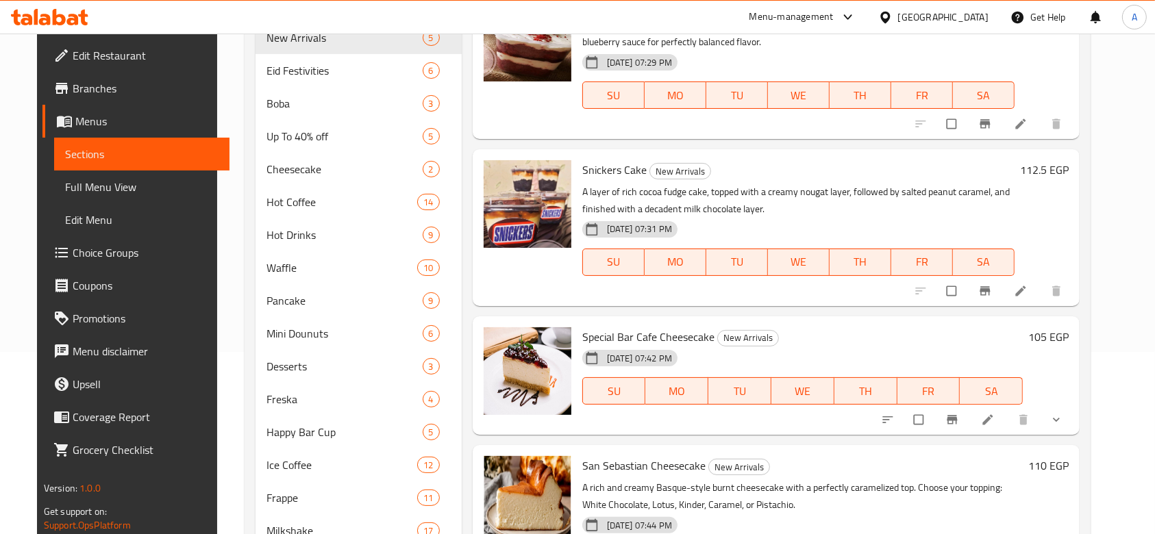
scroll to position [51, 0]
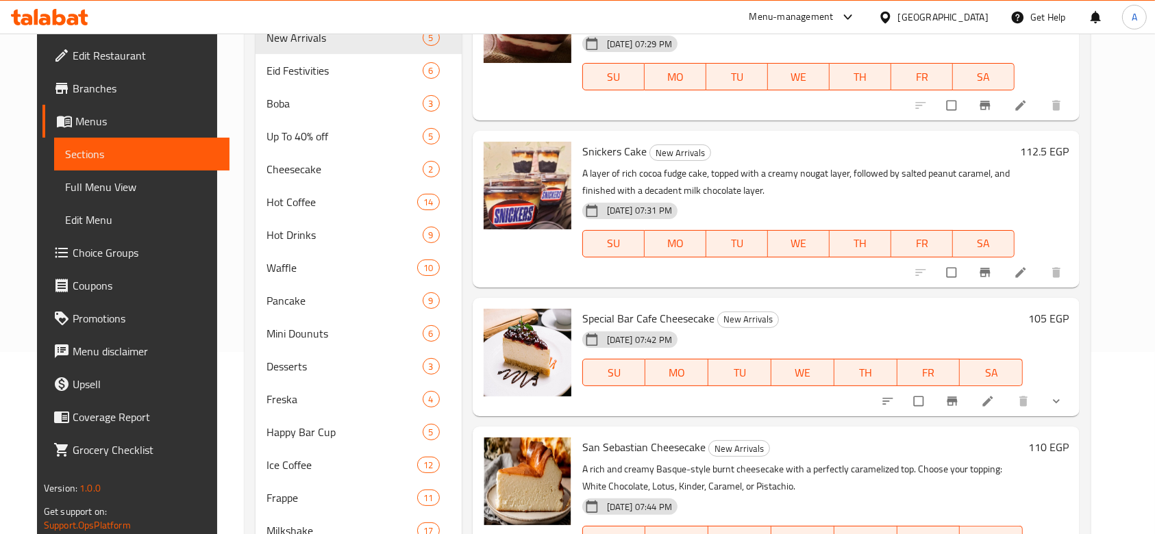
click at [995, 404] on icon at bounding box center [988, 402] width 14 height 14
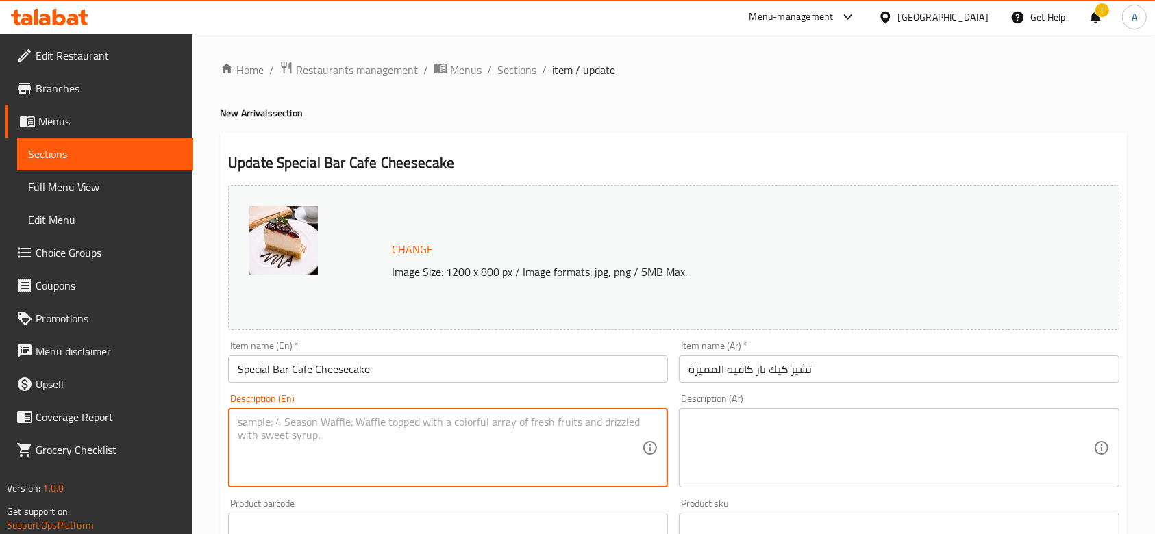
click at [471, 429] on textarea at bounding box center [440, 448] width 404 height 65
paste textarea "A rich and creamy baked cheesecake, served warm with a touch of luscious sauce …"
type textarea "A rich and creamy baked cheesecake, served warm with a touch of luscious sauce …"
click at [786, 422] on textarea at bounding box center [890, 448] width 404 height 65
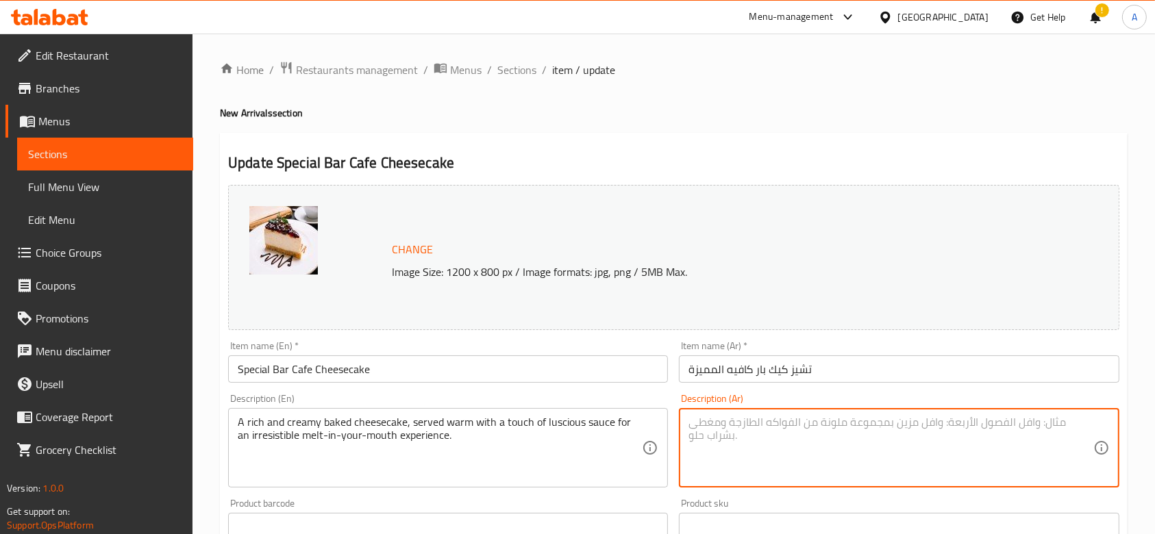
click at [759, 422] on textarea at bounding box center [890, 448] width 404 height 65
paste textarea "كيك جبنة كريمي غني ومخبوز طازج، يُقدَّم دافئًا مع لمسة من الصوص الشهي لإحساس ذو…"
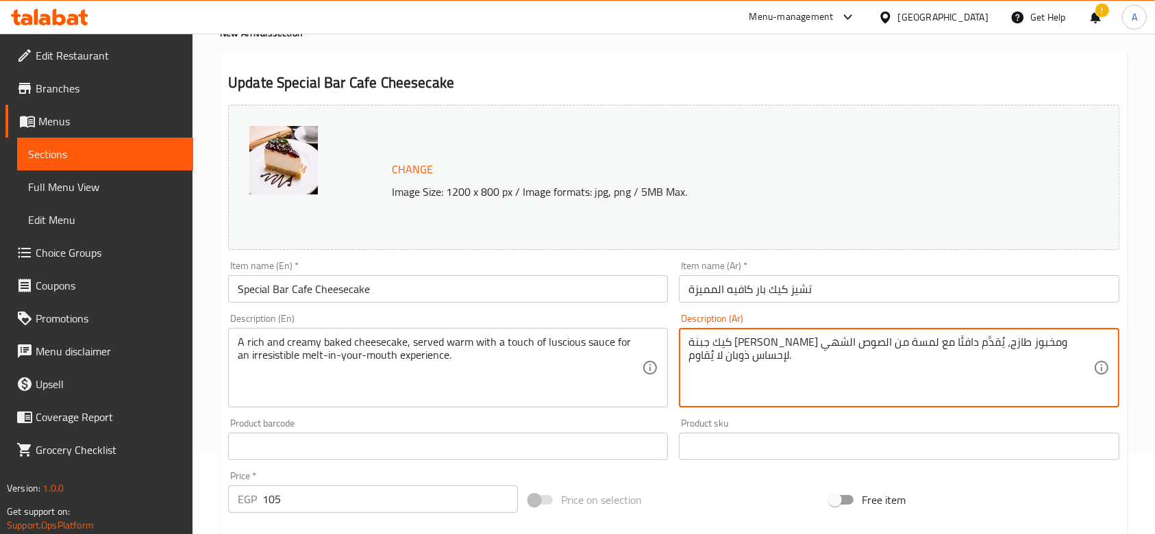
scroll to position [182, 0]
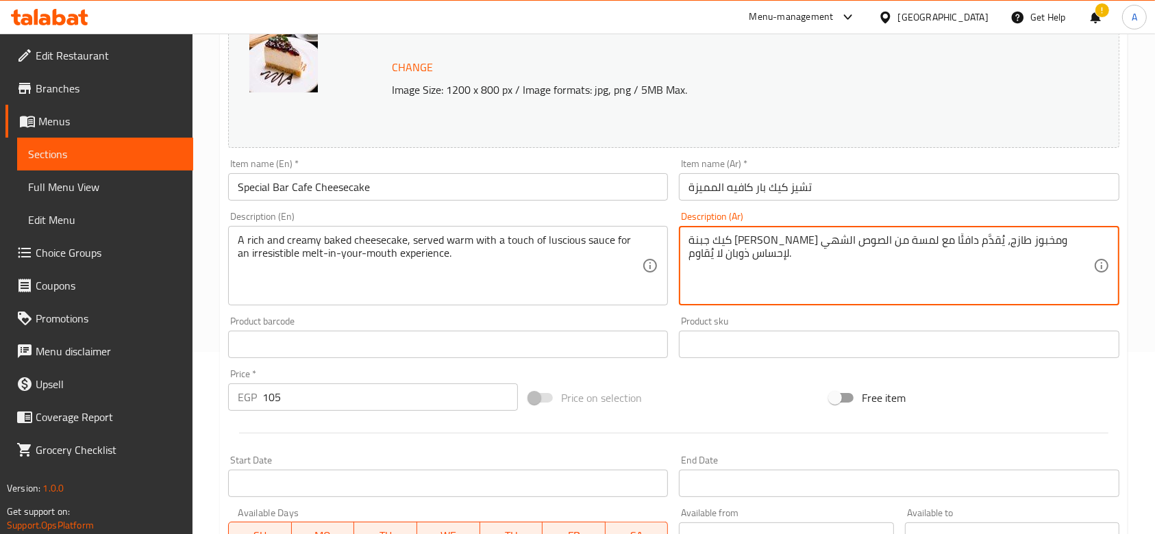
type textarea "كيك جبنة كريمي غني ومخبوز طازج، يُقدَّم دافئًا مع لمسة من الصوص الشهي لإحساس ذو…"
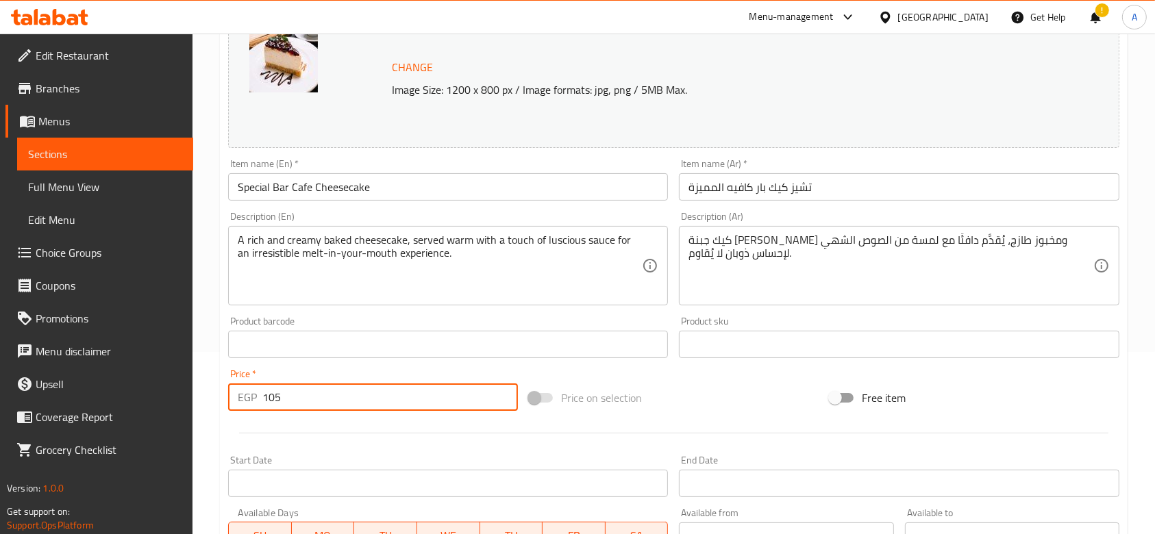
click at [451, 405] on input "105" at bounding box center [390, 397] width 256 height 27
paste input "31.2"
type input "131.25"
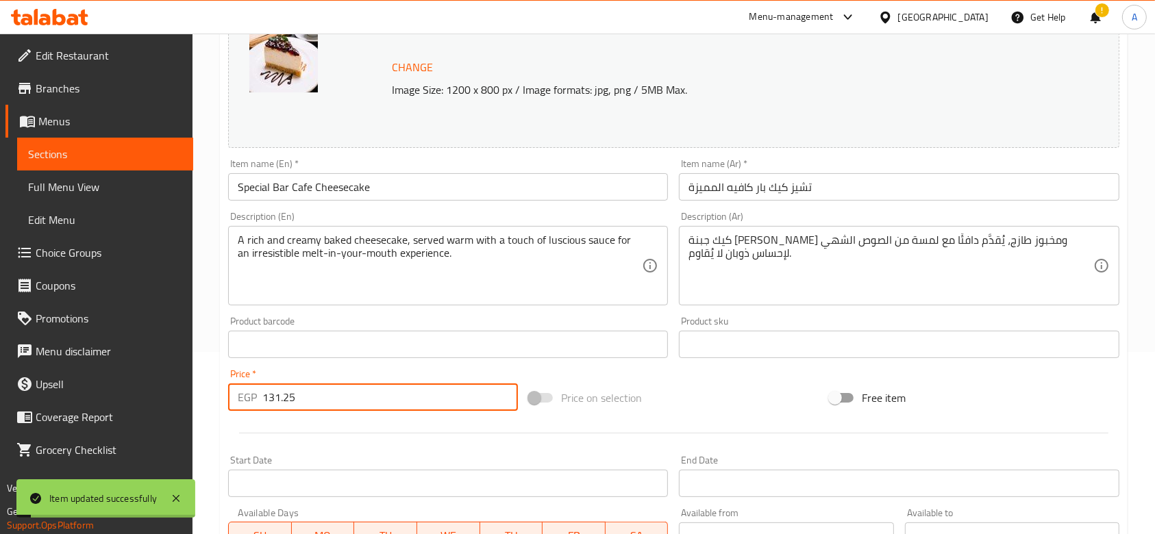
scroll to position [0, 0]
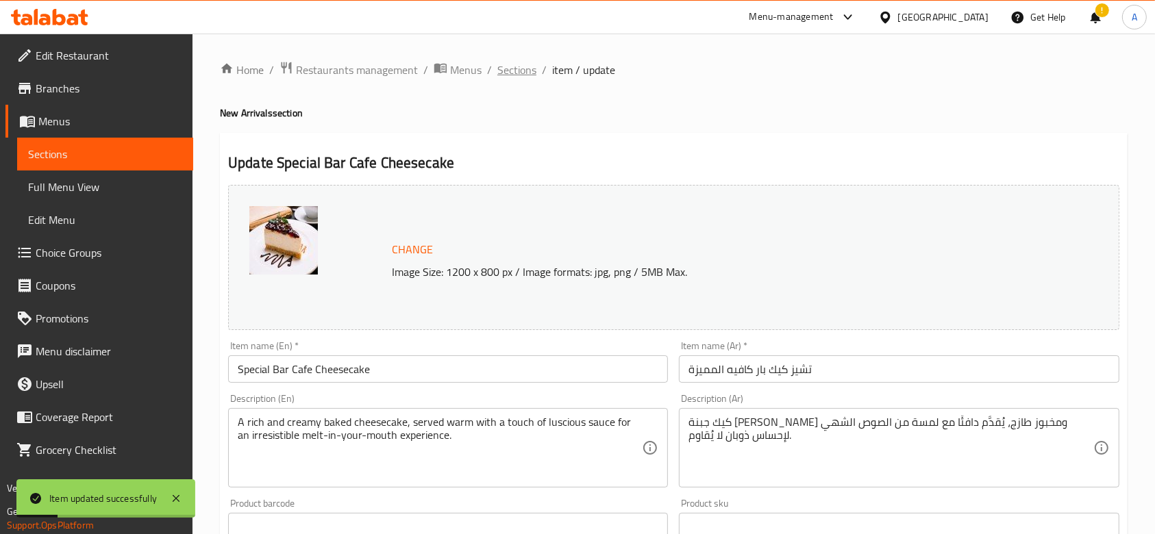
click at [504, 76] on span "Sections" at bounding box center [516, 70] width 39 height 16
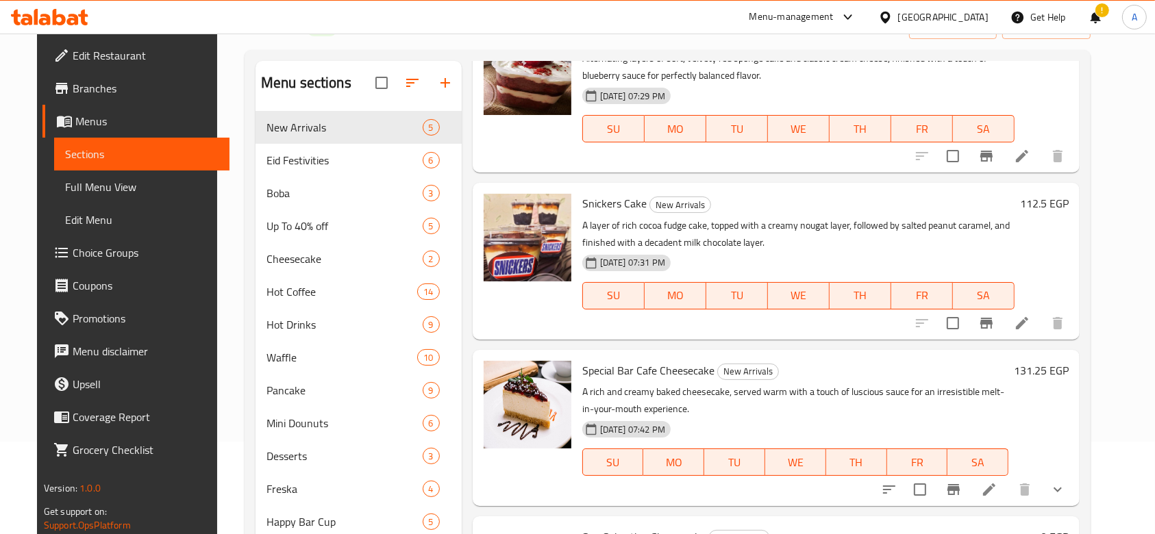
scroll to position [182, 0]
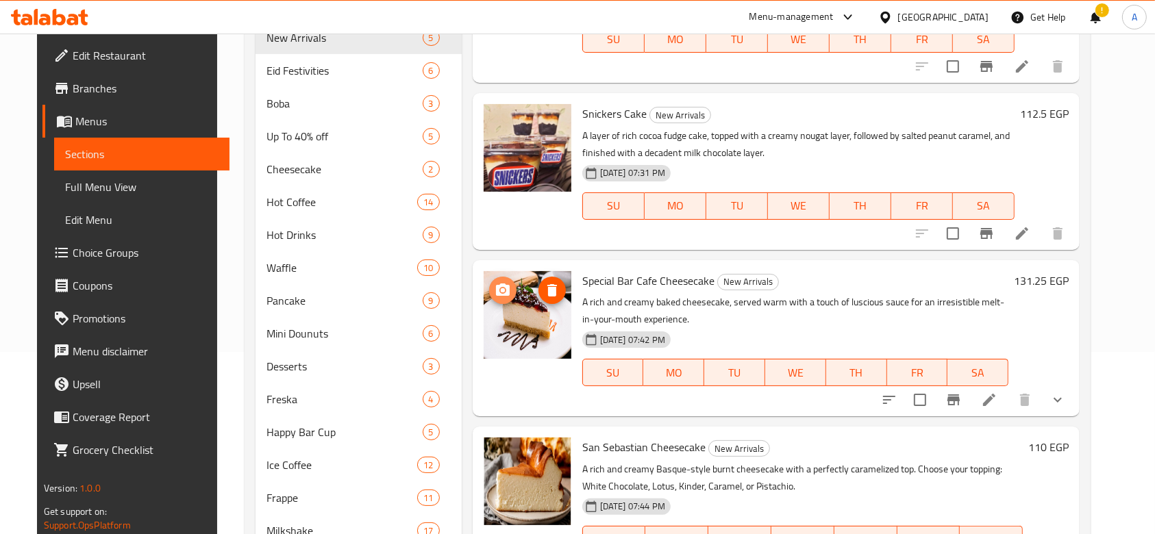
click at [496, 302] on button "upload picture" at bounding box center [502, 290] width 27 height 27
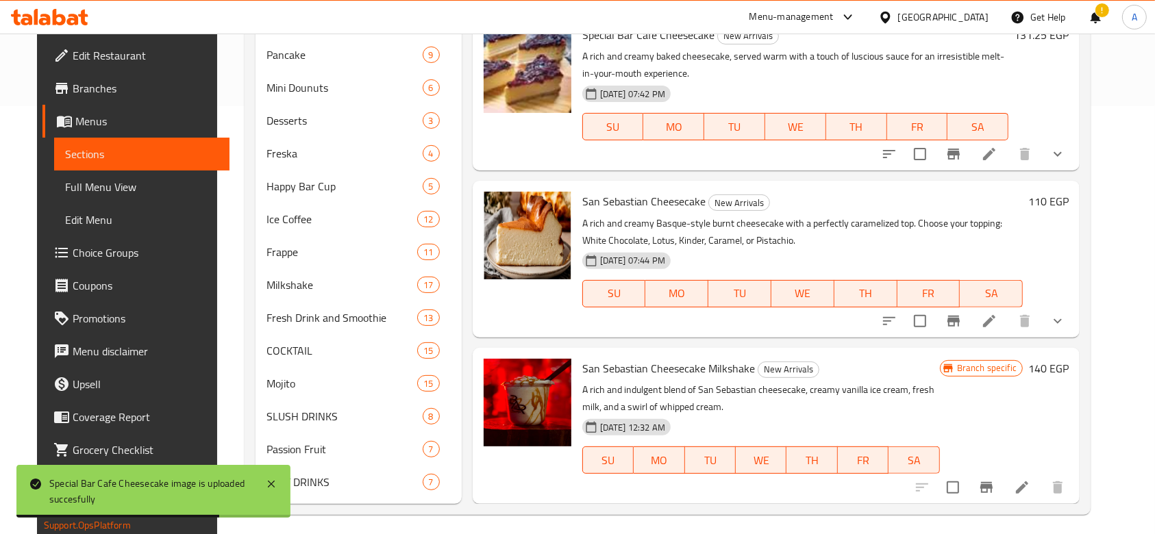
scroll to position [436, 0]
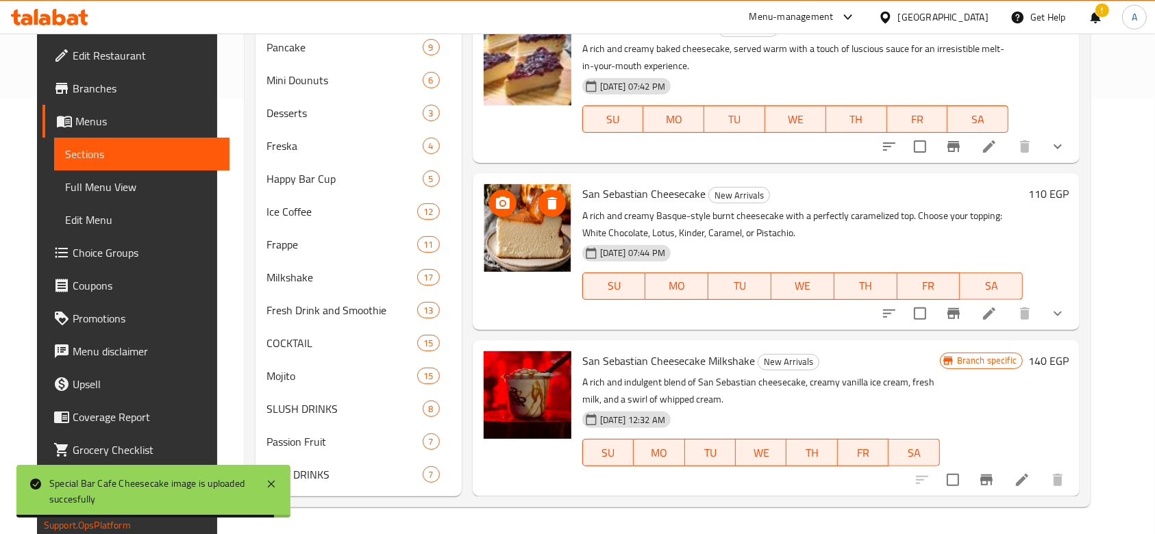
click at [500, 206] on icon "upload picture" at bounding box center [503, 203] width 16 height 16
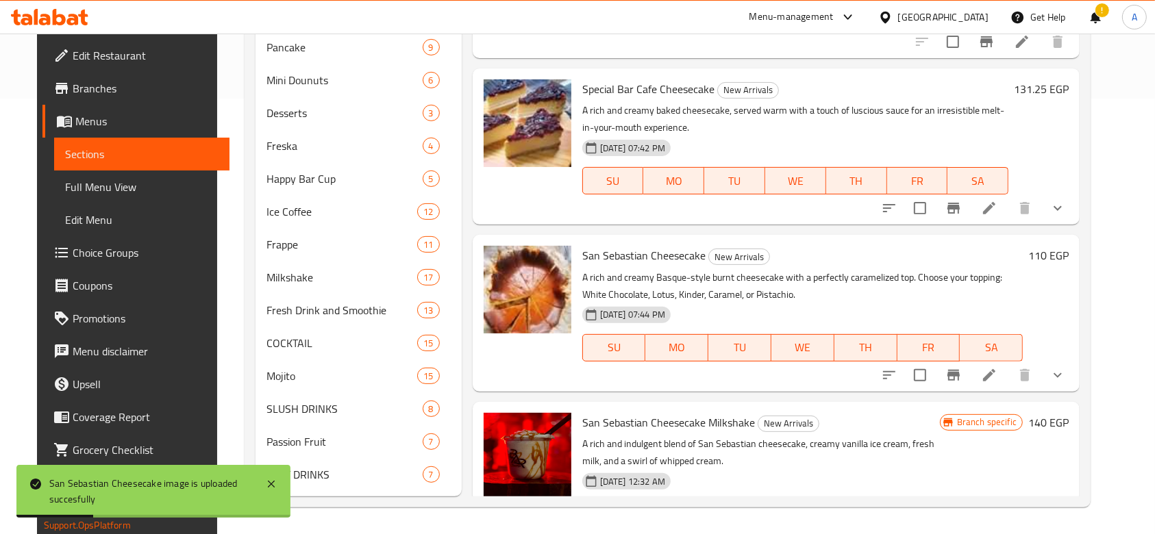
scroll to position [0, 0]
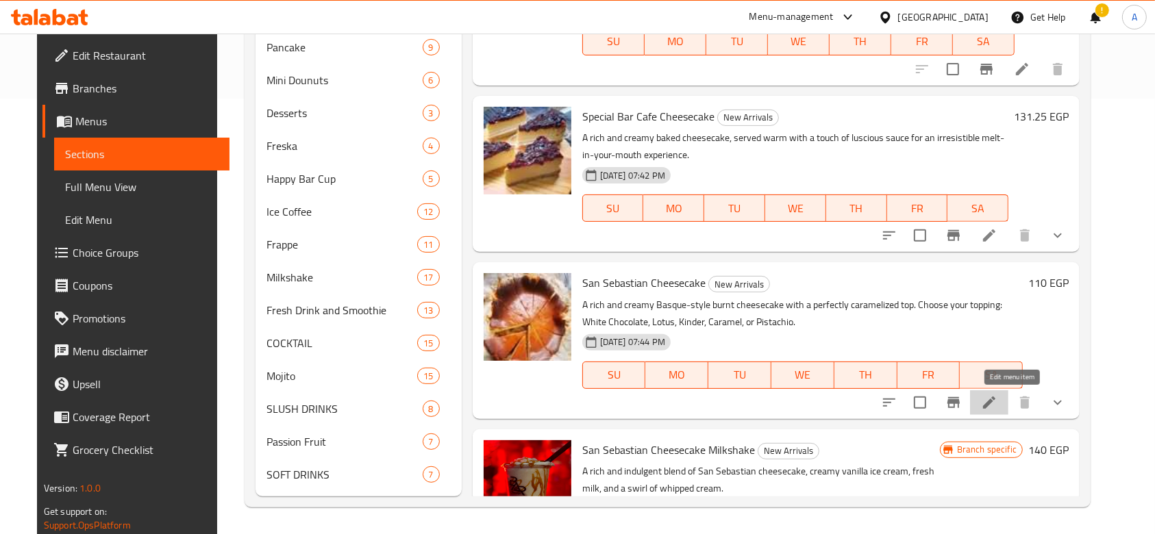
click at [997, 404] on icon at bounding box center [989, 403] width 16 height 16
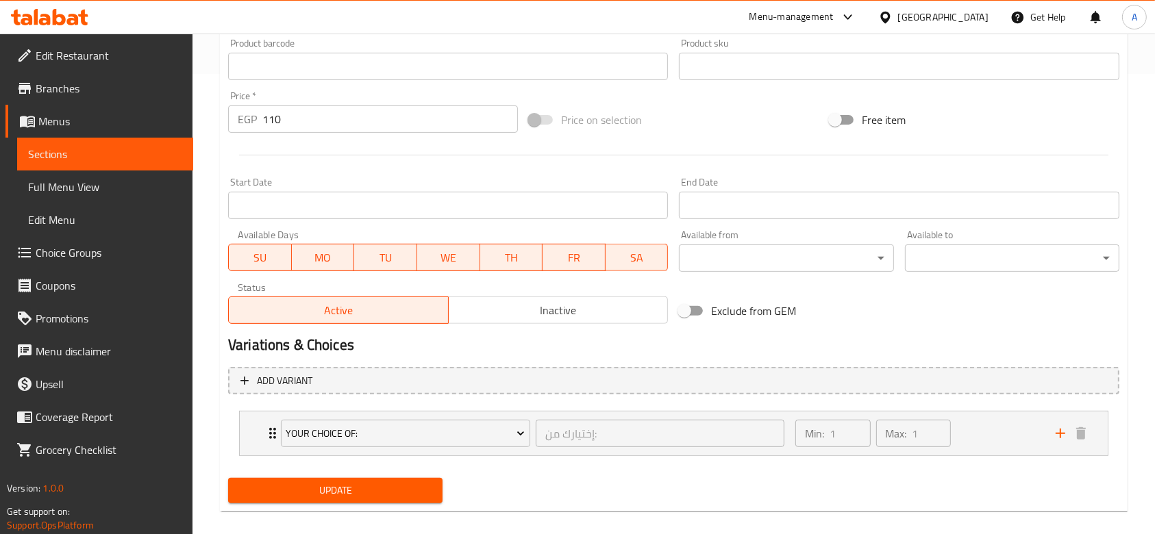
scroll to position [475, 0]
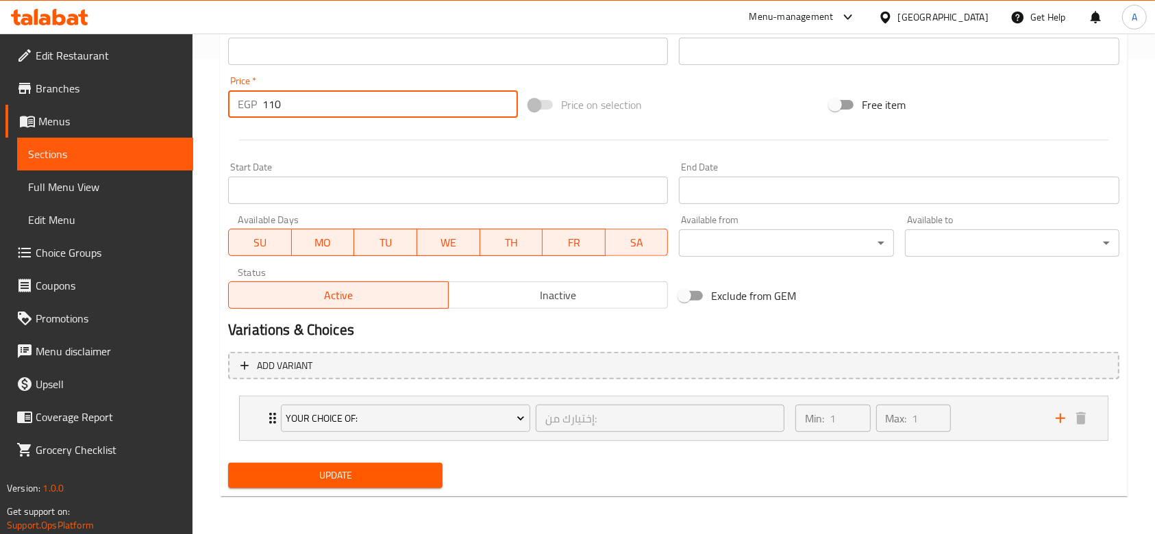
click at [344, 107] on input "110" at bounding box center [390, 103] width 256 height 27
type input "125"
click at [228, 463] on button "Update" at bounding box center [335, 475] width 214 height 25
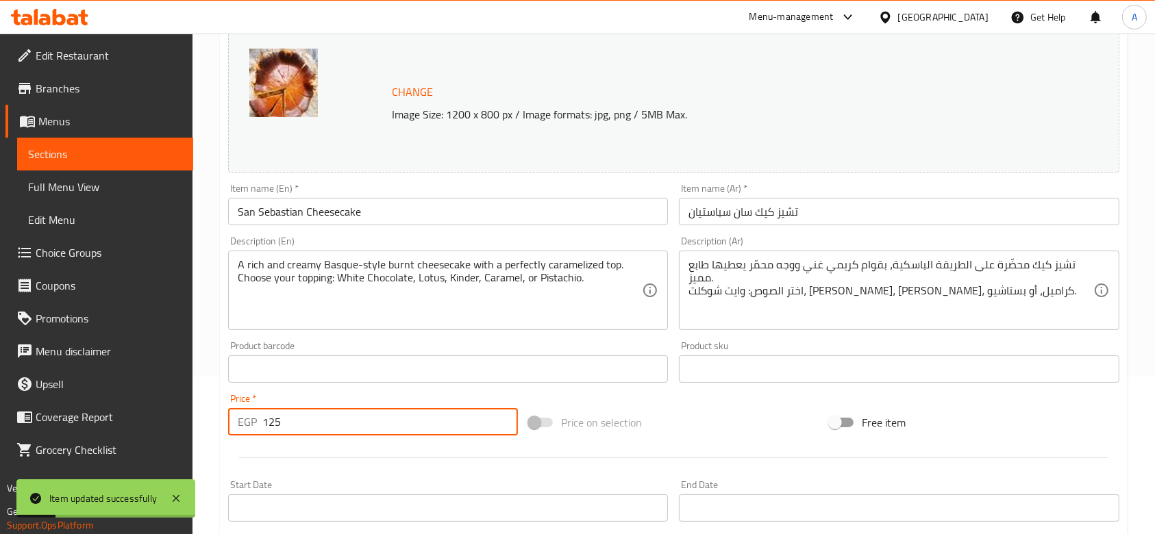
scroll to position [18, 0]
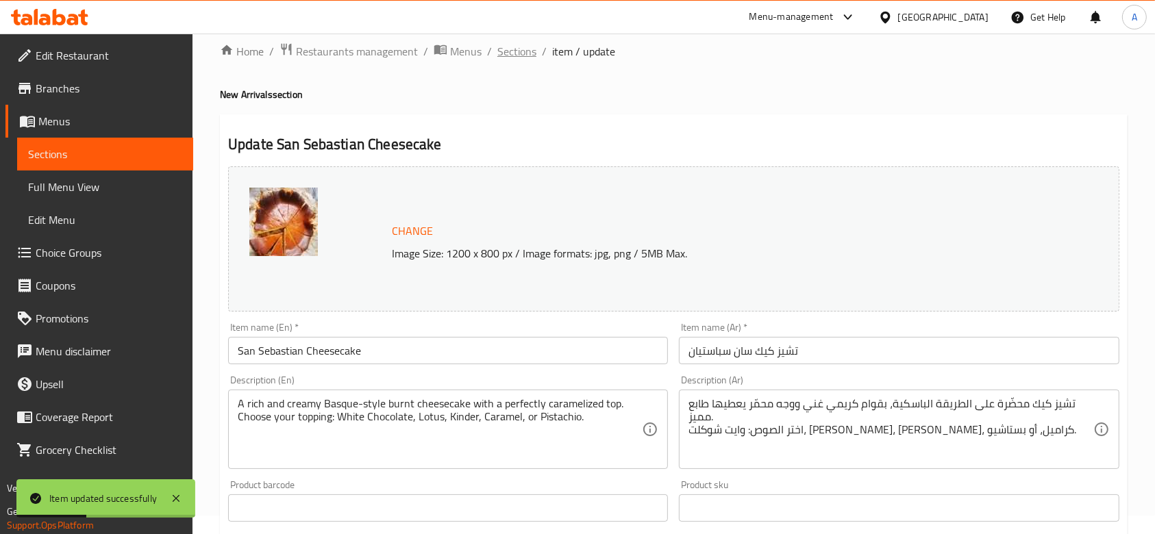
click at [511, 51] on span "Sections" at bounding box center [516, 51] width 39 height 16
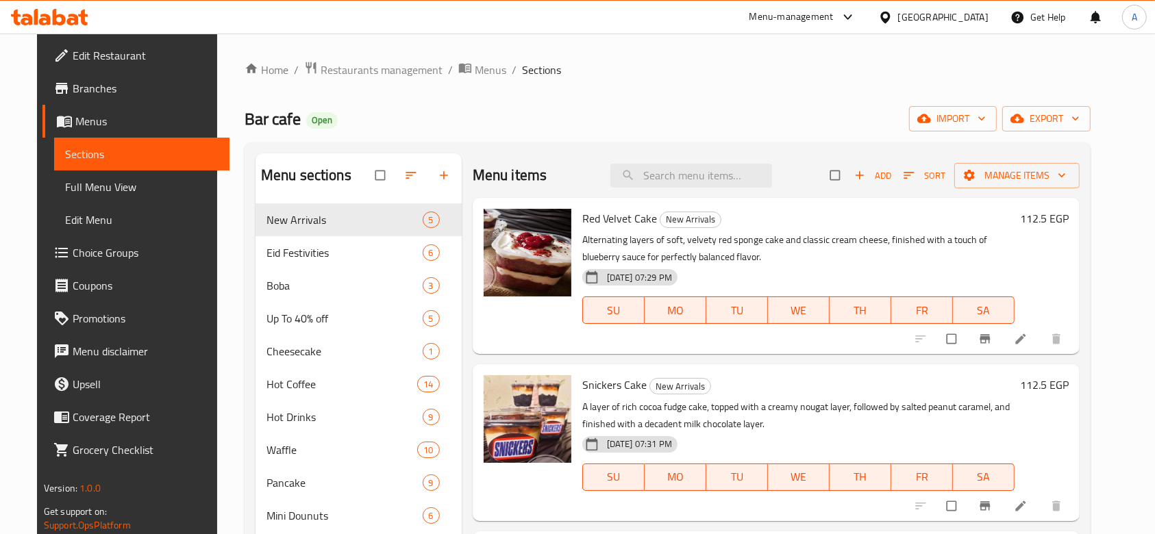
click at [916, 177] on icon "button" at bounding box center [909, 176] width 14 height 14
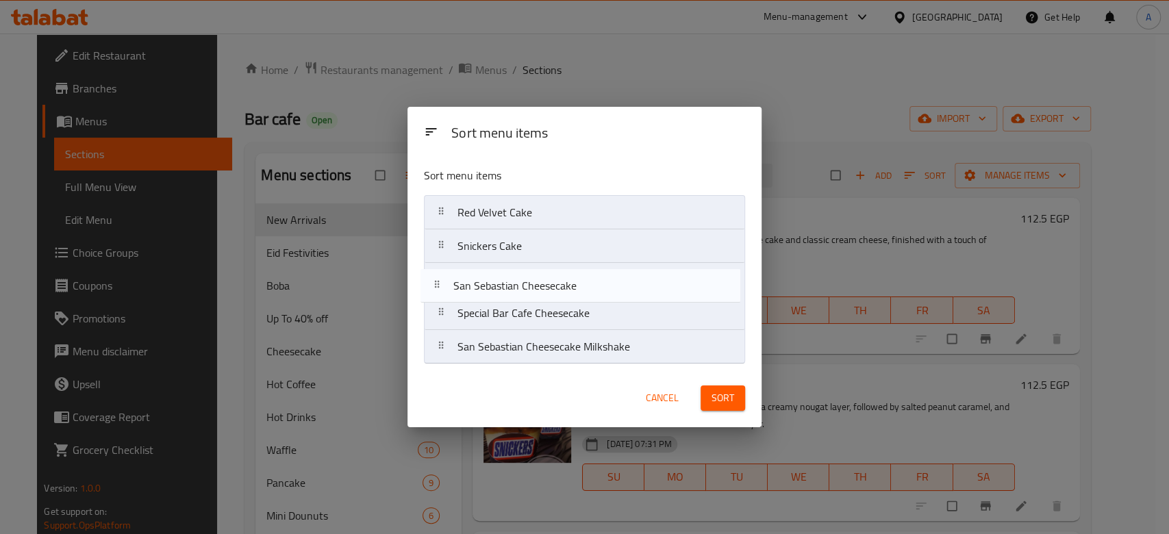
drag, startPoint x: 446, startPoint y: 313, endPoint x: 438, endPoint y: 275, distance: 39.1
click at [438, 275] on nav "Red Velvet Cake Snickers Cake Special Bar Cafe Cheesecake San Sebastian Cheesec…" at bounding box center [584, 279] width 321 height 169
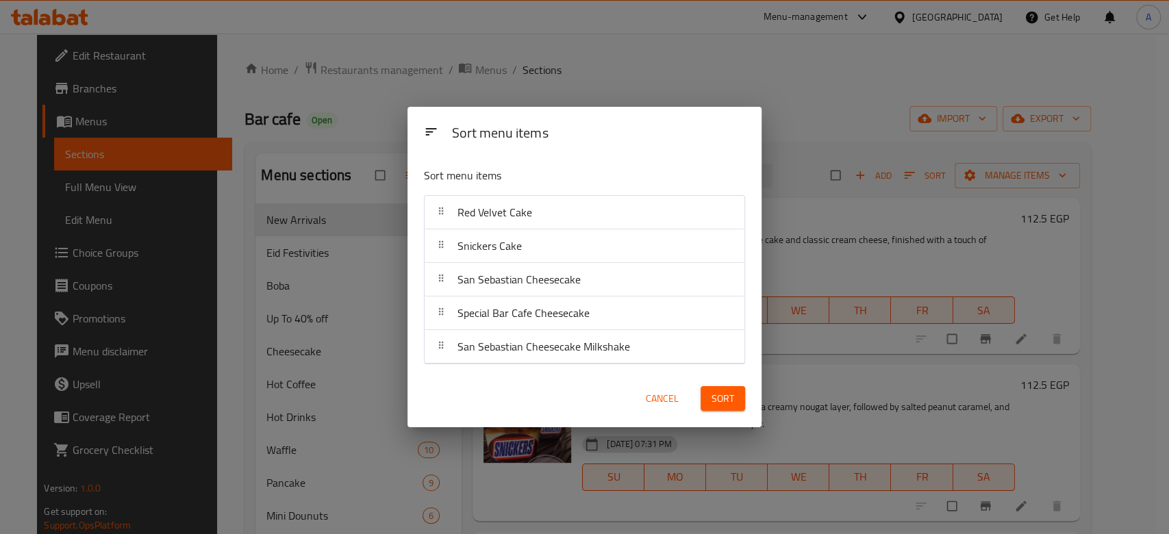
click at [714, 401] on span "Sort" at bounding box center [723, 398] width 23 height 17
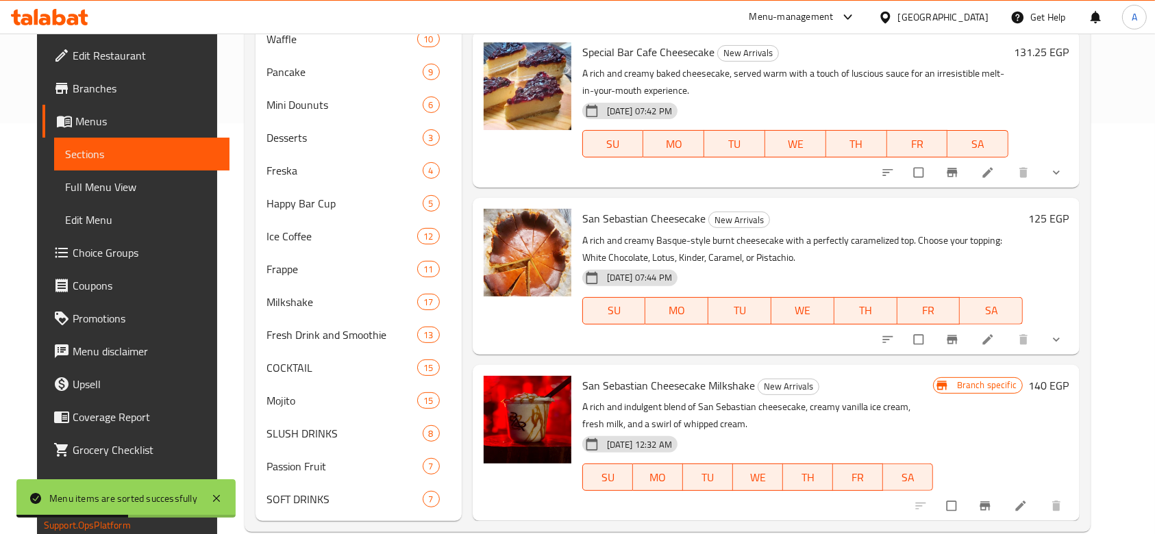
scroll to position [436, 0]
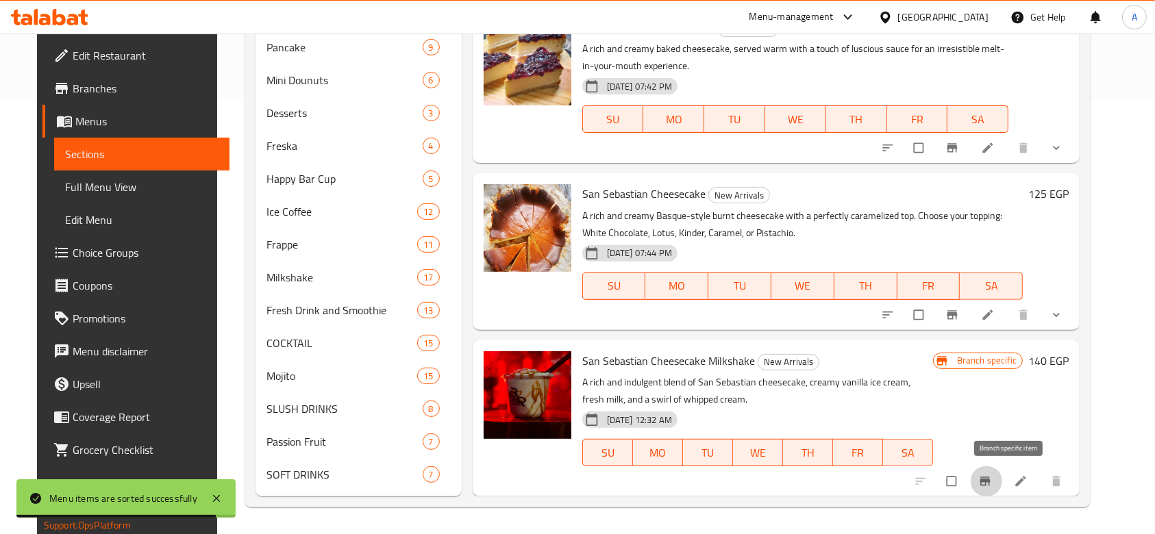
click at [991, 484] on icon "Branch-specific-item" at bounding box center [985, 481] width 10 height 9
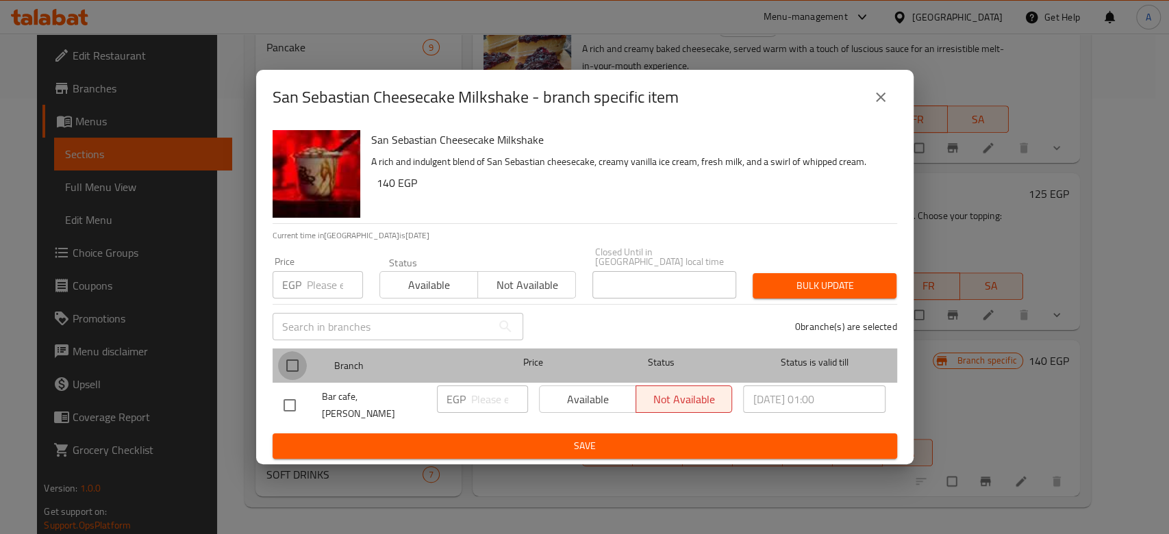
click at [285, 364] on input "checkbox" at bounding box center [292, 365] width 29 height 29
checkbox input "true"
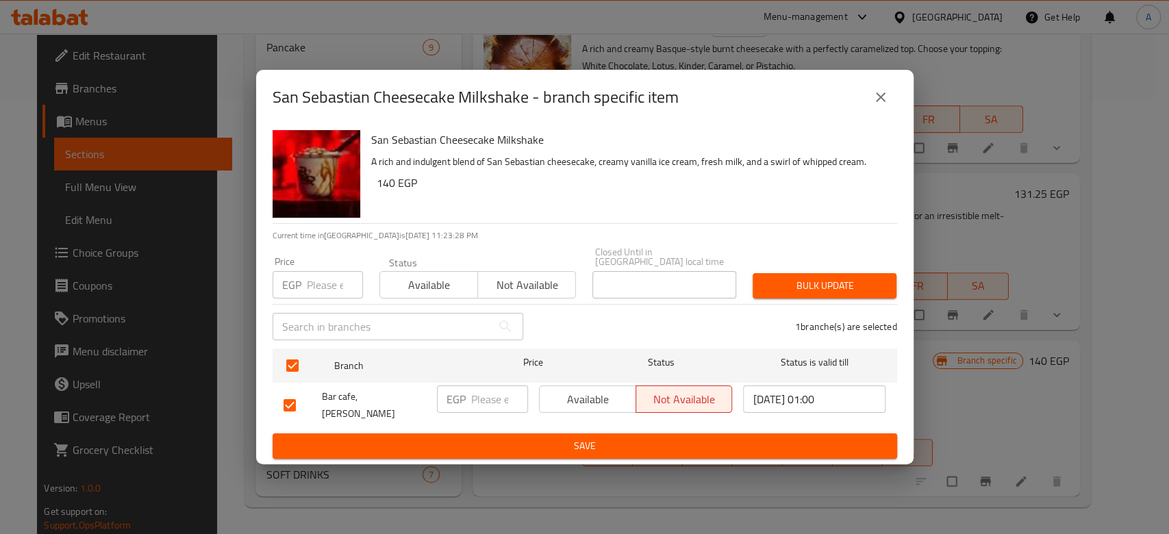
click at [395, 288] on span "Available" at bounding box center [429, 285] width 87 height 20
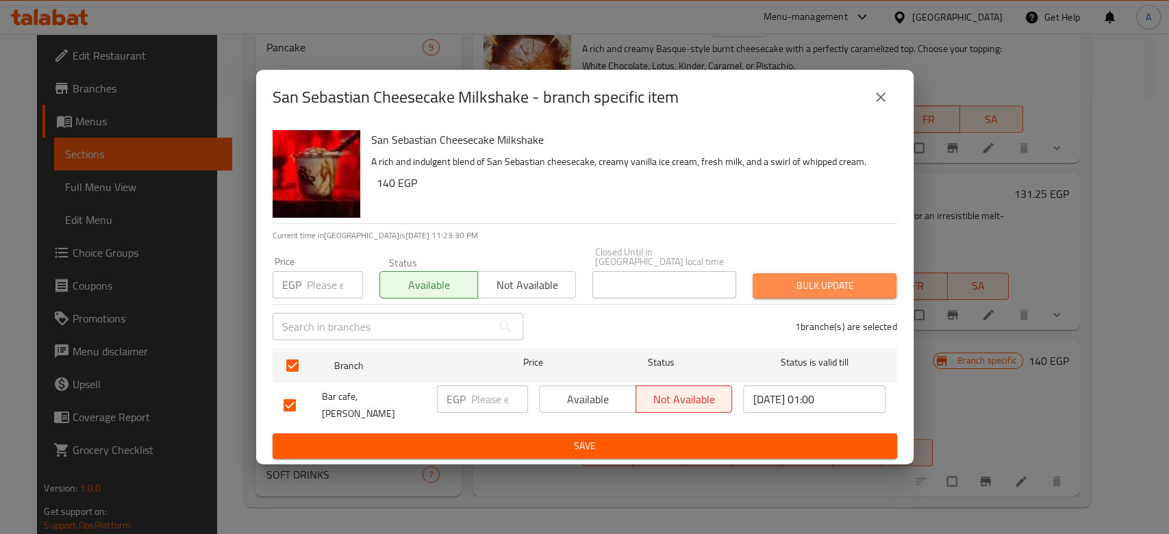
click at [832, 292] on span "Bulk update" at bounding box center [825, 285] width 122 height 17
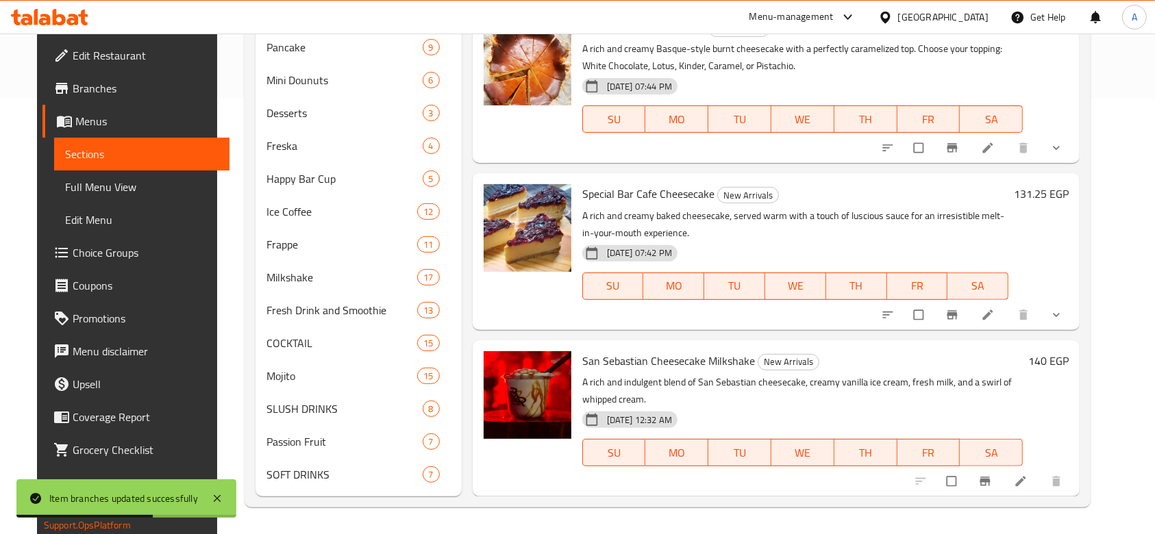
click at [1035, 483] on li at bounding box center [1022, 482] width 38 height 22
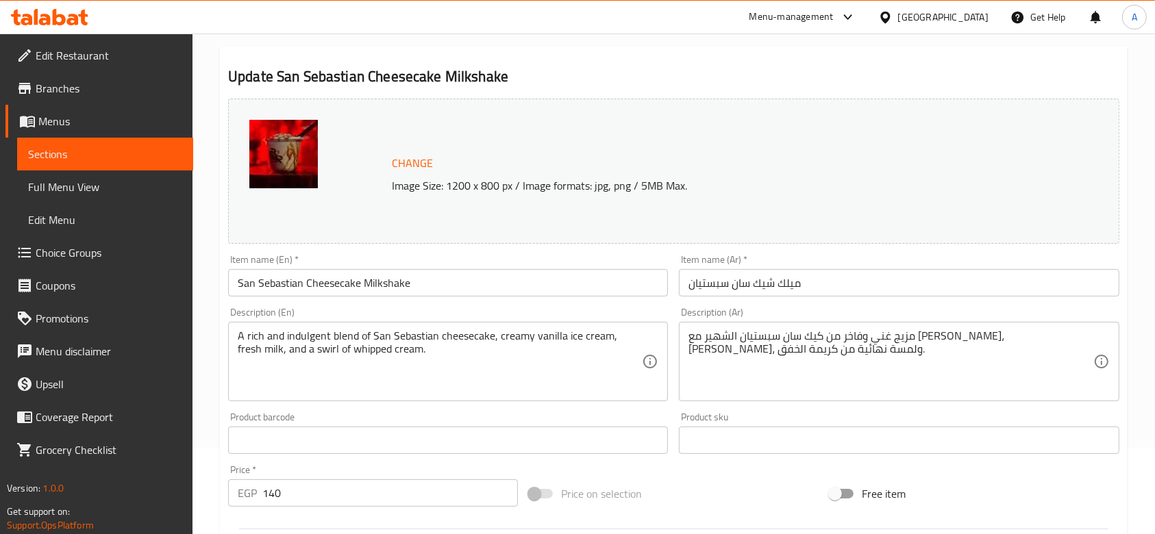
scroll to position [182, 0]
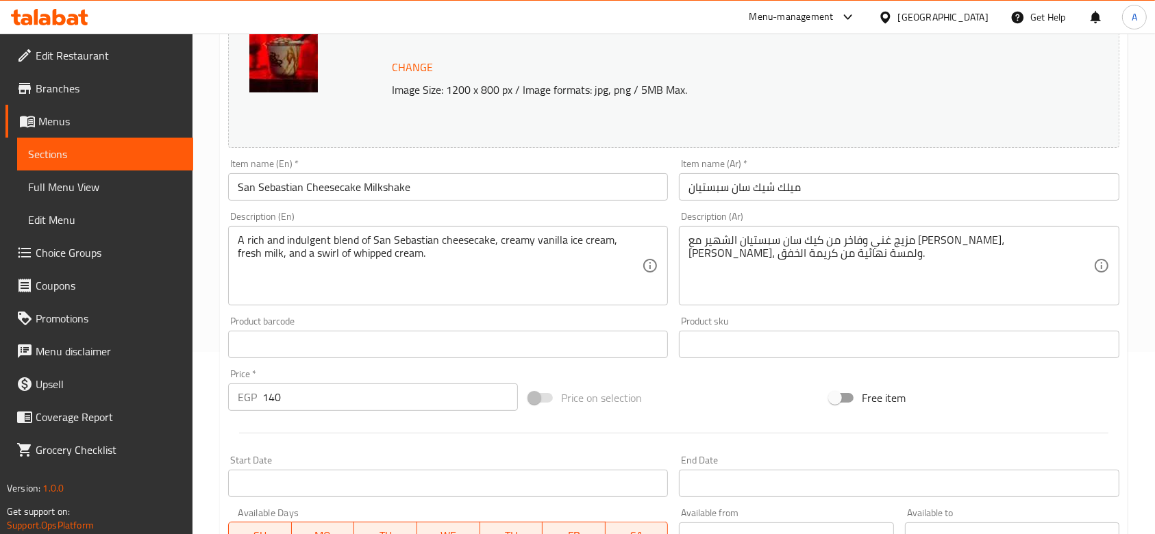
click at [375, 397] on input "140" at bounding box center [390, 397] width 256 height 27
type input "150"
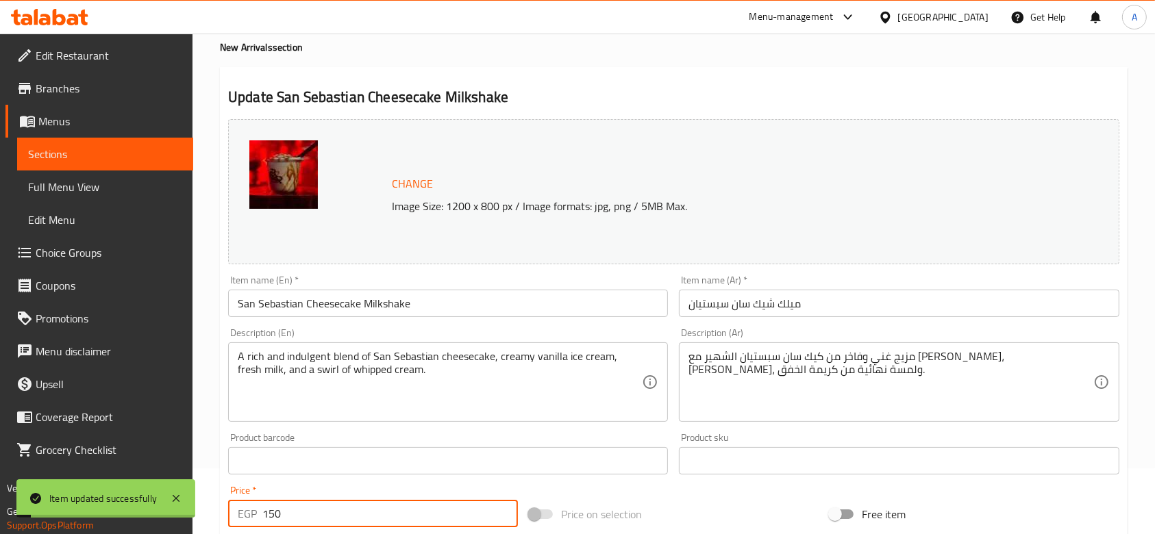
scroll to position [0, 0]
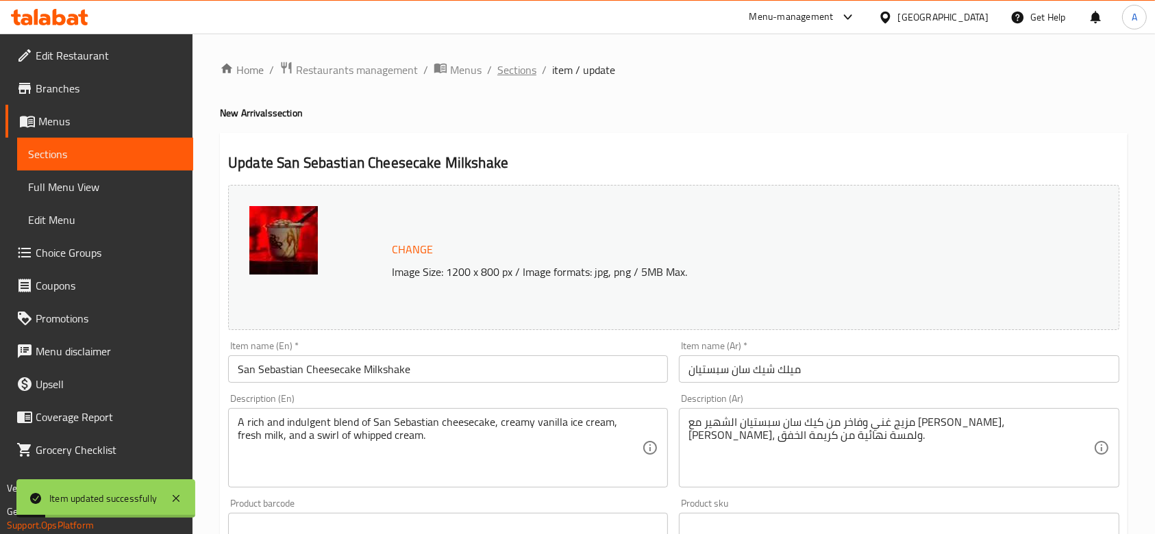
click at [527, 77] on span "Sections" at bounding box center [516, 70] width 39 height 16
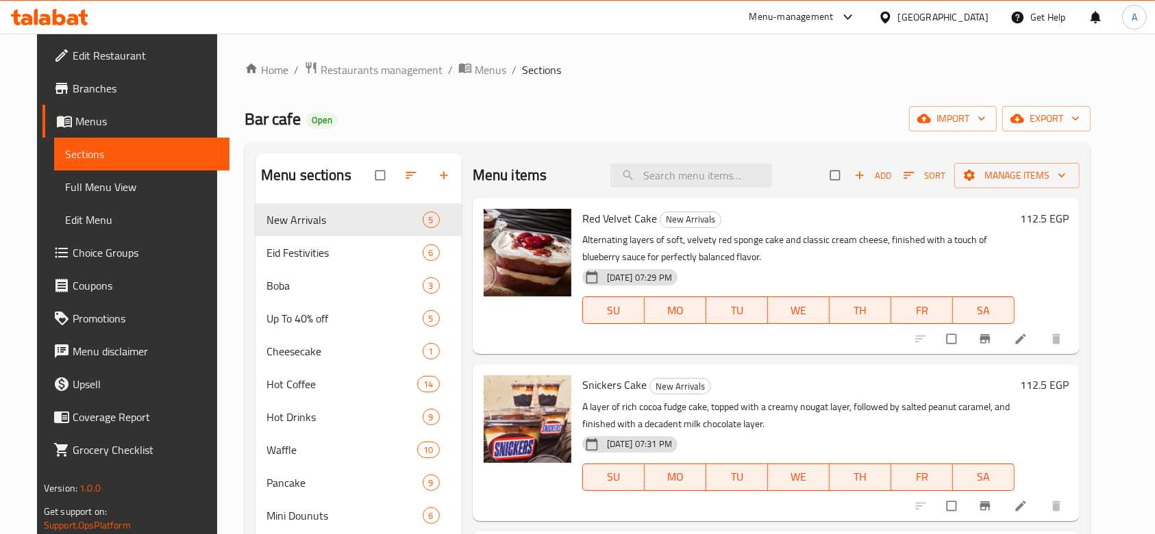
click at [867, 16] on div "Menu-management" at bounding box center [802, 17] width 129 height 33
click at [852, 17] on icon at bounding box center [847, 16] width 8 height 5
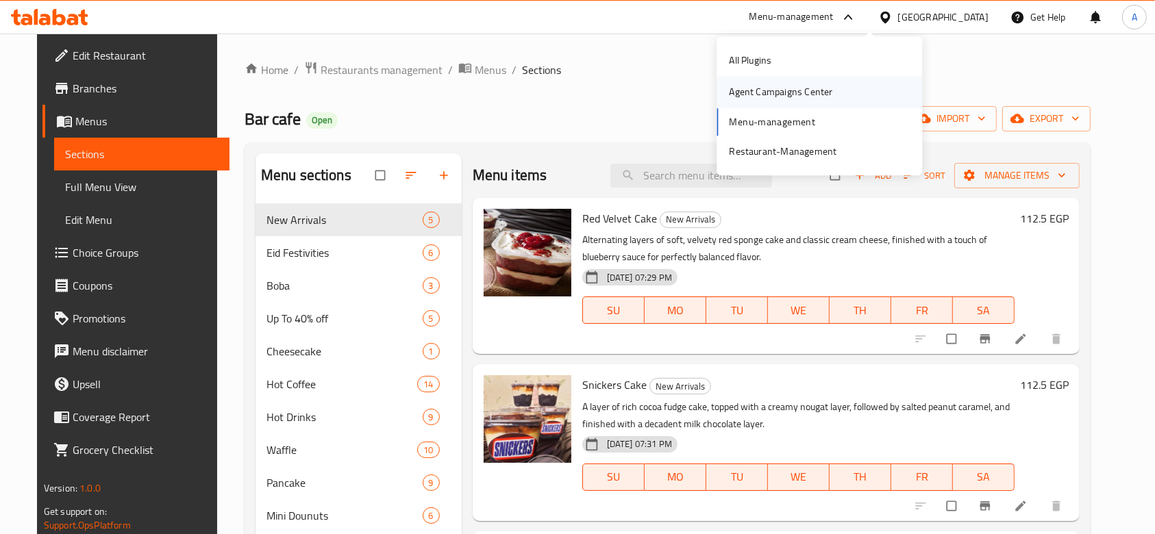
click at [780, 90] on div "Agent Campaigns Center" at bounding box center [780, 92] width 103 height 15
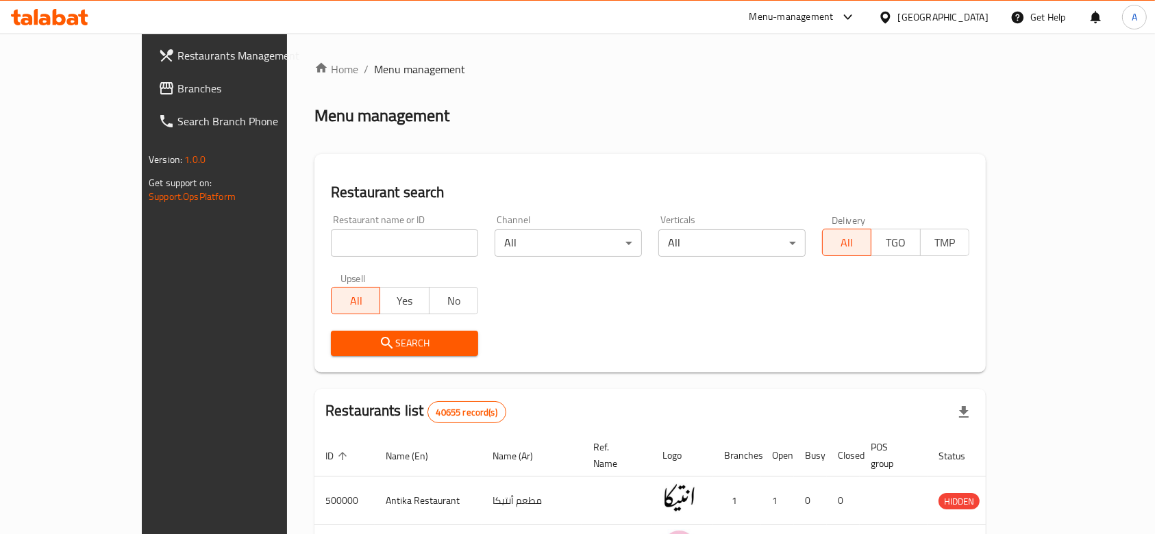
click at [364, 239] on input "search" at bounding box center [404, 242] width 147 height 27
type input "bar cafe"
click button "Search" at bounding box center [404, 343] width 147 height 25
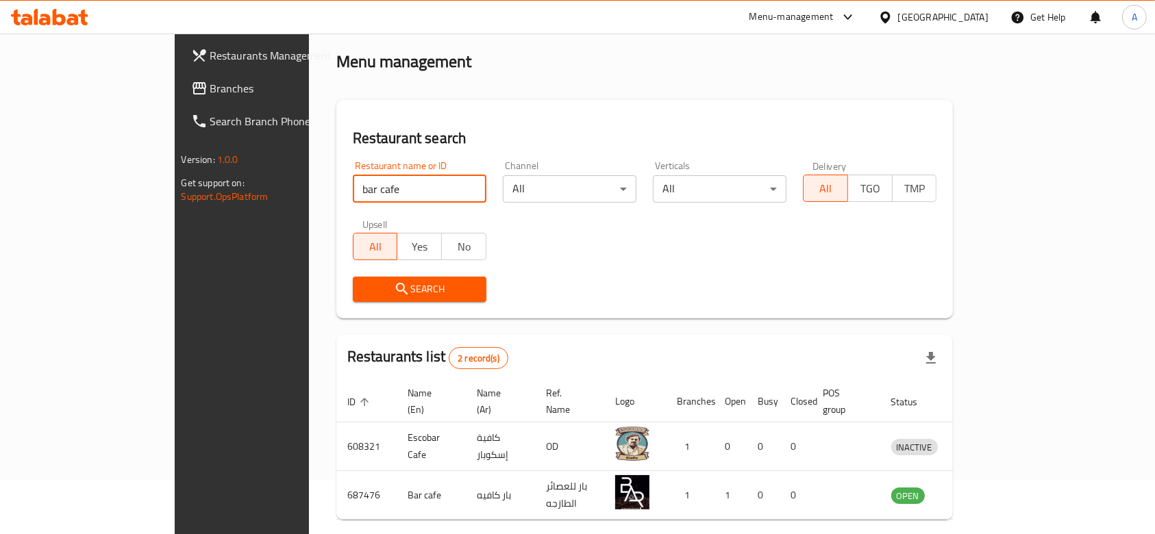
scroll to position [97, 0]
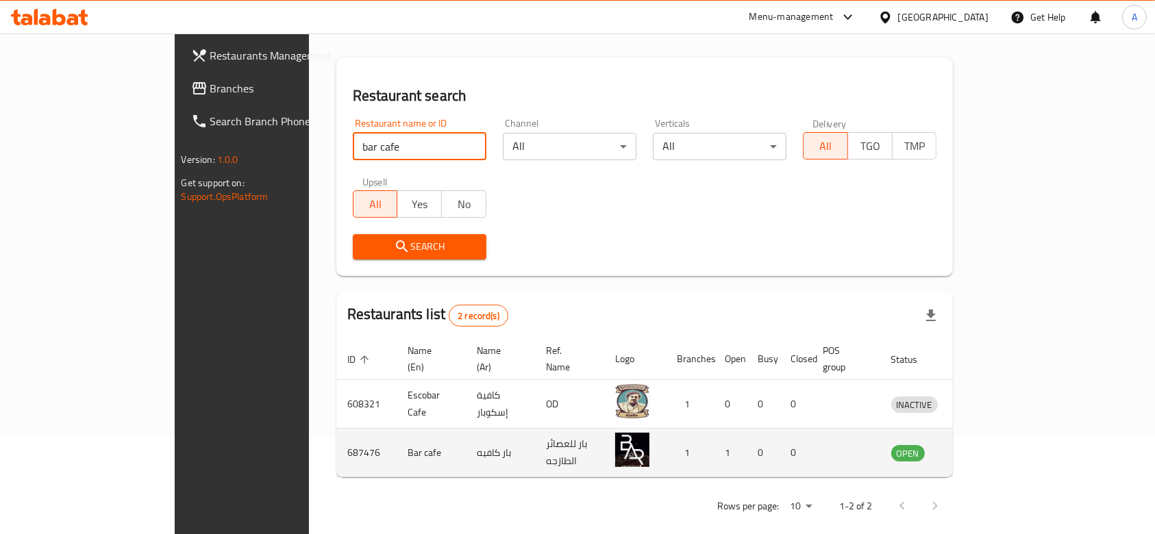
click at [1002, 440] on td "enhanced table" at bounding box center [977, 453] width 47 height 49
click at [982, 445] on icon "enhanced table" at bounding box center [973, 453] width 16 height 16
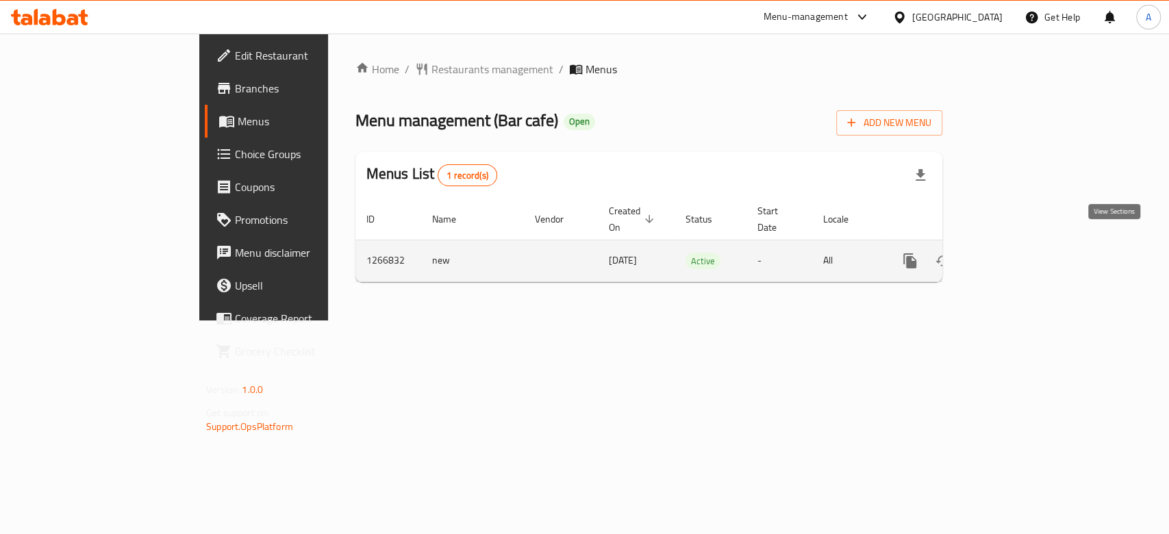
click at [1026, 253] on link "enhanced table" at bounding box center [1009, 261] width 33 height 33
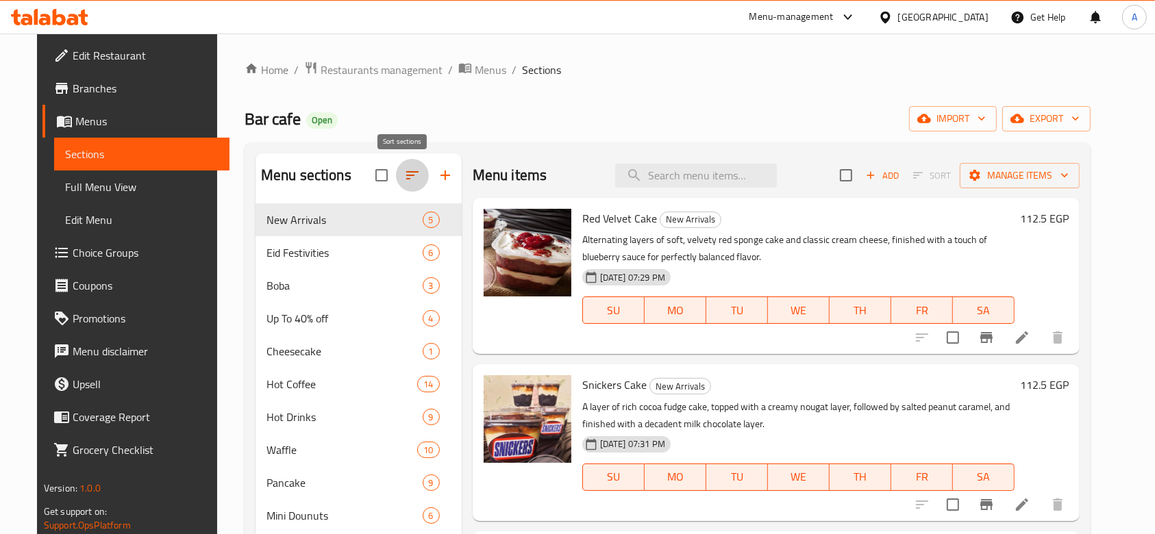
click at [406, 175] on icon "button" at bounding box center [412, 175] width 16 height 16
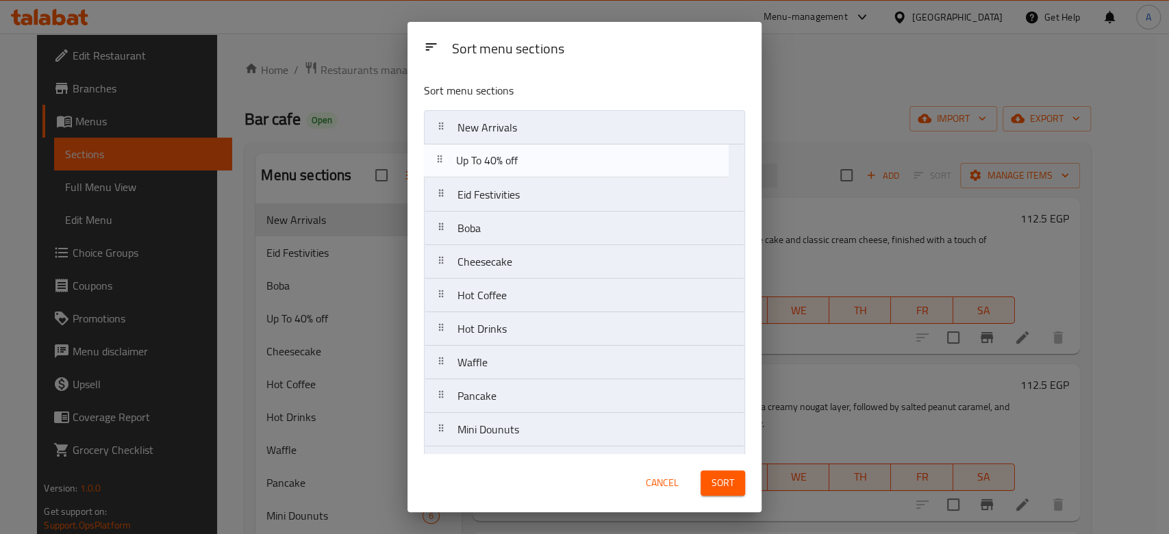
drag, startPoint x: 448, startPoint y: 233, endPoint x: 447, endPoint y: 161, distance: 71.9
click at [447, 161] on nav "New Arrivals Eid Festivities Boba Up To 40% off Cheesecake Hot Coffee Hot Drink…" at bounding box center [584, 480] width 321 height 740
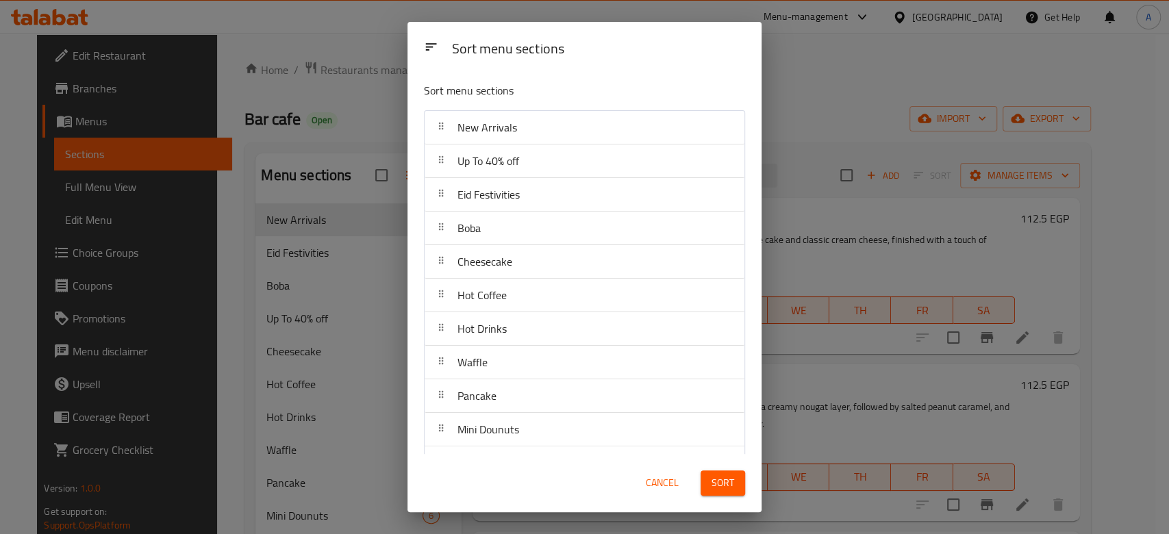
click at [710, 486] on button "Sort" at bounding box center [723, 483] width 45 height 25
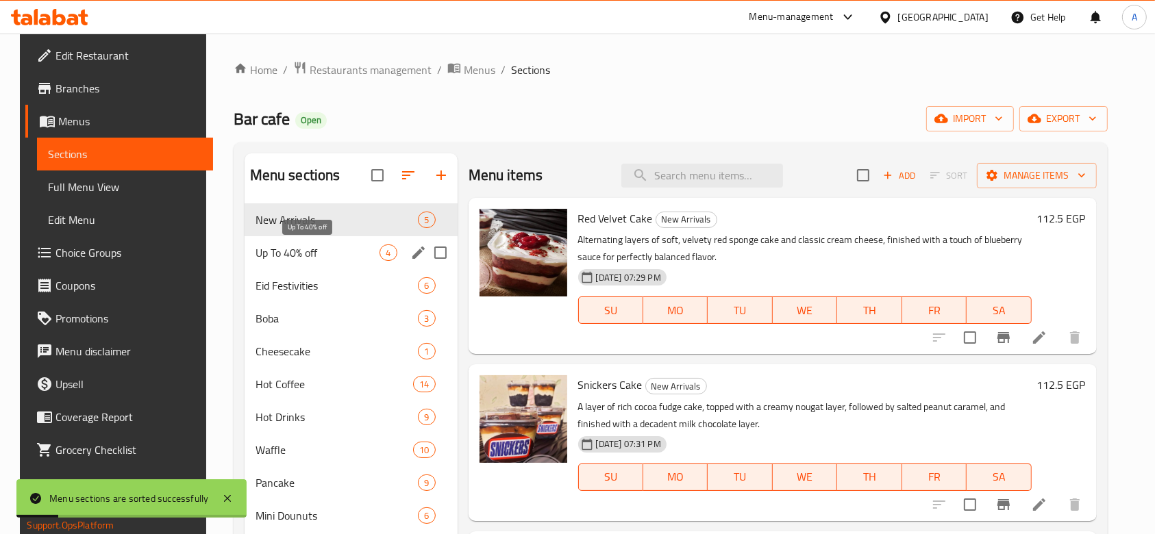
click at [314, 258] on span "Up To 40% off" at bounding box center [318, 253] width 125 height 16
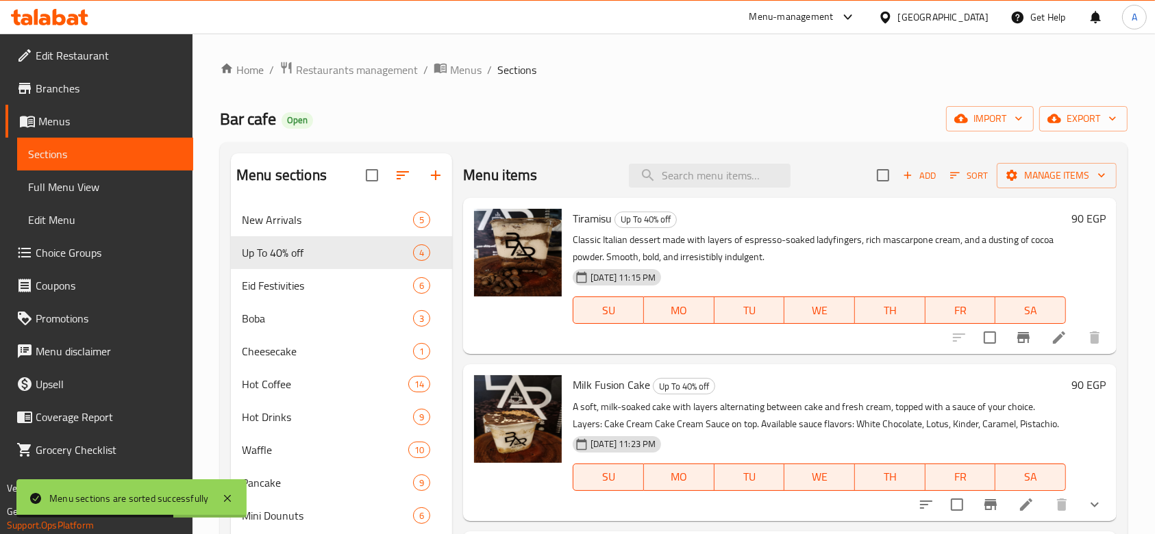
click at [950, 180] on icon "button" at bounding box center [955, 175] width 12 height 12
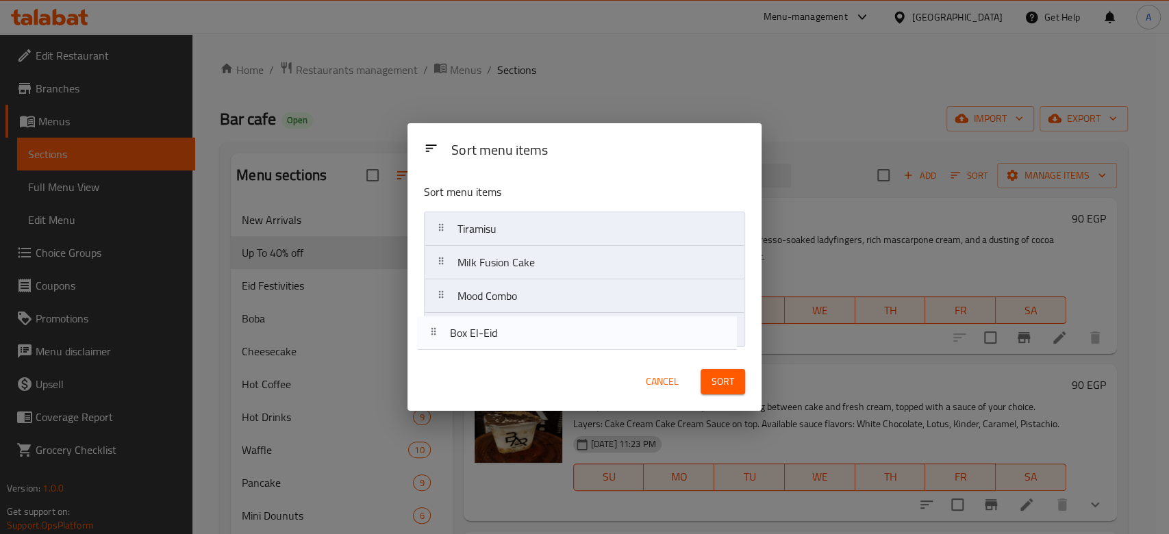
drag, startPoint x: 450, startPoint y: 338, endPoint x: 443, endPoint y: 335, distance: 8.0
click at [443, 335] on nav "Tiramisu Milk Fusion Cake Mood Combo Box El-Eid" at bounding box center [584, 280] width 321 height 136
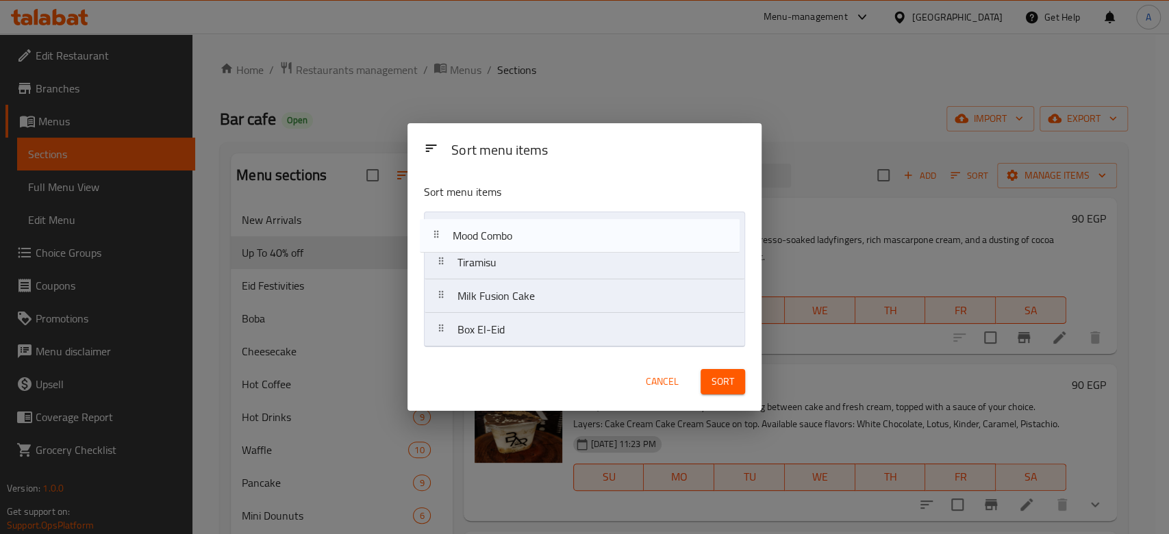
drag, startPoint x: 444, startPoint y: 299, endPoint x: 439, endPoint y: 227, distance: 71.4
click at [439, 227] on nav "Tiramisu Milk Fusion Cake Mood Combo Box El-Eid" at bounding box center [584, 280] width 321 height 136
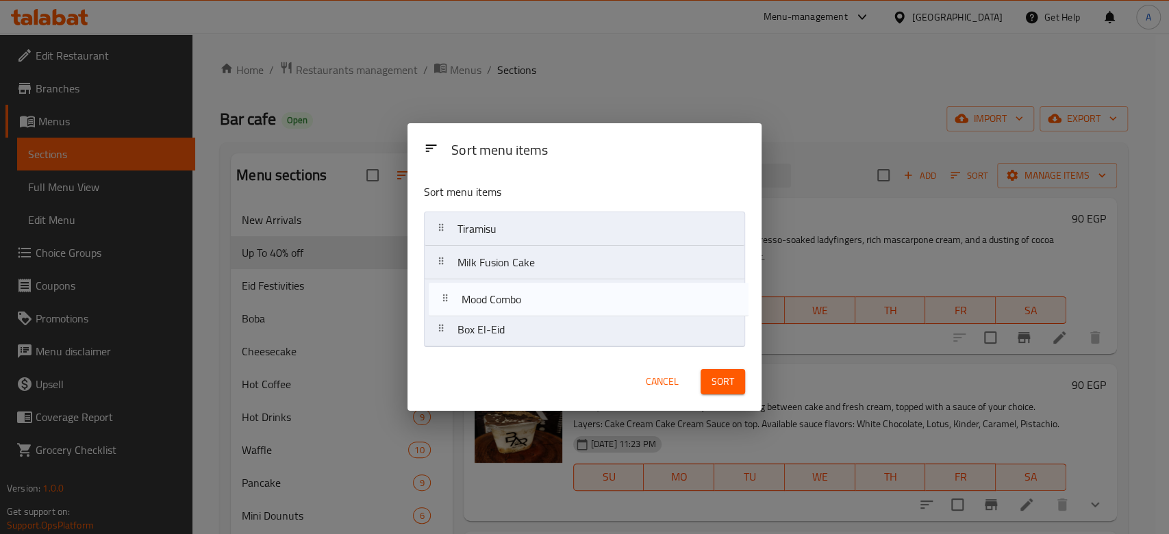
drag, startPoint x: 442, startPoint y: 227, endPoint x: 446, endPoint y: 306, distance: 78.2
click at [446, 306] on nav "Mood Combo Tiramisu Milk Fusion Cake Box El-Eid" at bounding box center [584, 280] width 321 height 136
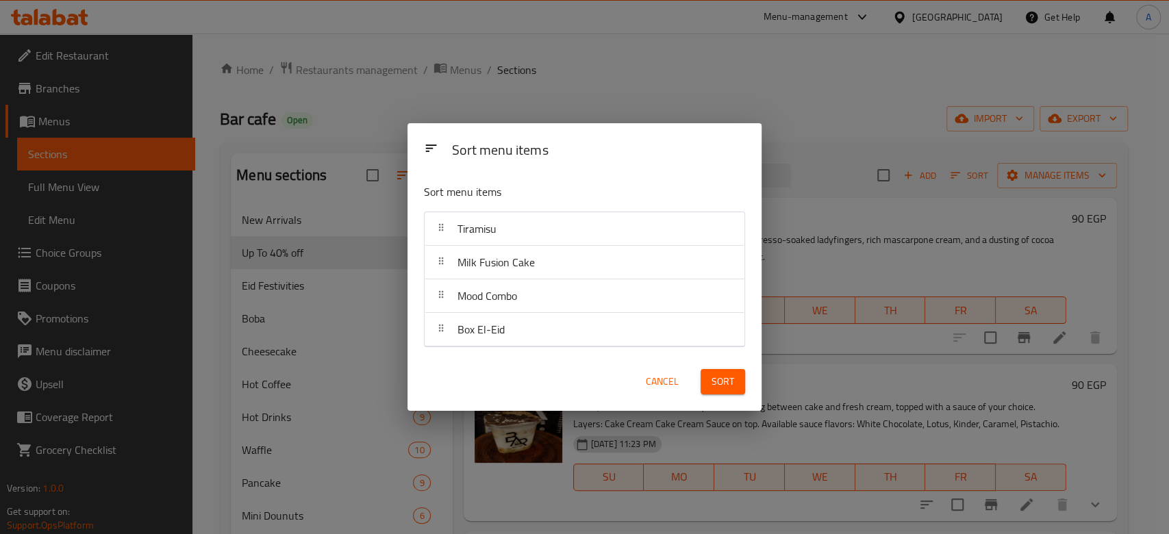
click at [737, 383] on button "Sort" at bounding box center [723, 381] width 45 height 25
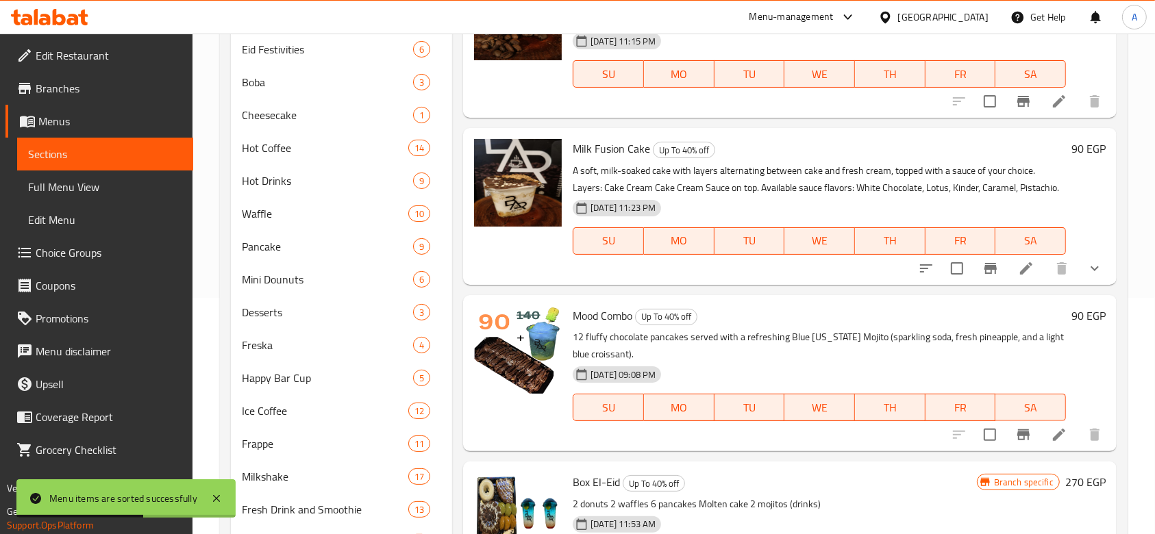
scroll to position [274, 0]
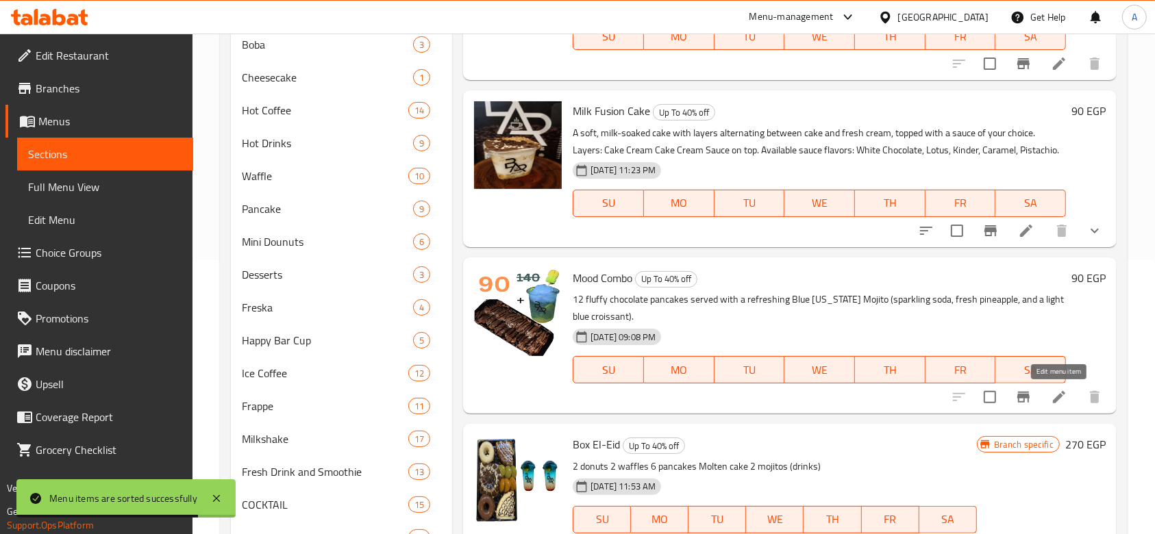
click at [1054, 403] on icon at bounding box center [1059, 397] width 12 height 12
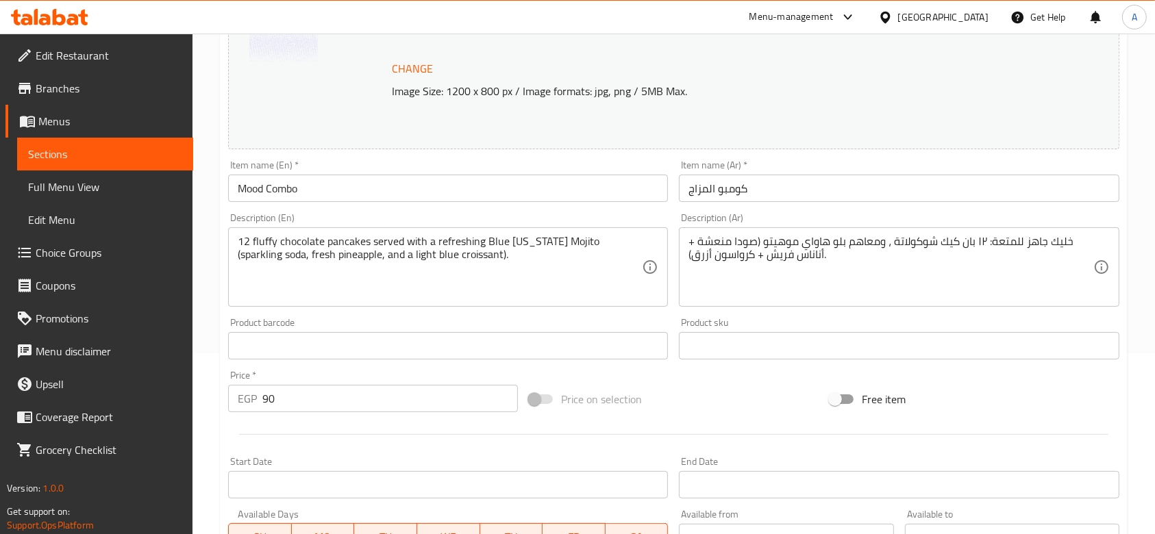
scroll to position [365, 0]
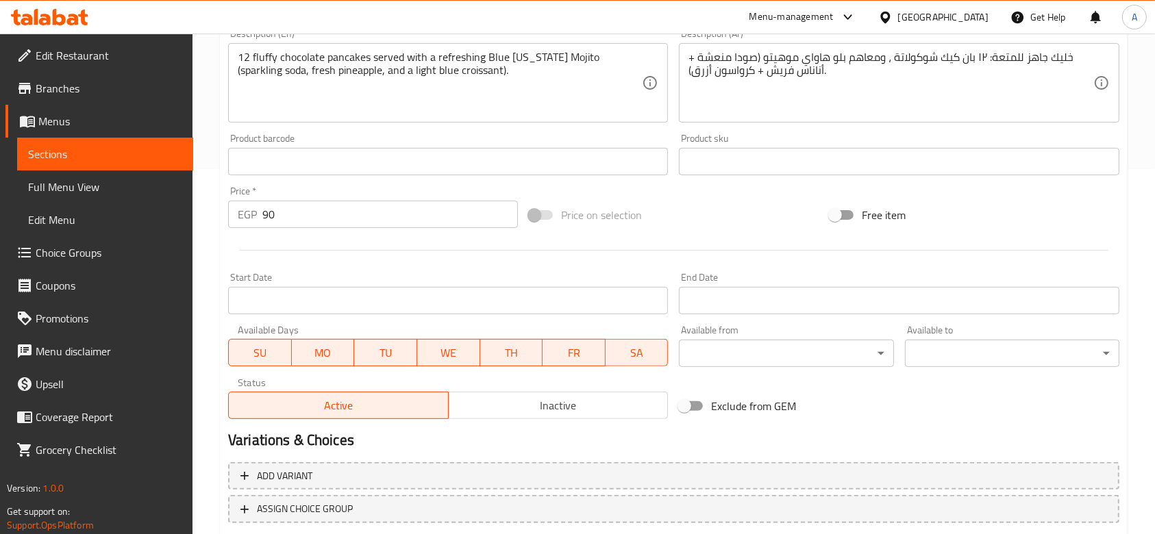
click at [341, 225] on input "90" at bounding box center [390, 214] width 256 height 27
paste input "138.46"
type input "138.46"
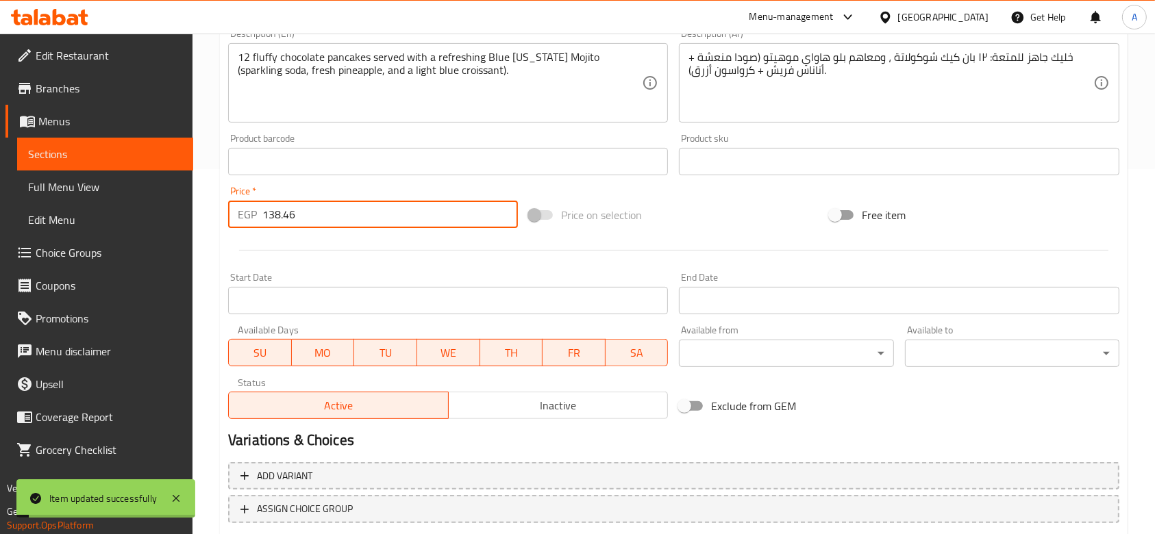
scroll to position [0, 0]
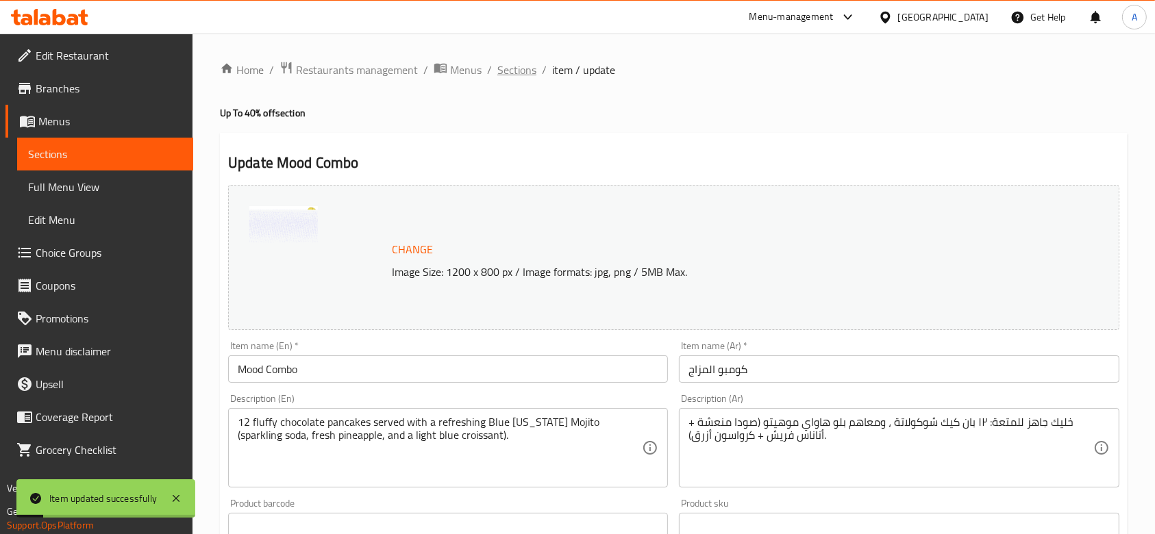
click at [515, 71] on span "Sections" at bounding box center [516, 70] width 39 height 16
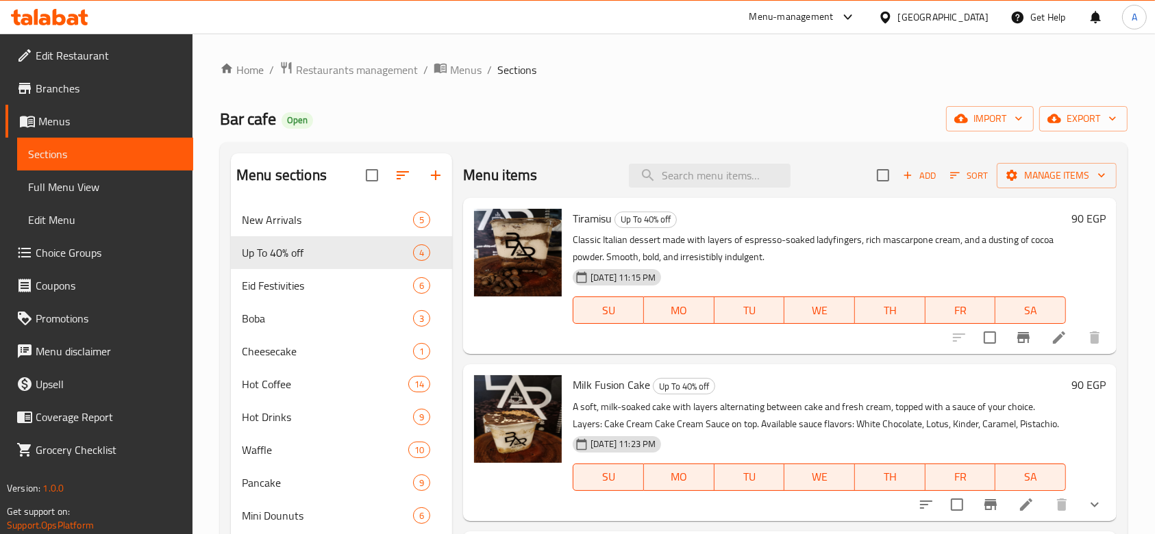
click at [856, 19] on div at bounding box center [845, 17] width 23 height 16
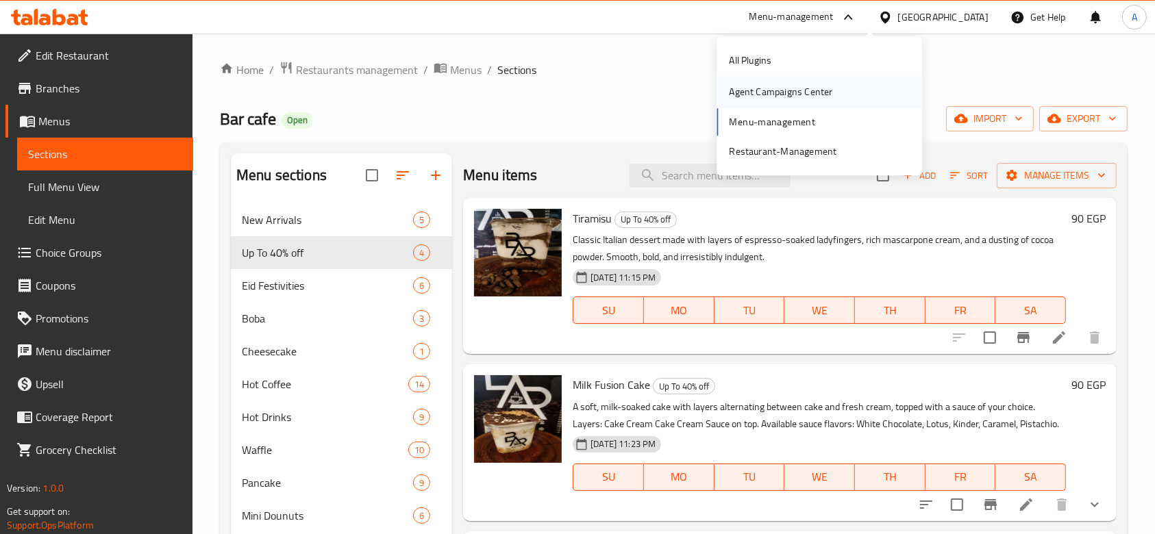
click at [789, 97] on div "Agent Campaigns Center" at bounding box center [780, 92] width 103 height 15
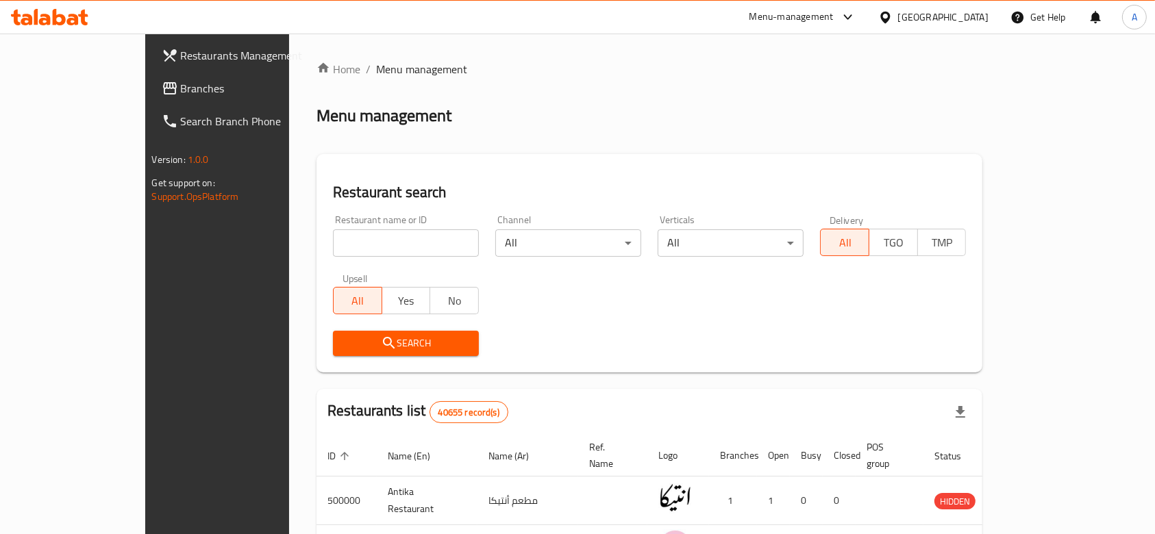
click at [400, 243] on div at bounding box center [577, 267] width 1155 height 534
click at [416, 239] on input "search" at bounding box center [406, 242] width 146 height 27
type input "bar cafe"
click button "Search" at bounding box center [406, 343] width 146 height 25
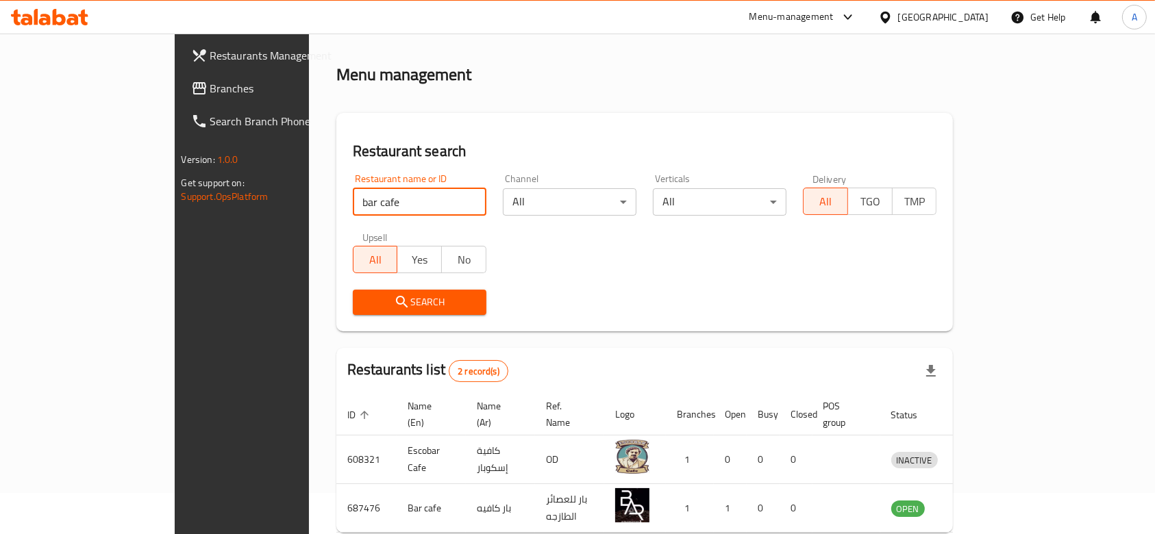
scroll to position [97, 0]
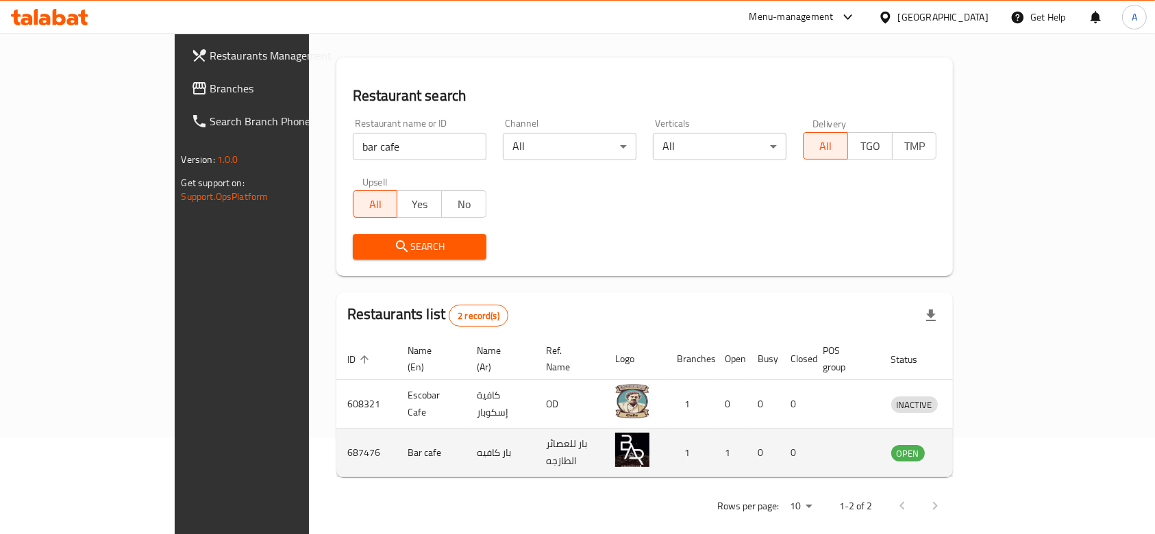
click at [1002, 445] on td "enhanced table" at bounding box center [977, 453] width 47 height 49
click at [981, 448] on icon "enhanced table" at bounding box center [973, 454] width 15 height 12
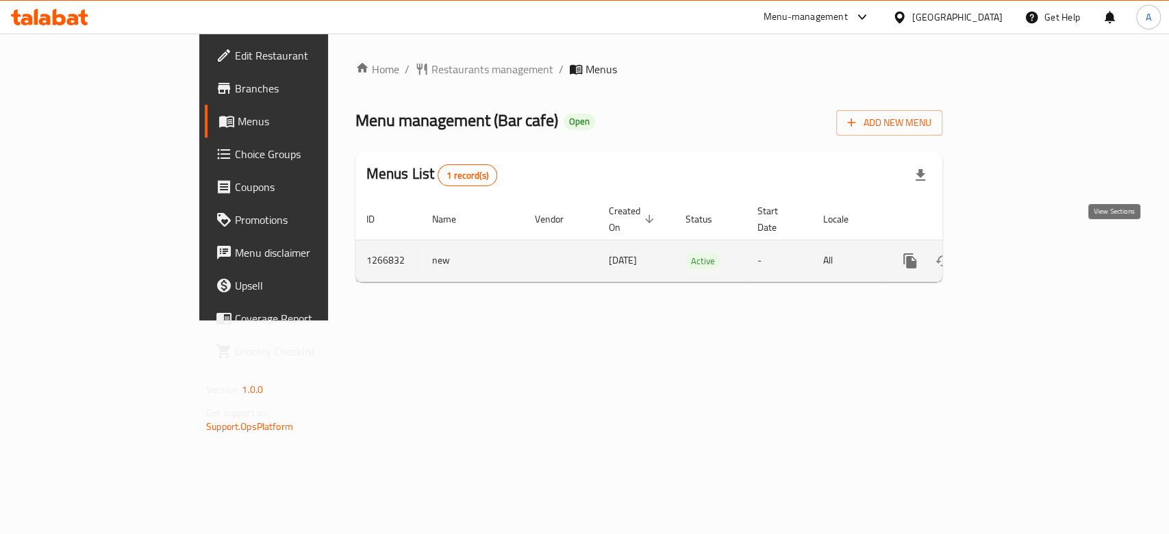
click at [1017, 253] on icon "enhanced table" at bounding box center [1009, 261] width 16 height 16
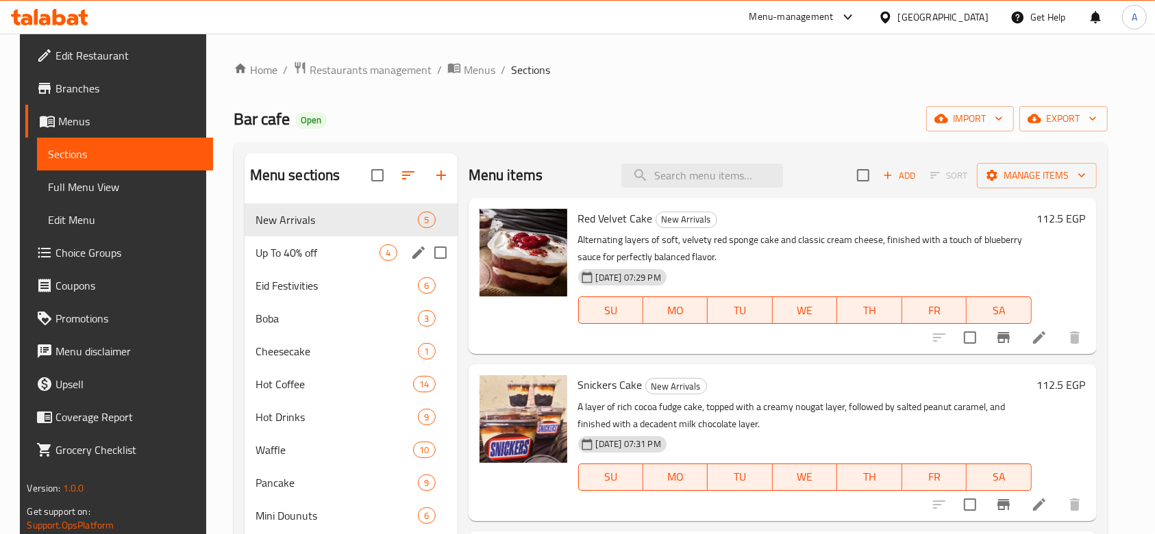
click at [342, 260] on span "Up To 40% off" at bounding box center [318, 253] width 125 height 16
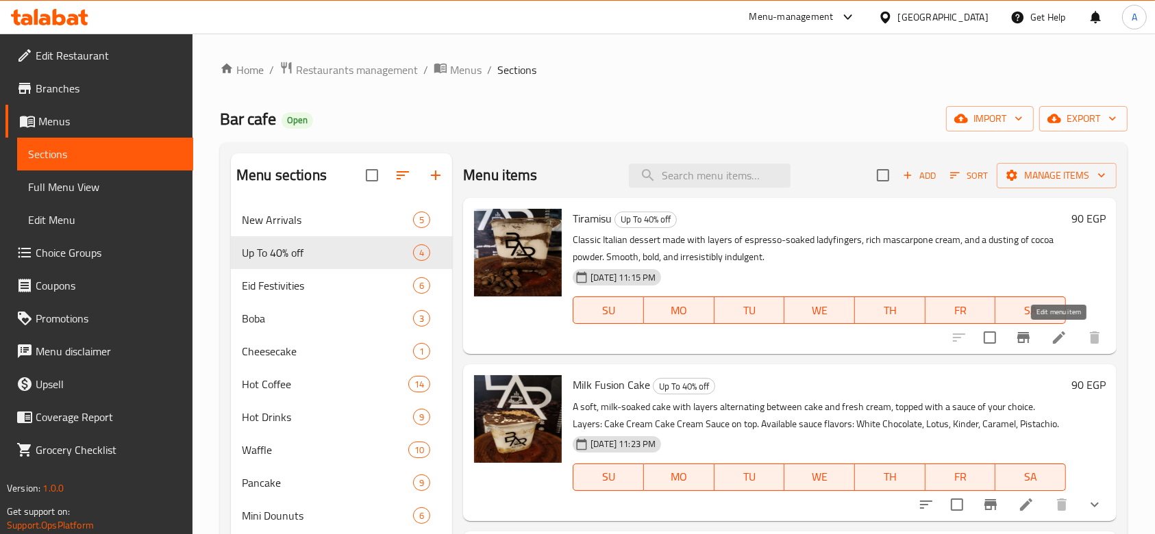
click at [1060, 343] on icon at bounding box center [1059, 338] width 16 height 16
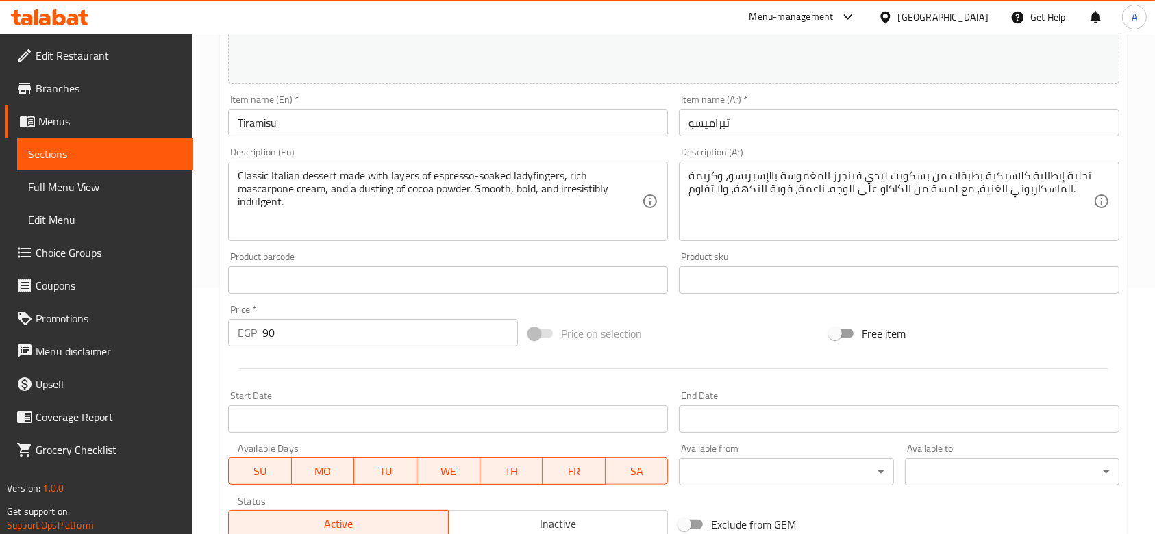
scroll to position [365, 0]
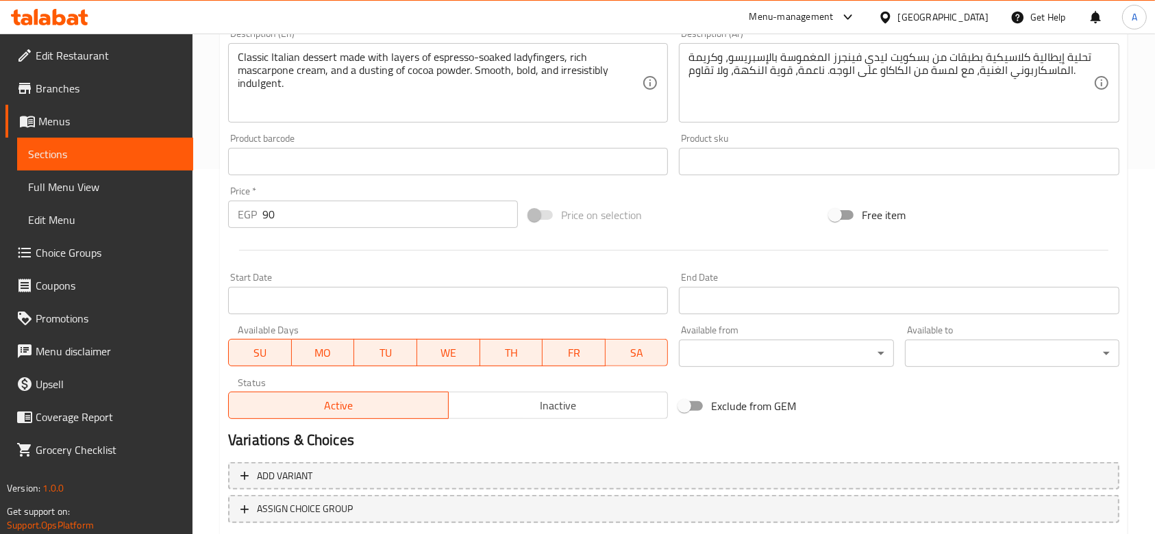
click at [300, 203] on input "90" at bounding box center [390, 214] width 256 height 27
click at [300, 206] on input "90" at bounding box center [390, 214] width 256 height 27
click at [299, 215] on input "90" at bounding box center [390, 214] width 256 height 27
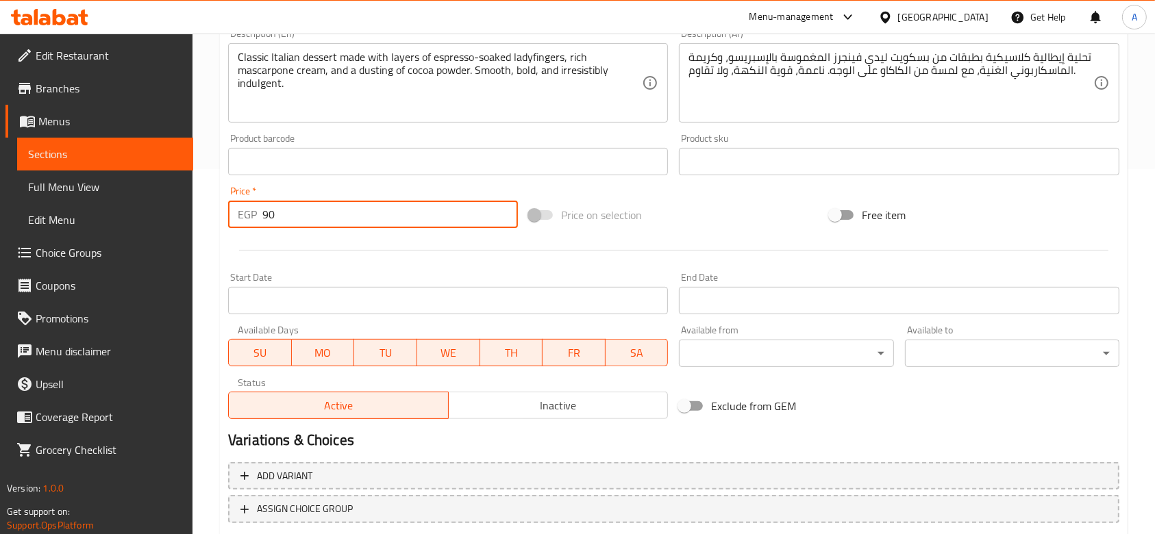
click at [299, 214] on input "90" at bounding box center [390, 214] width 256 height 27
type input "112.5"
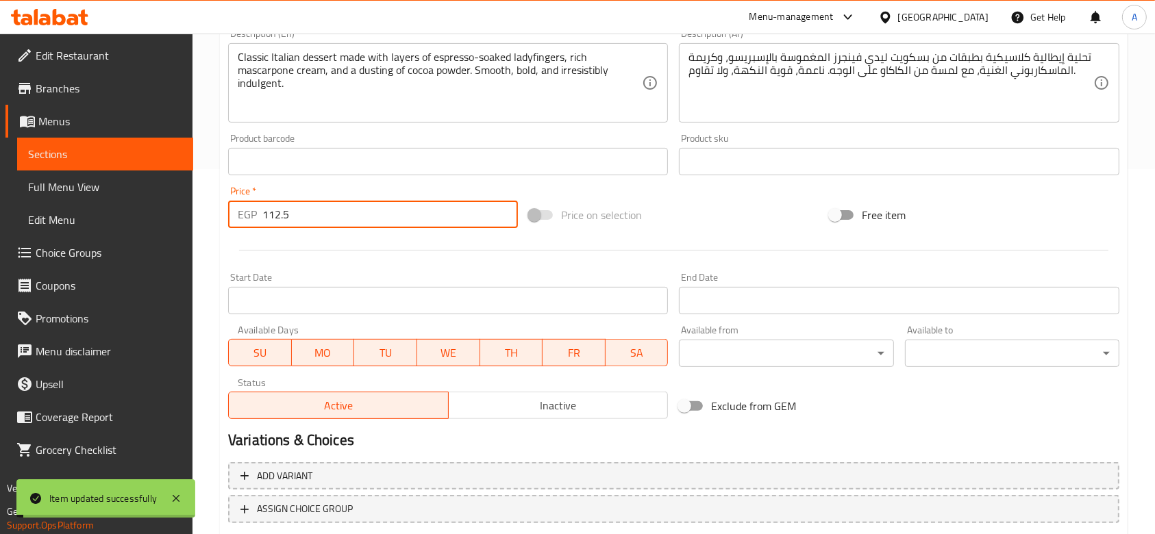
scroll to position [0, 0]
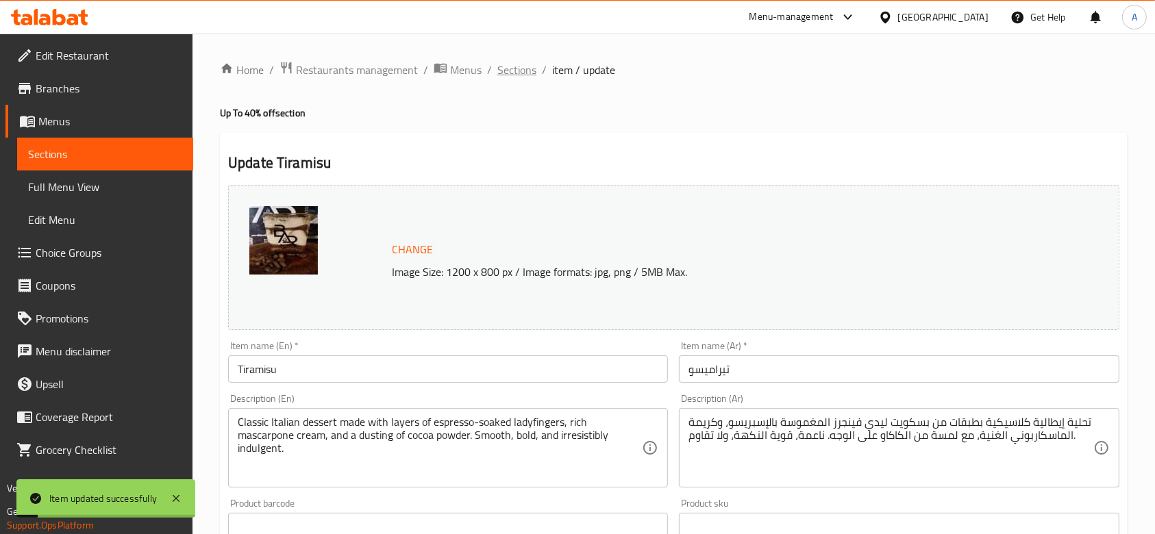
click at [510, 78] on span "Sections" at bounding box center [516, 70] width 39 height 16
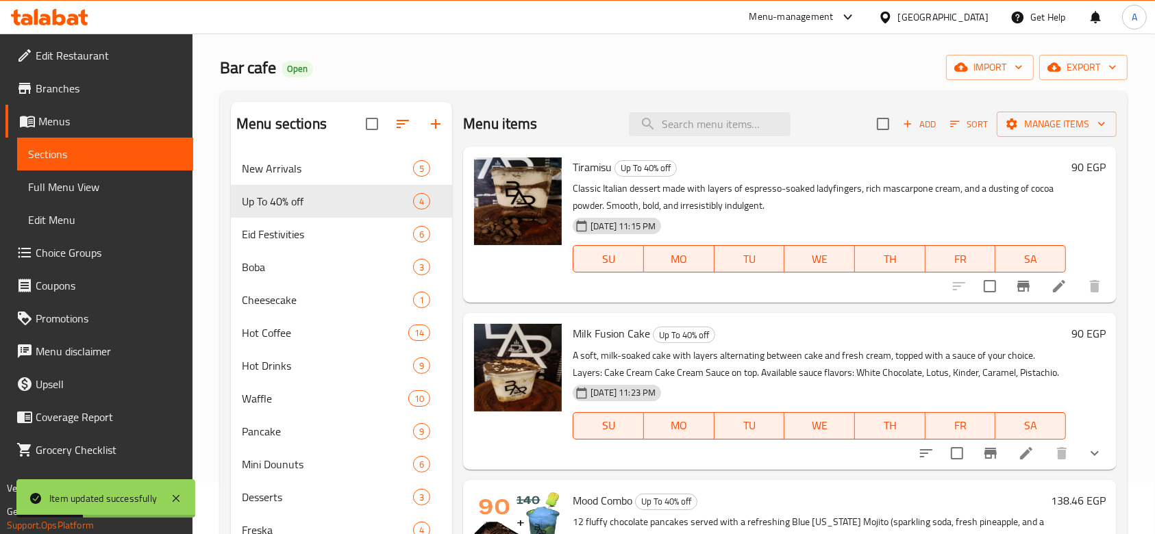
scroll to position [182, 0]
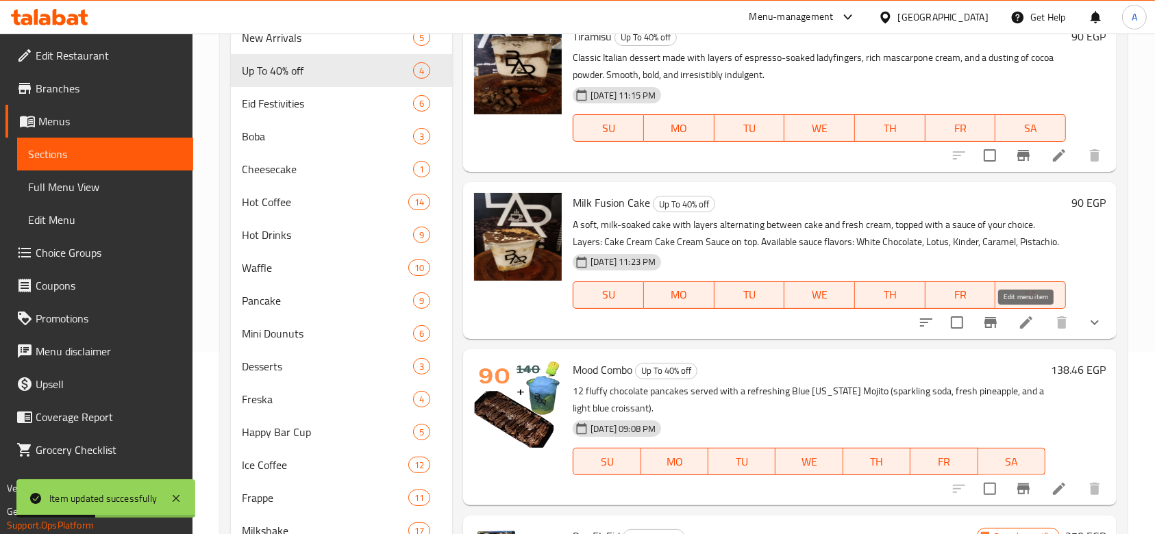
click at [1026, 325] on icon at bounding box center [1026, 322] width 16 height 16
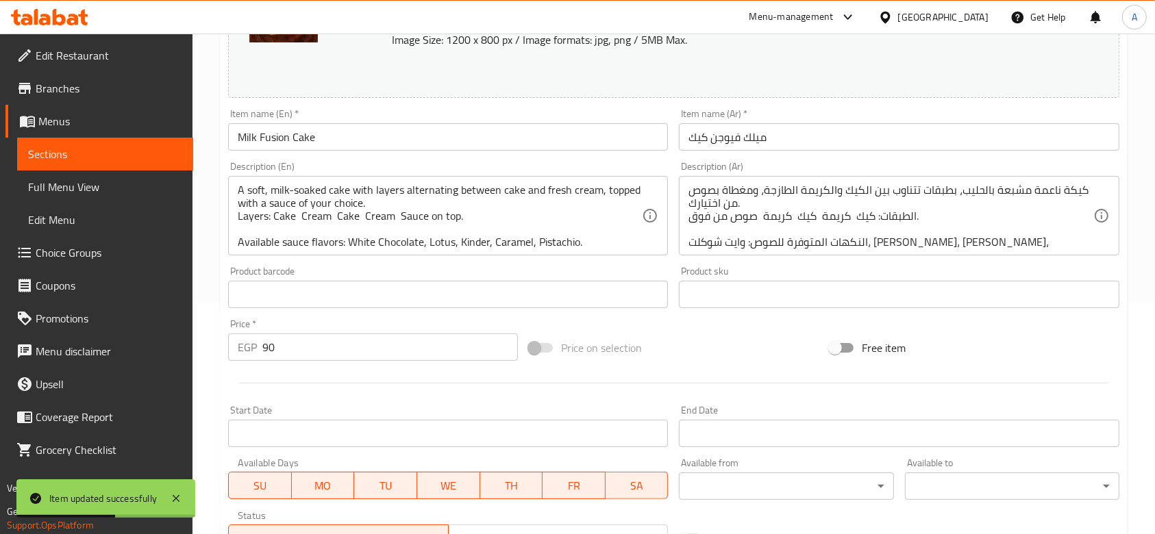
scroll to position [365, 0]
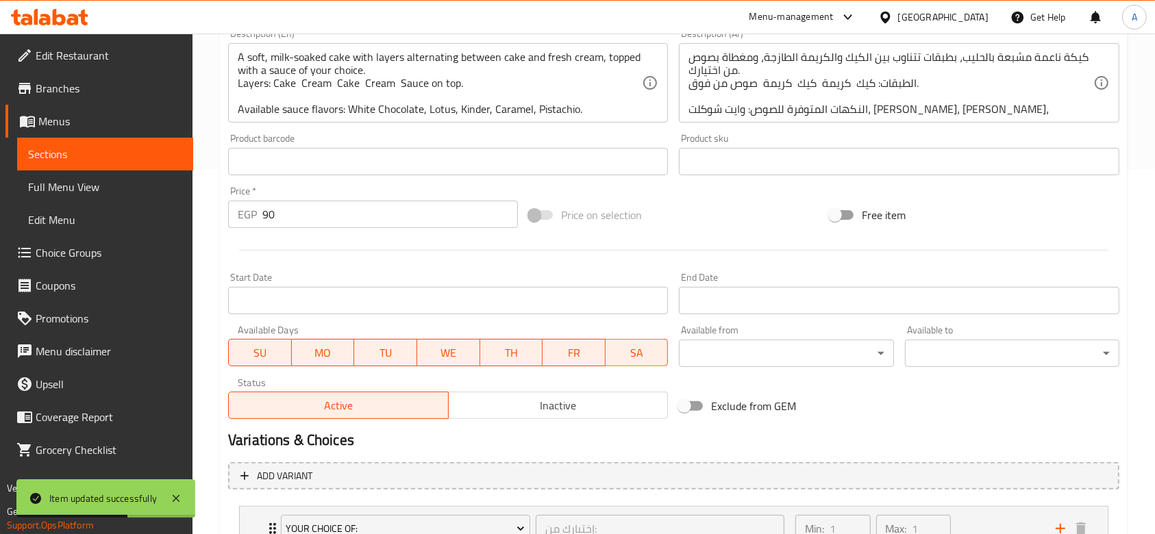
click at [334, 212] on input "90" at bounding box center [390, 214] width 256 height 27
type input "112.5"
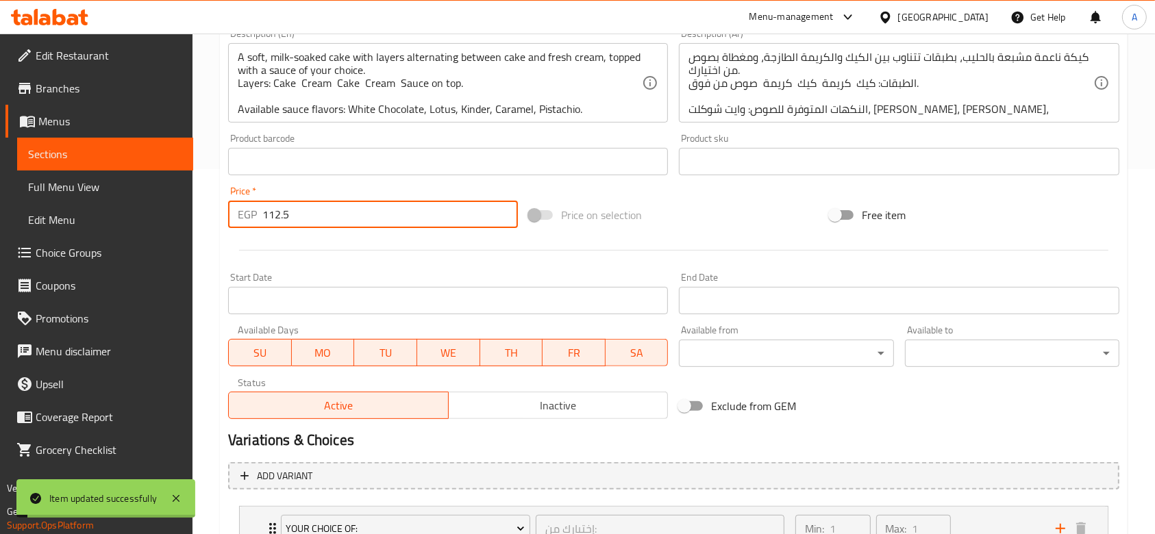
scroll to position [0, 0]
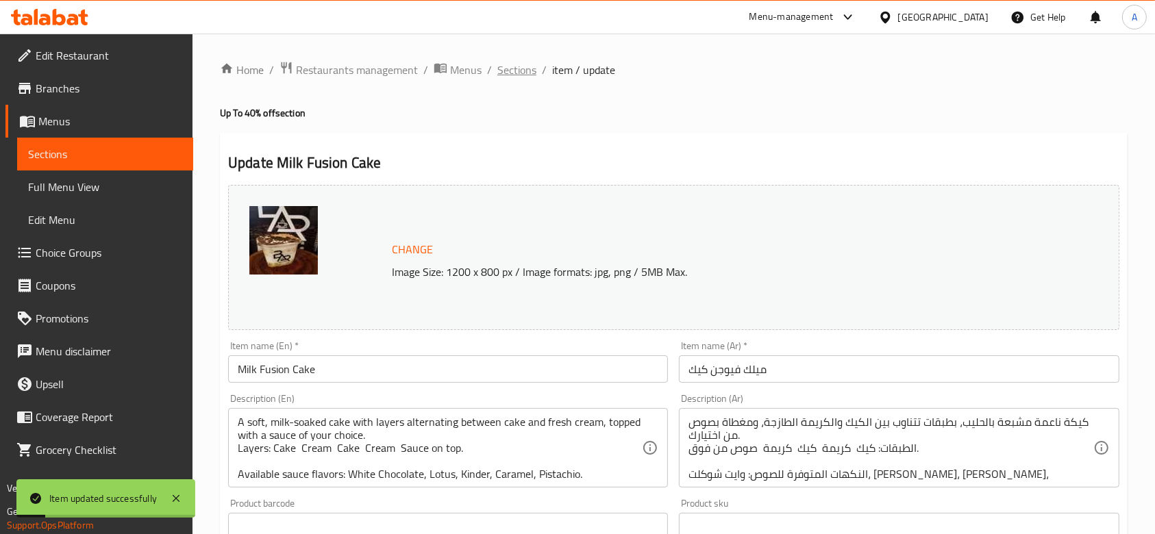
click at [526, 78] on span "Sections" at bounding box center [516, 70] width 39 height 16
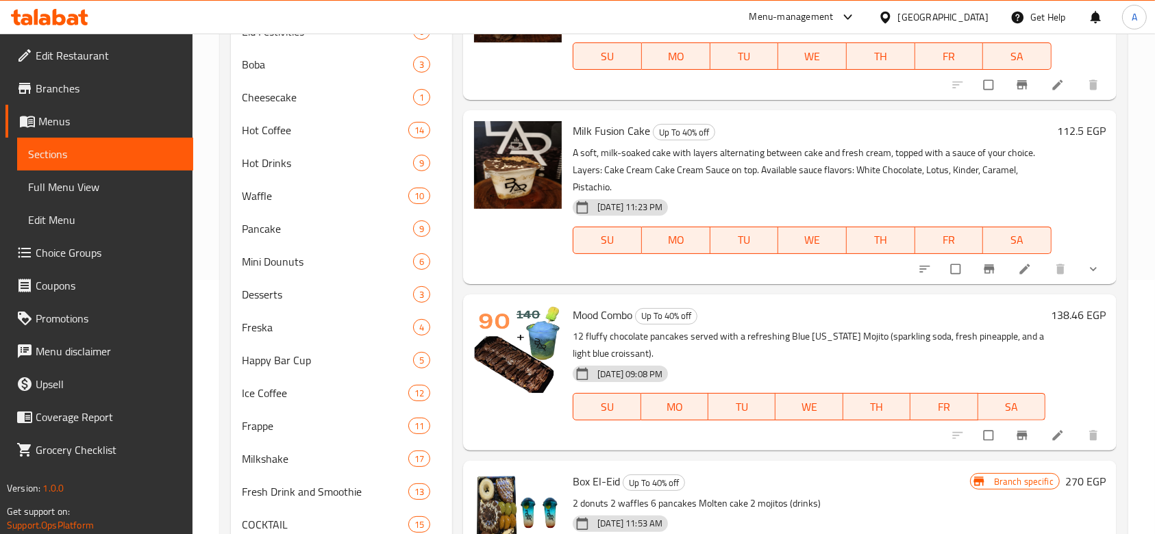
scroll to position [292, 0]
